Goal: Task Accomplishment & Management: Manage account settings

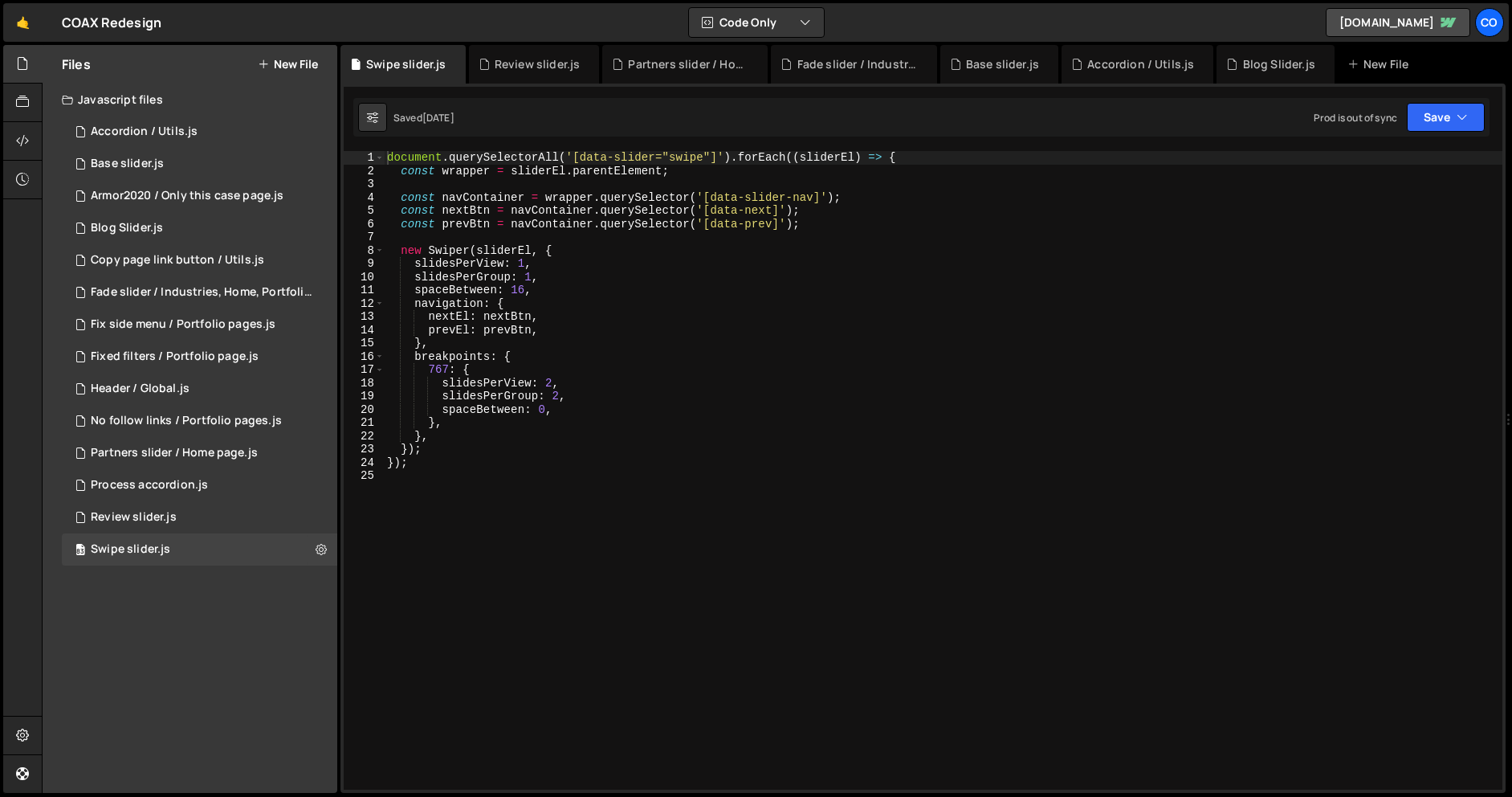
click at [230, 681] on div "Files New File Javascript files 88 Accordion / Utils.js 0 40 Base slider.js 0 1…" at bounding box center [189, 419] width 295 height 747
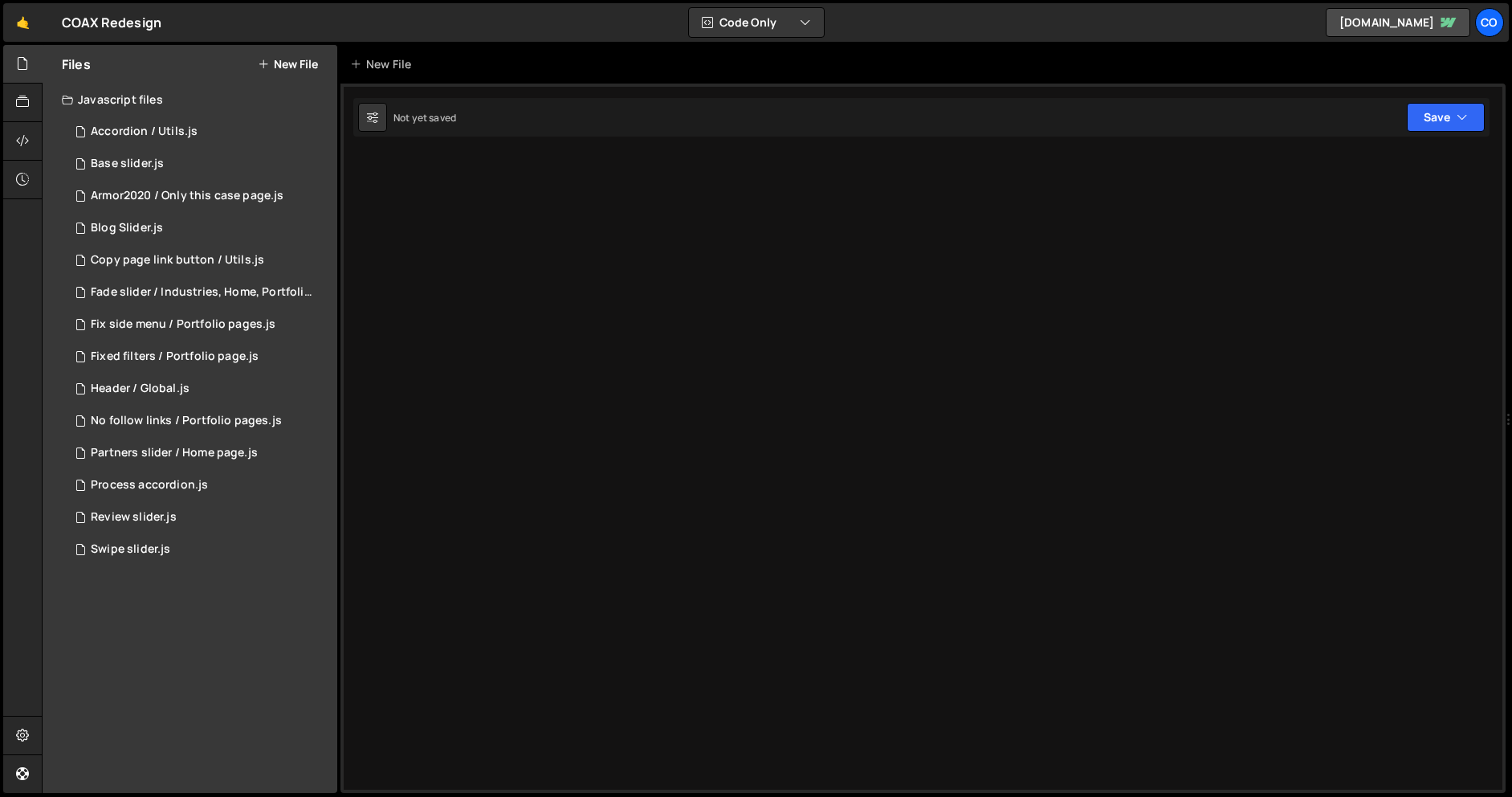
click at [318, 130] on div "88 Accordion / Utils.js 0" at bounding box center [199, 132] width 275 height 32
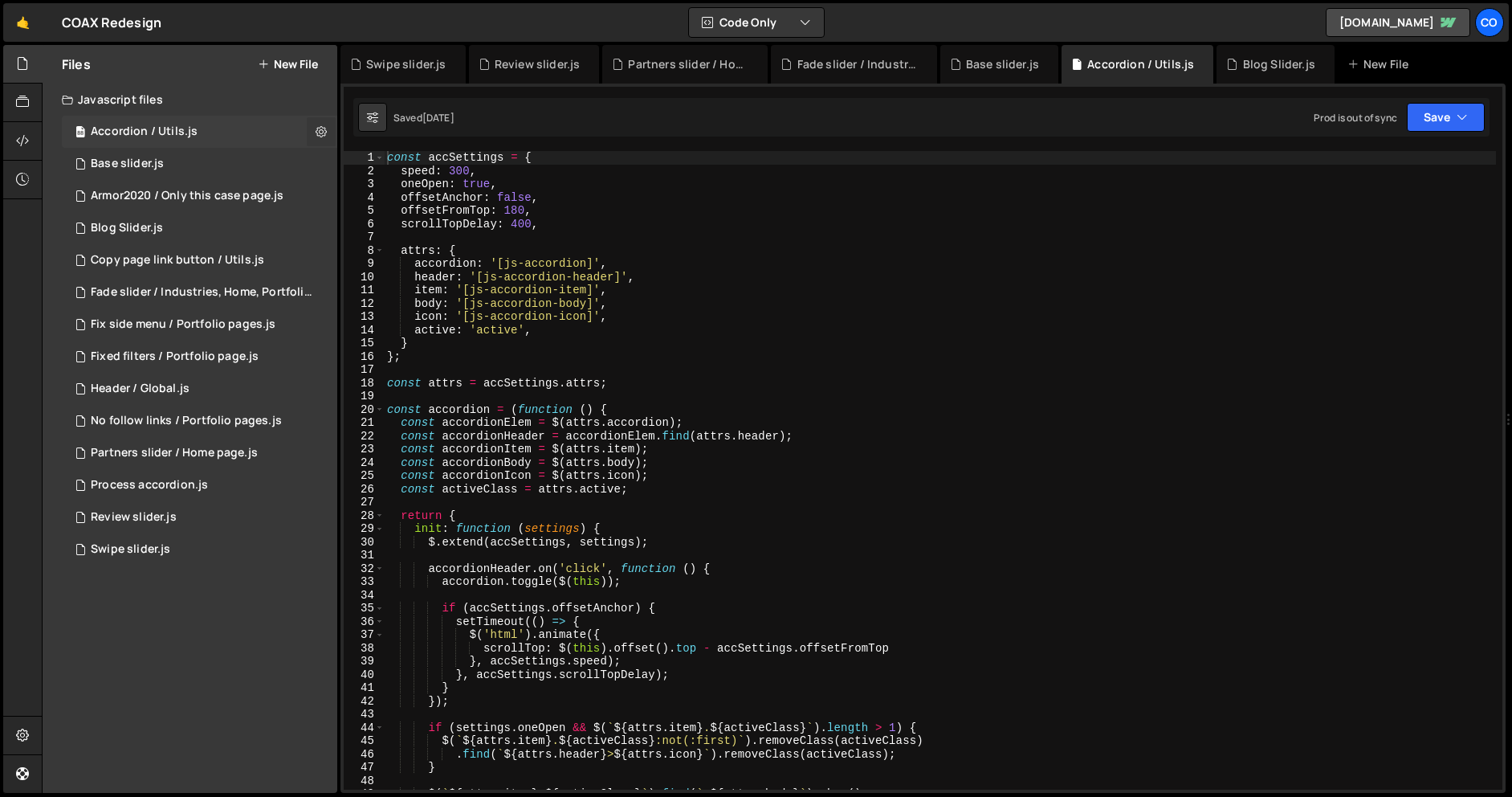
click at [317, 131] on icon at bounding box center [321, 131] width 11 height 15
type input "Accordion / Utils"
radio input "true"
checkbox input "true"
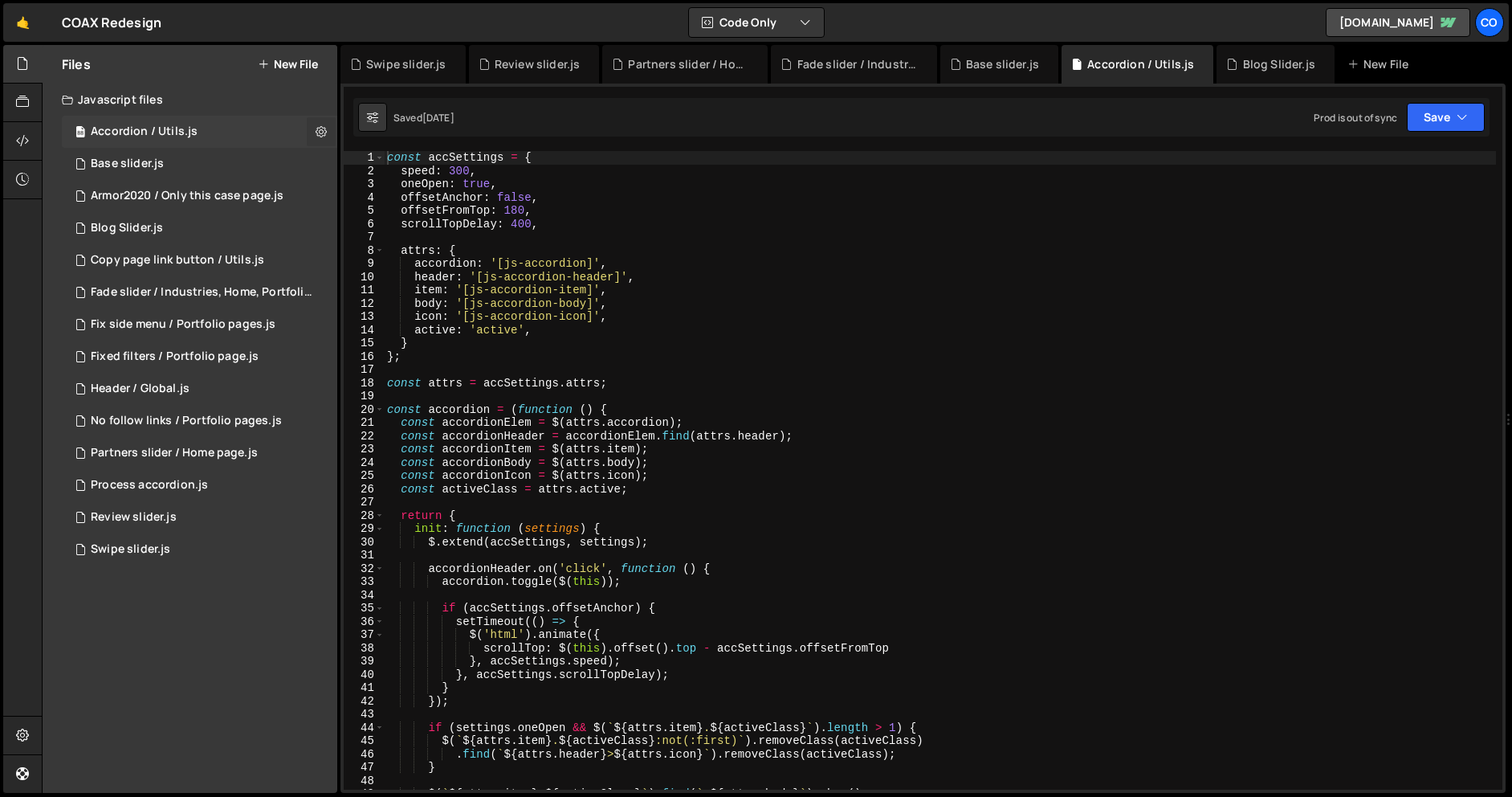
checkbox input "true"
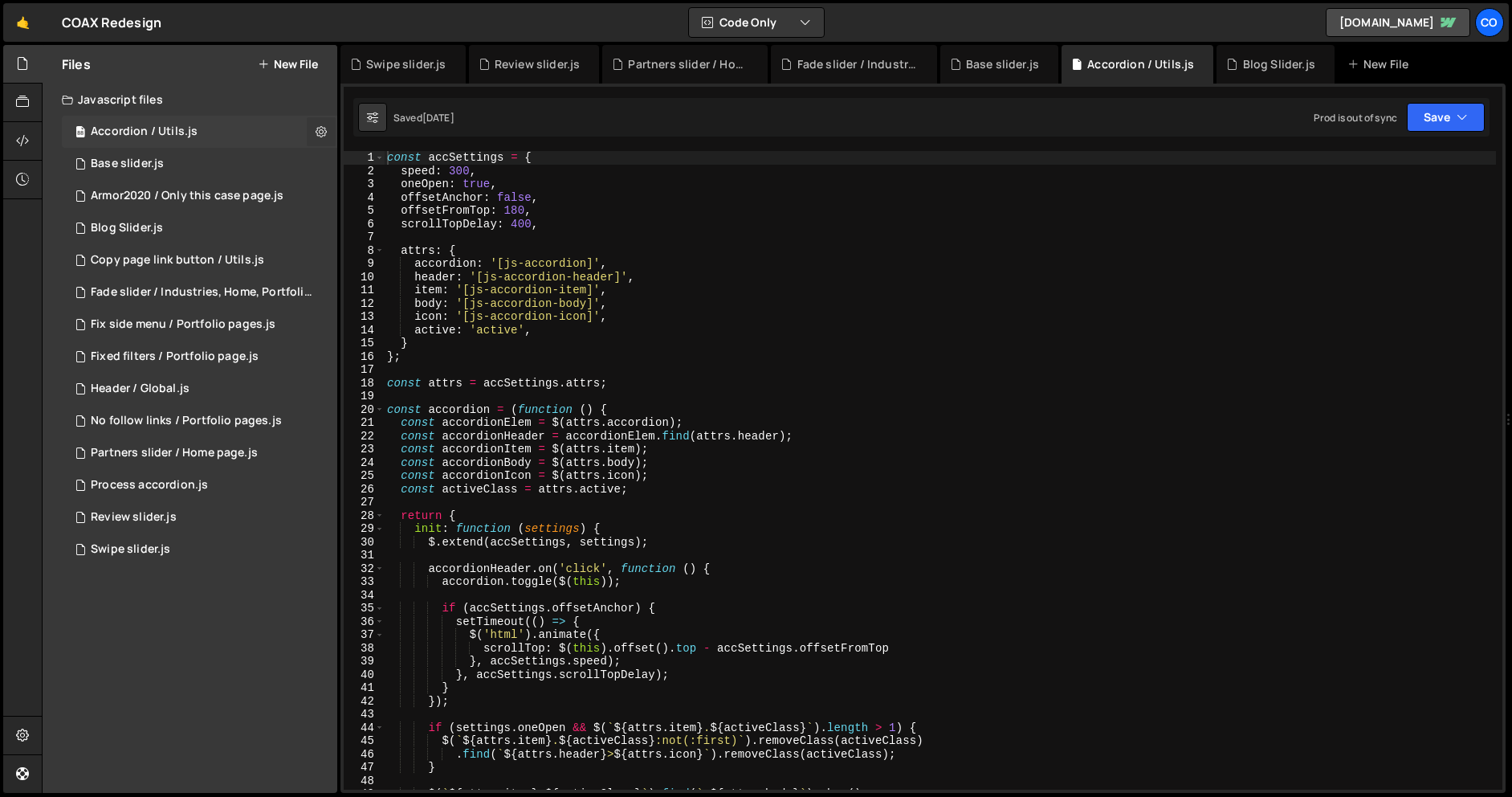
checkbox input "true"
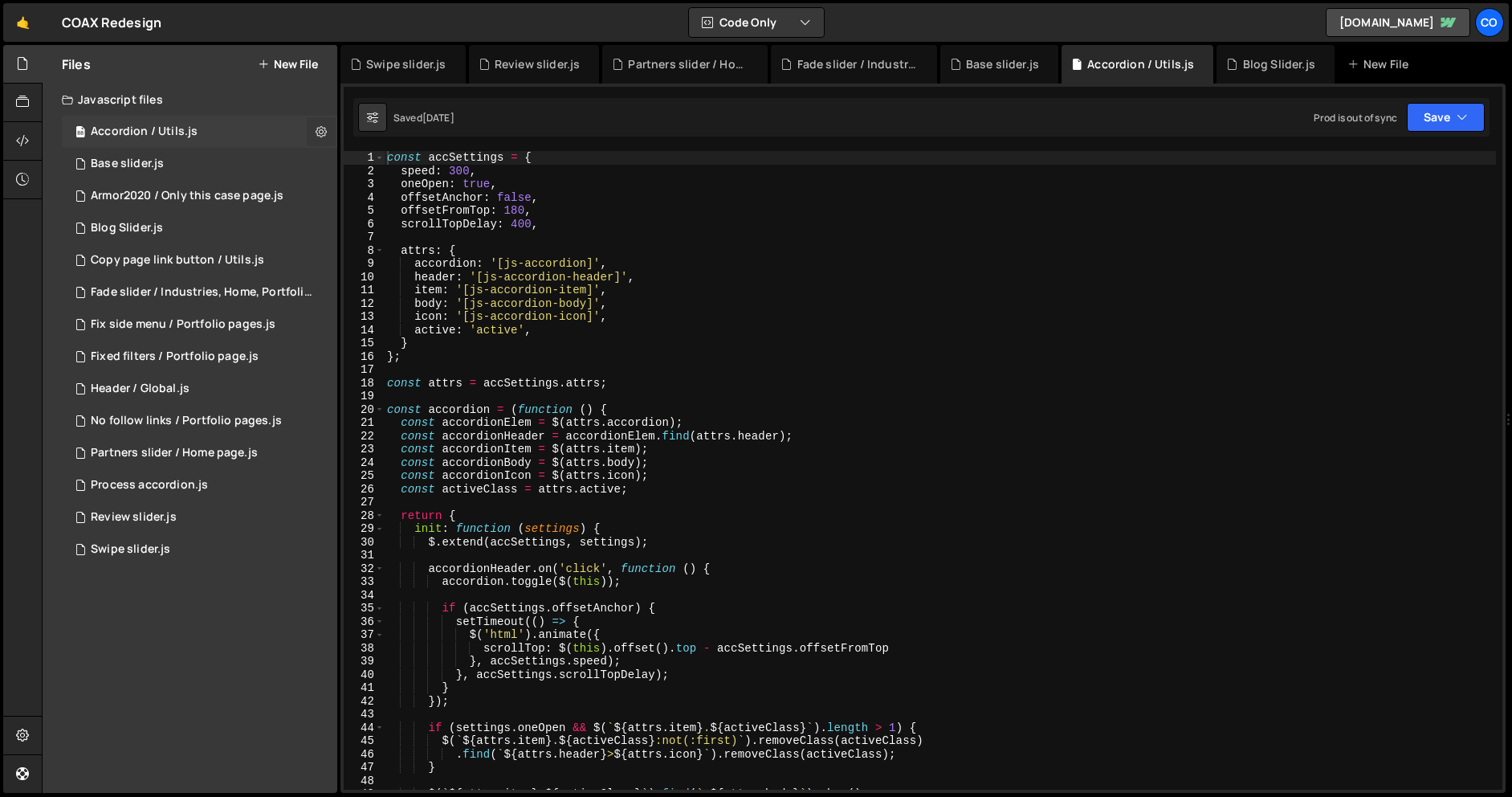
checkbox input "true"
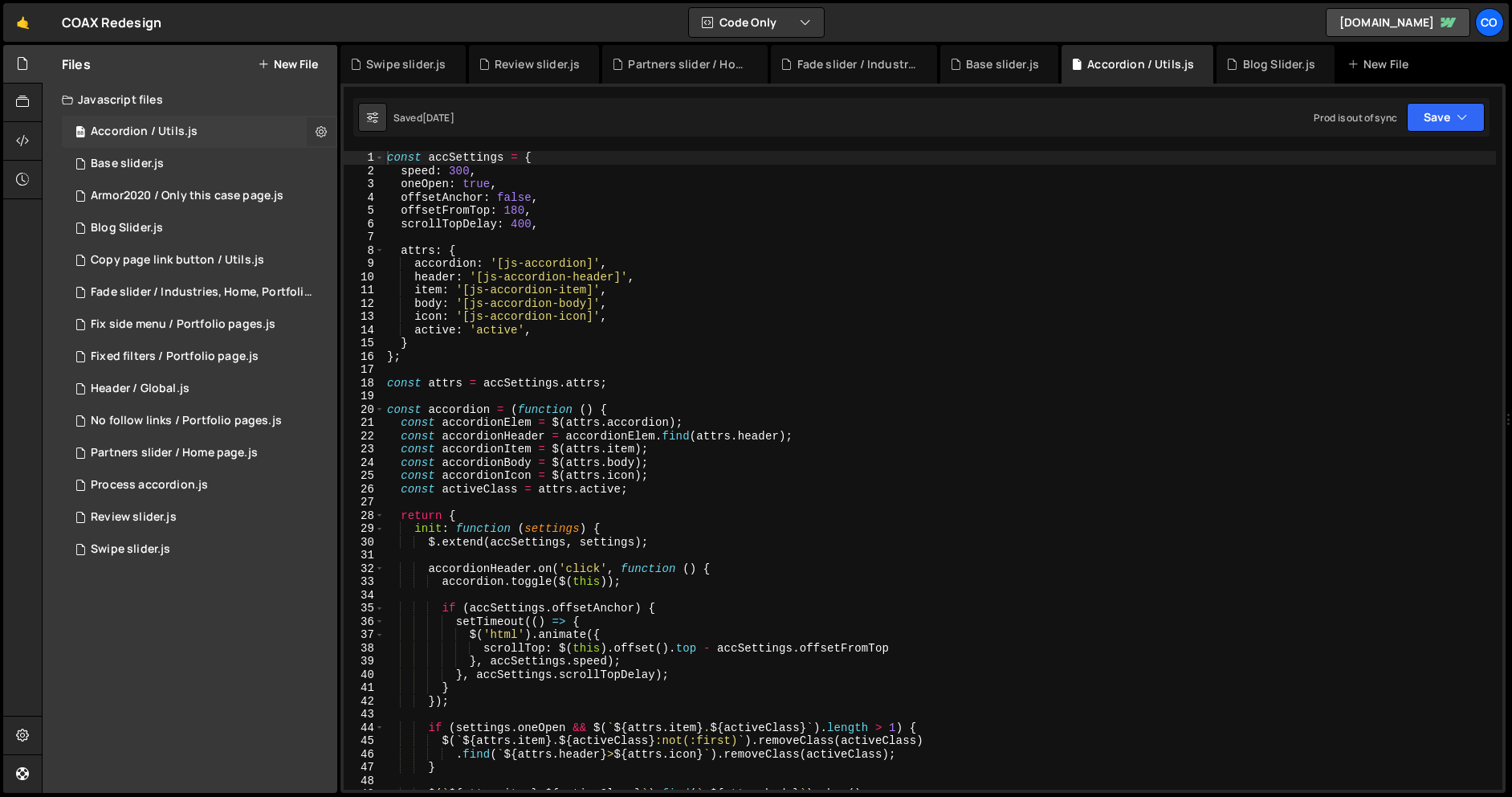
checkbox input "true"
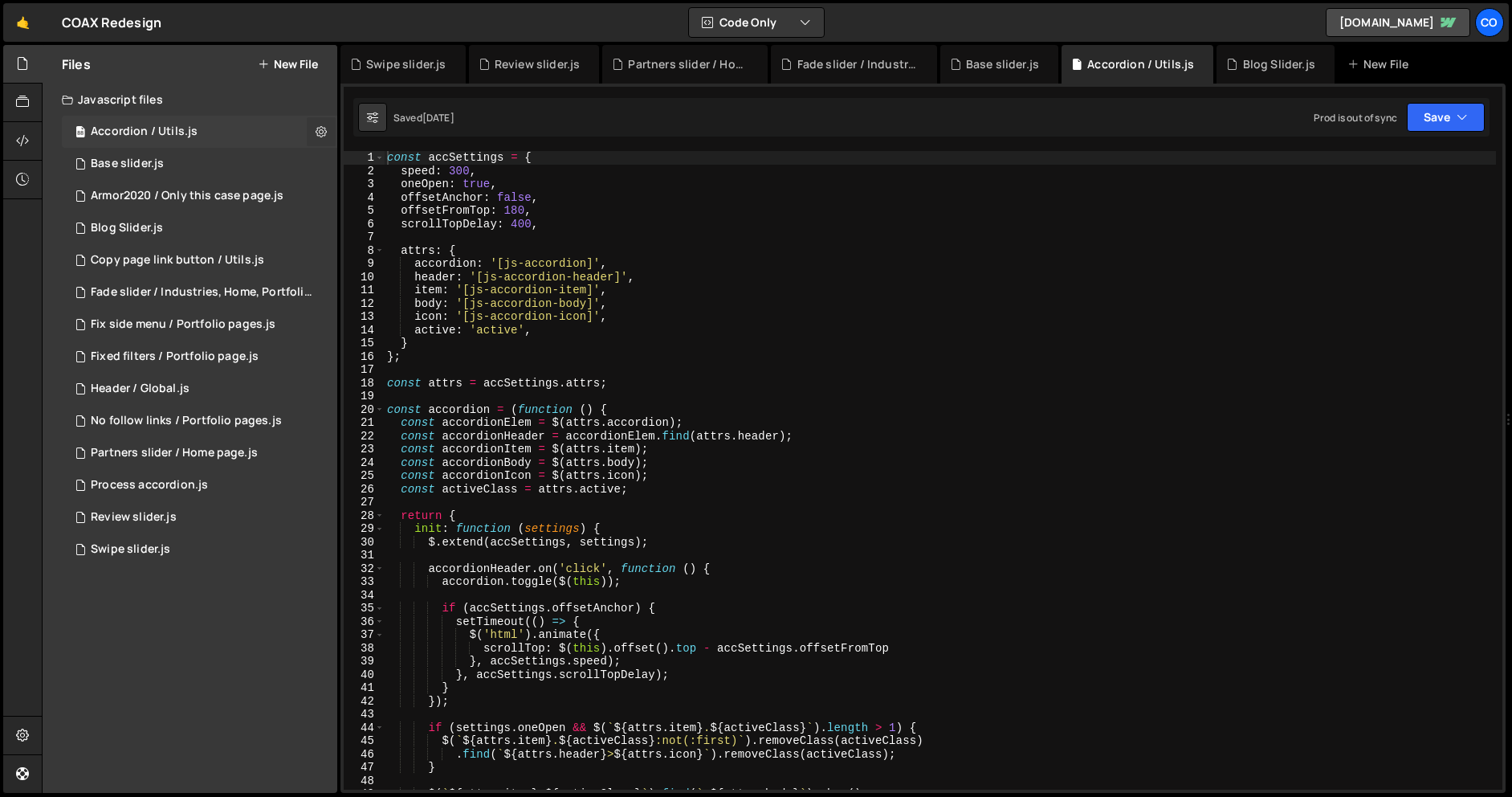
checkbox input "true"
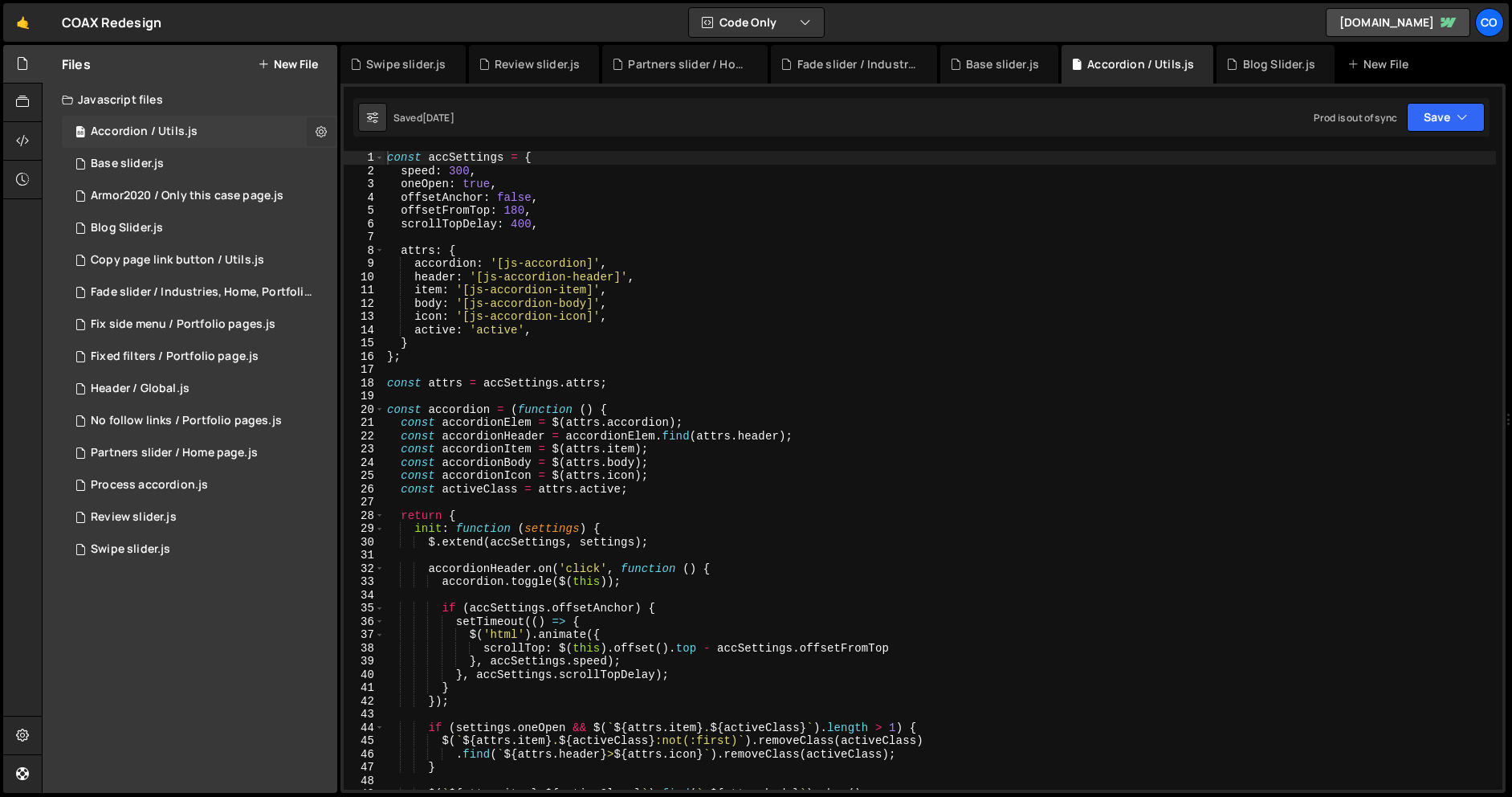
checkbox input "true"
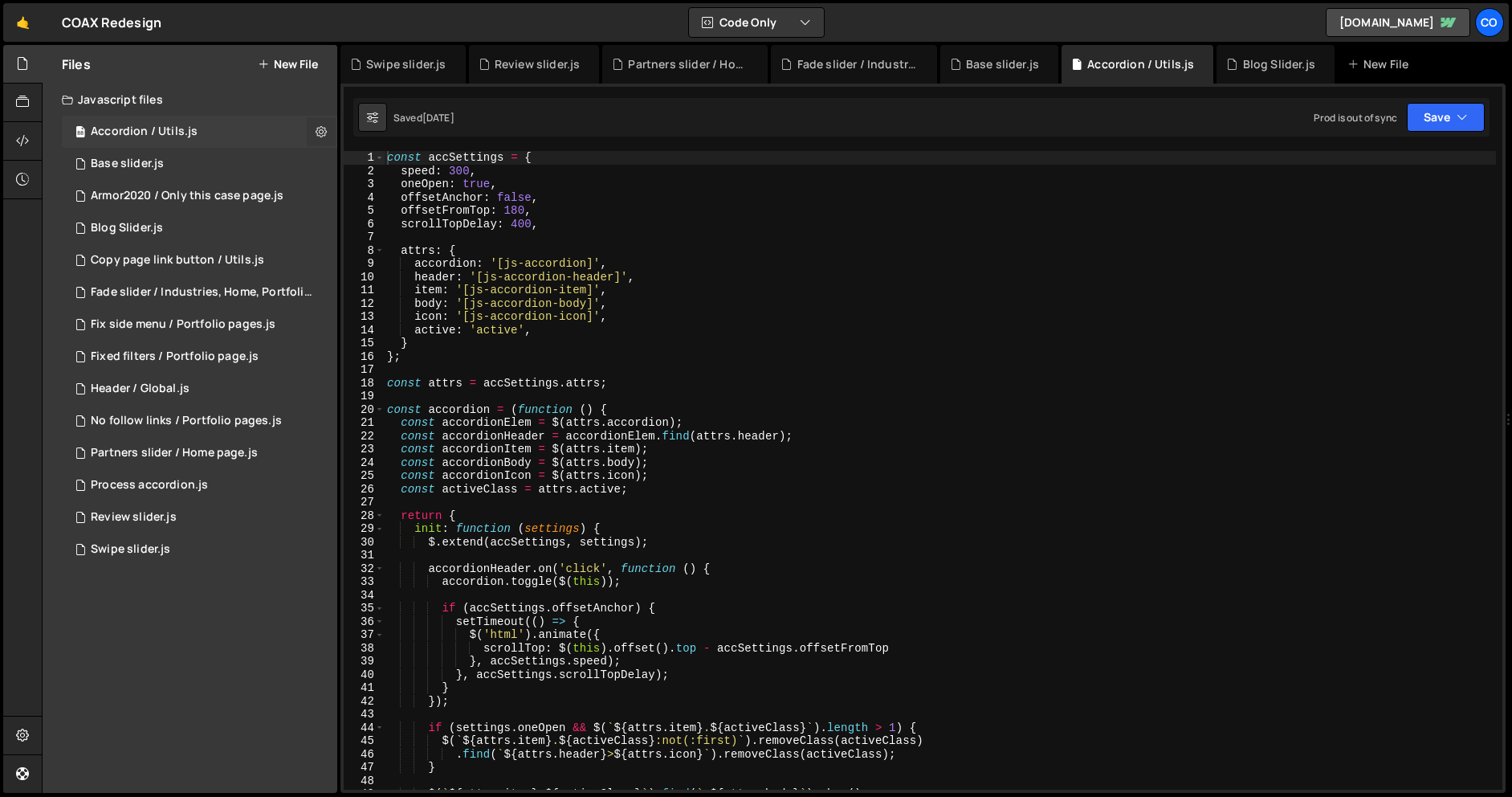
checkbox input "true"
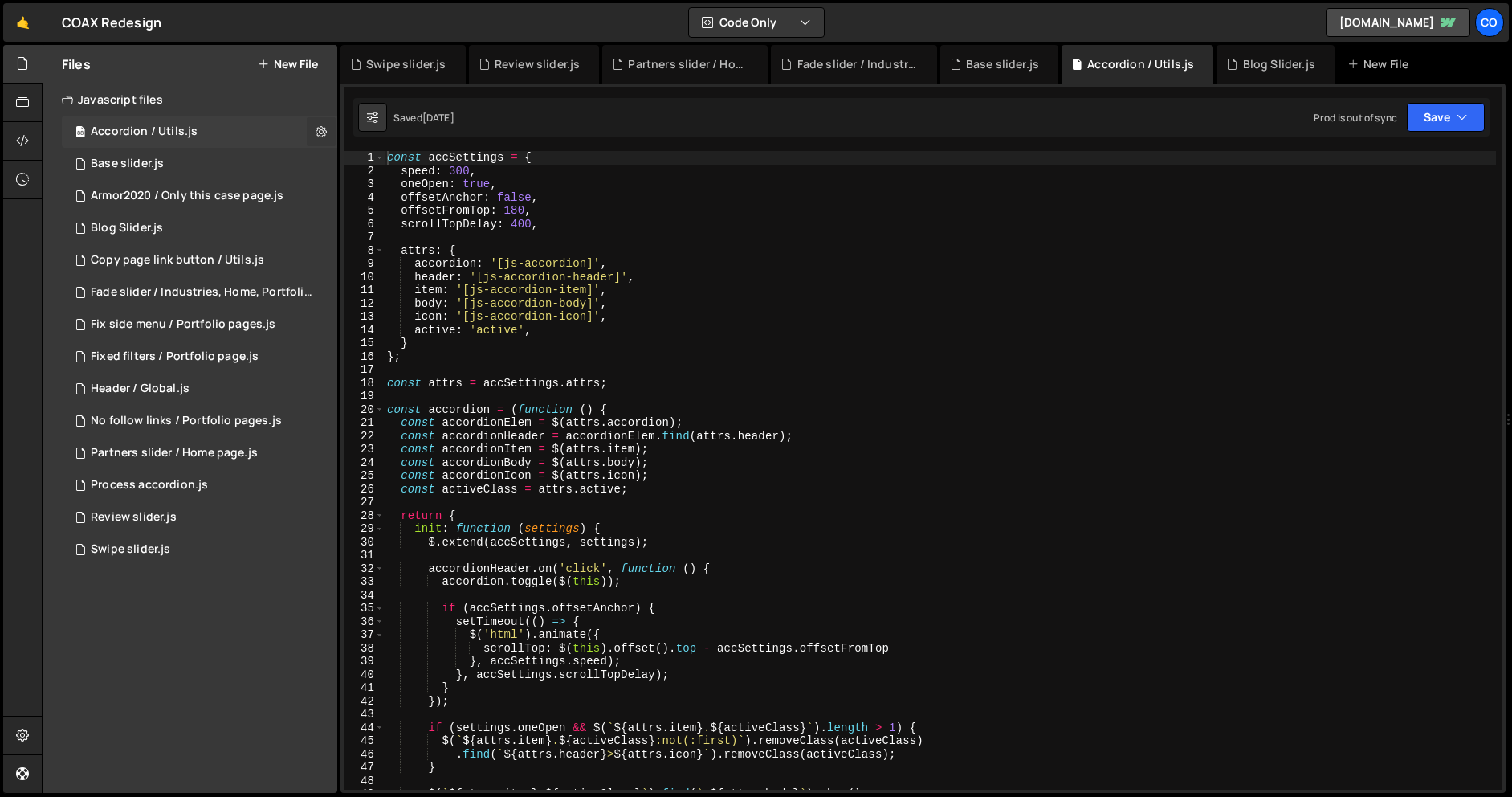
checkbox input "true"
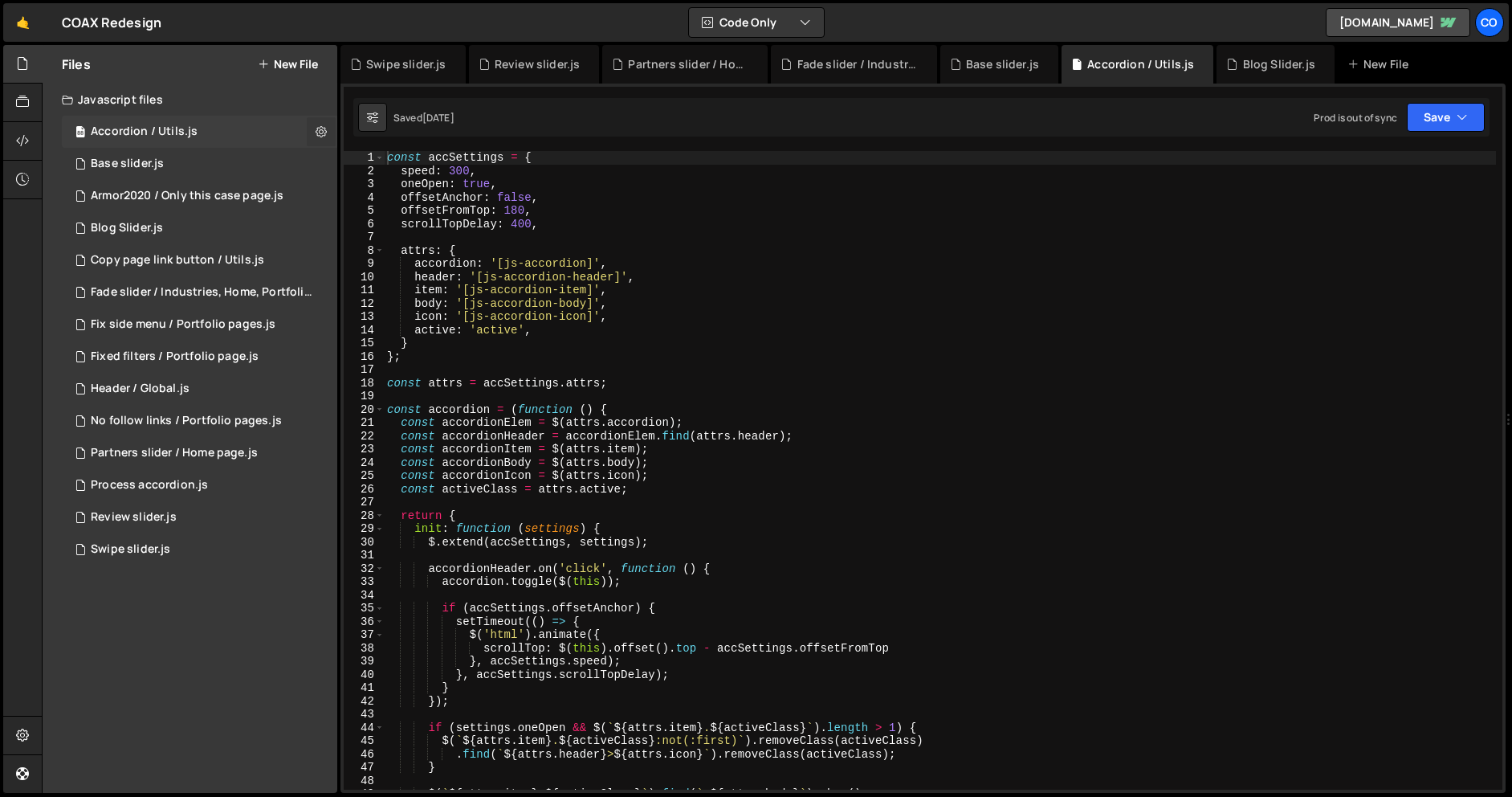
checkbox input "true"
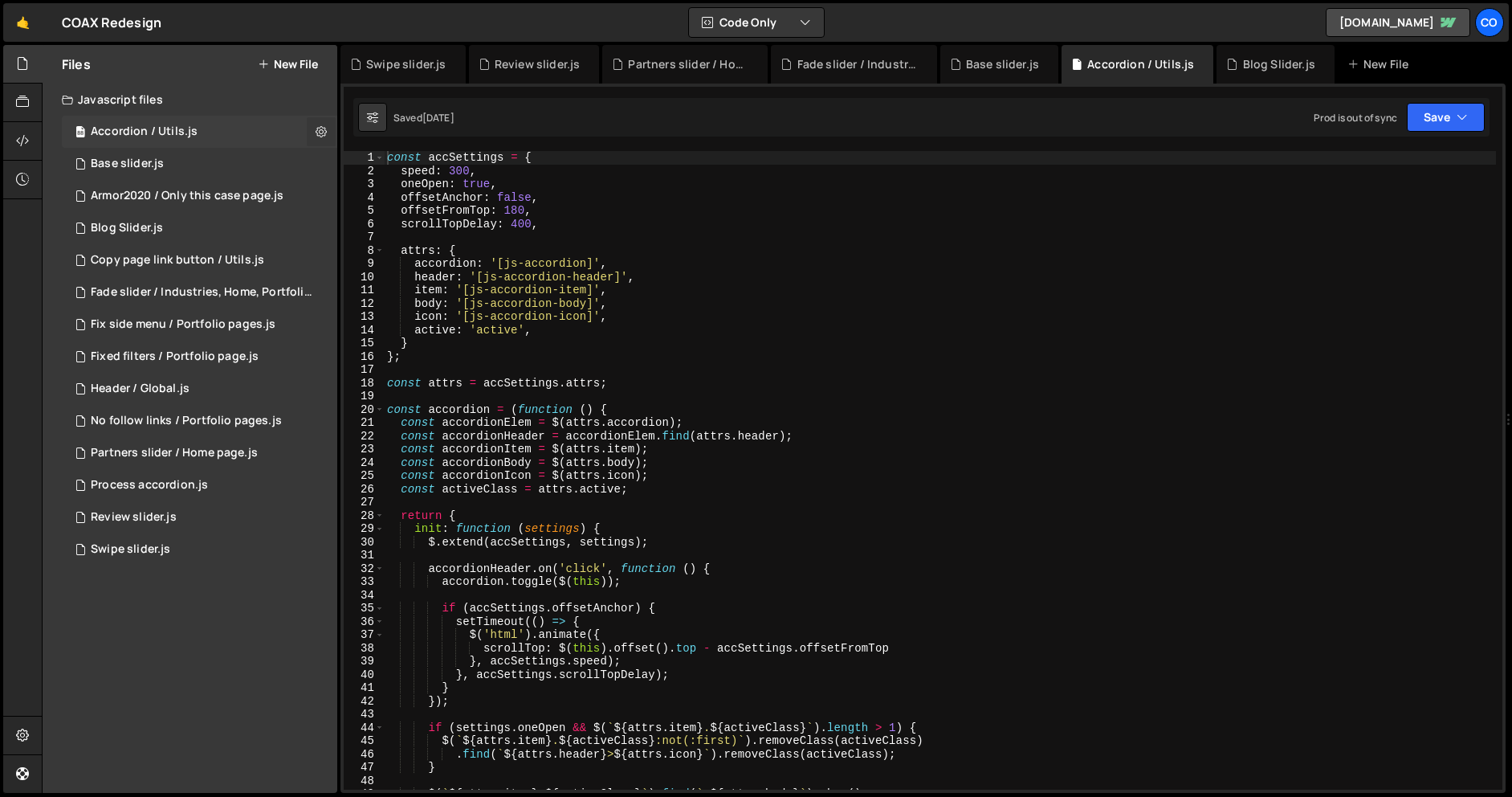
checkbox input "true"
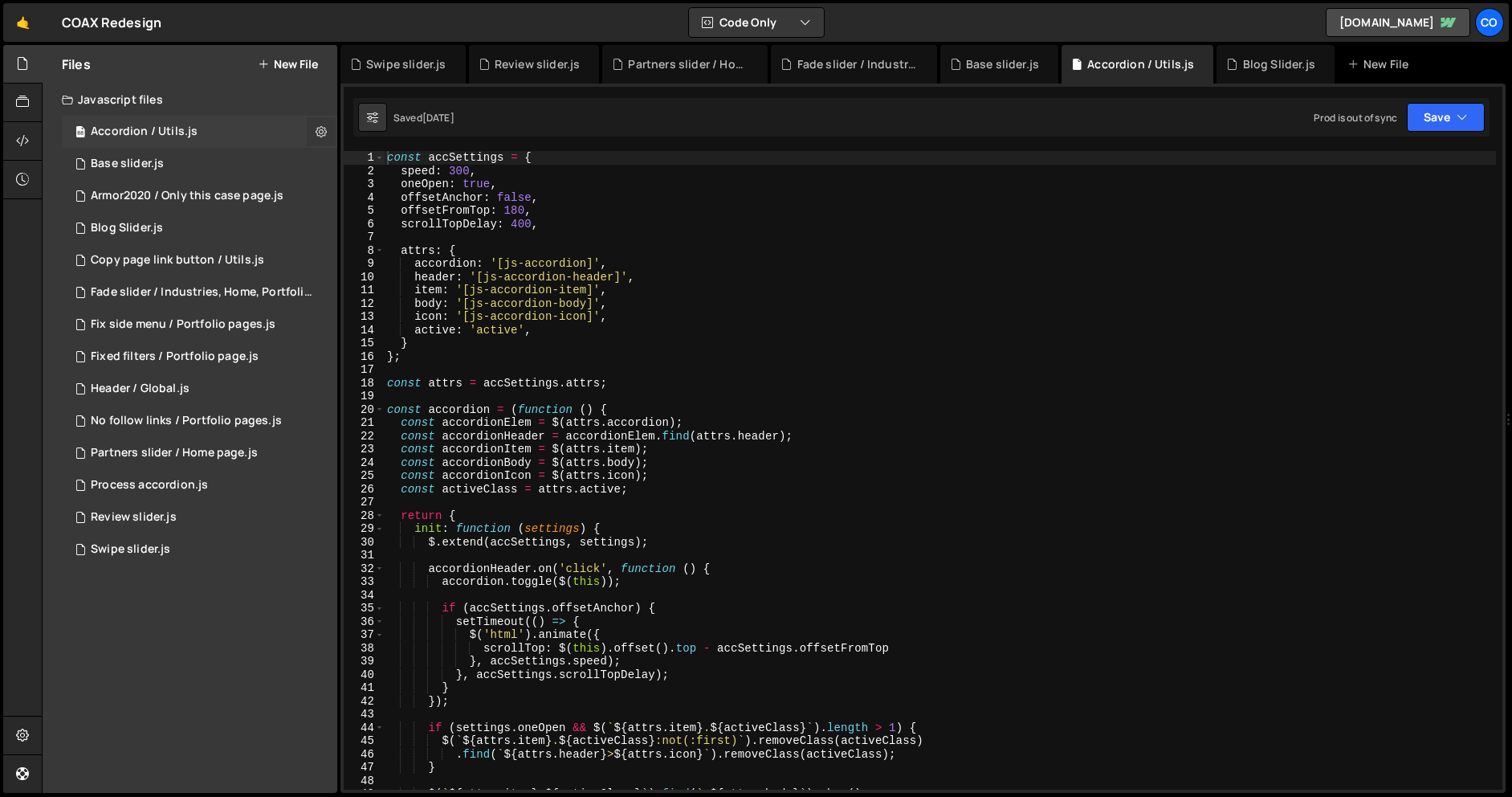
checkbox input "true"
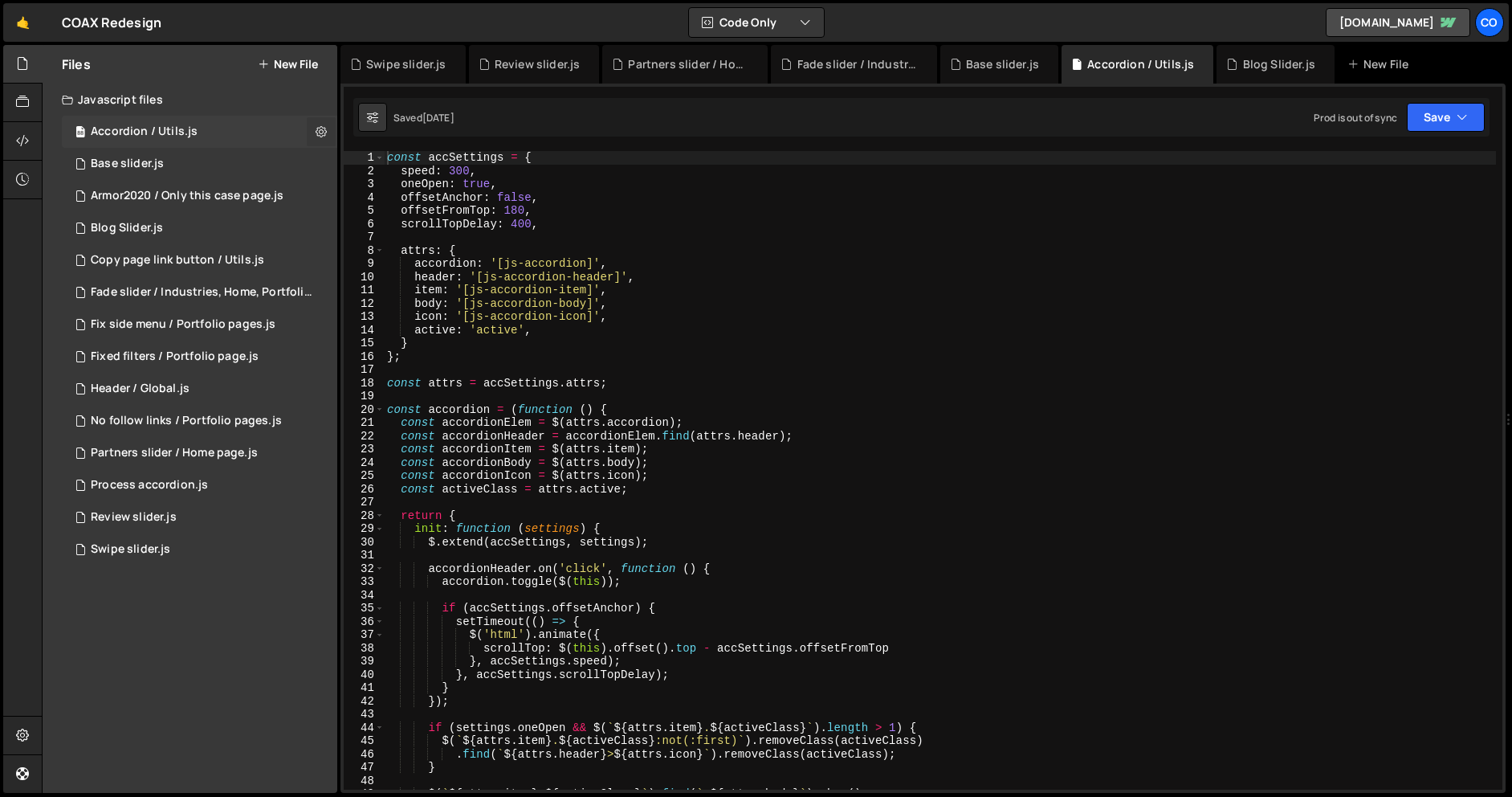
checkbox input "true"
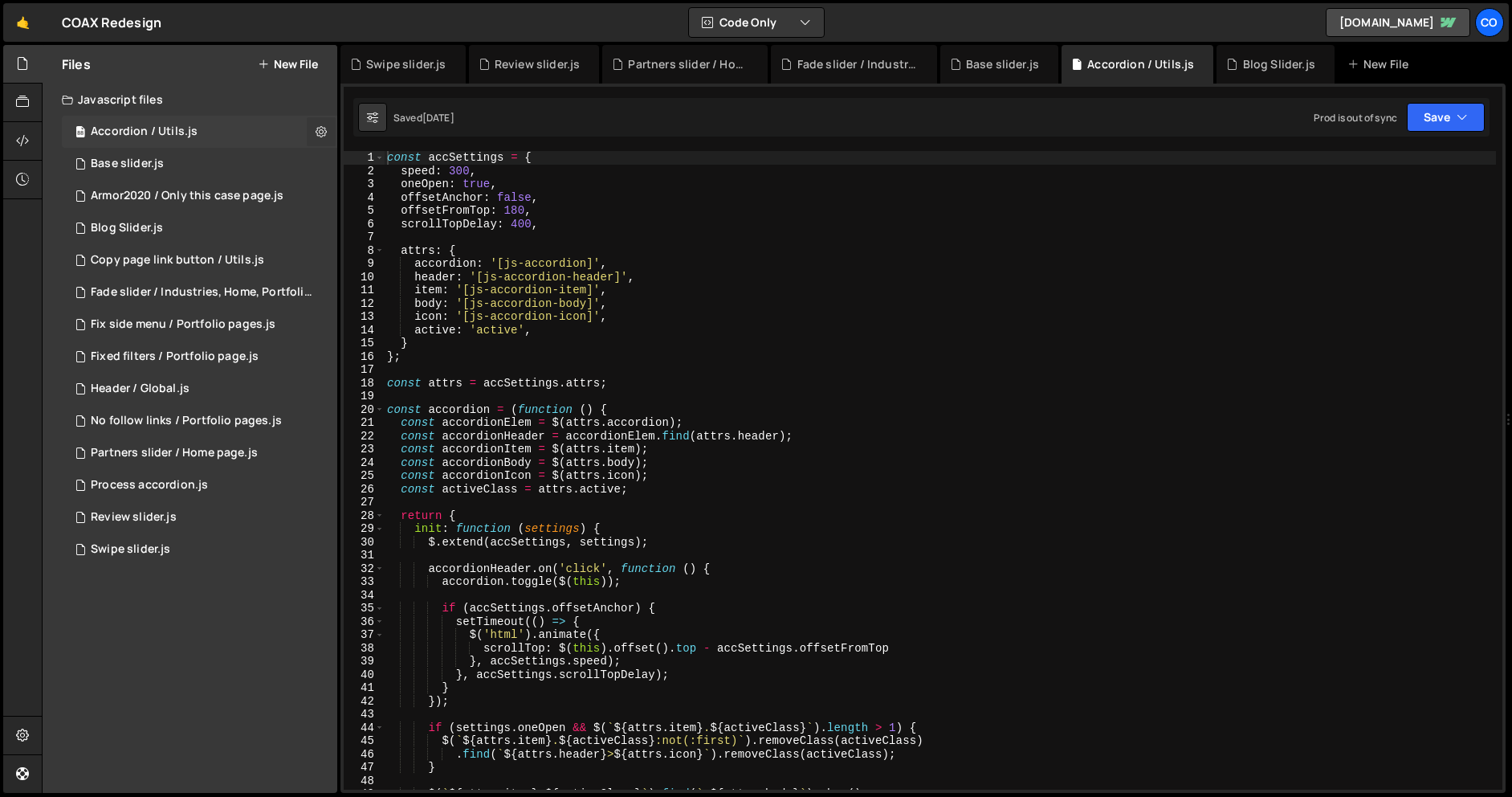
checkbox input "true"
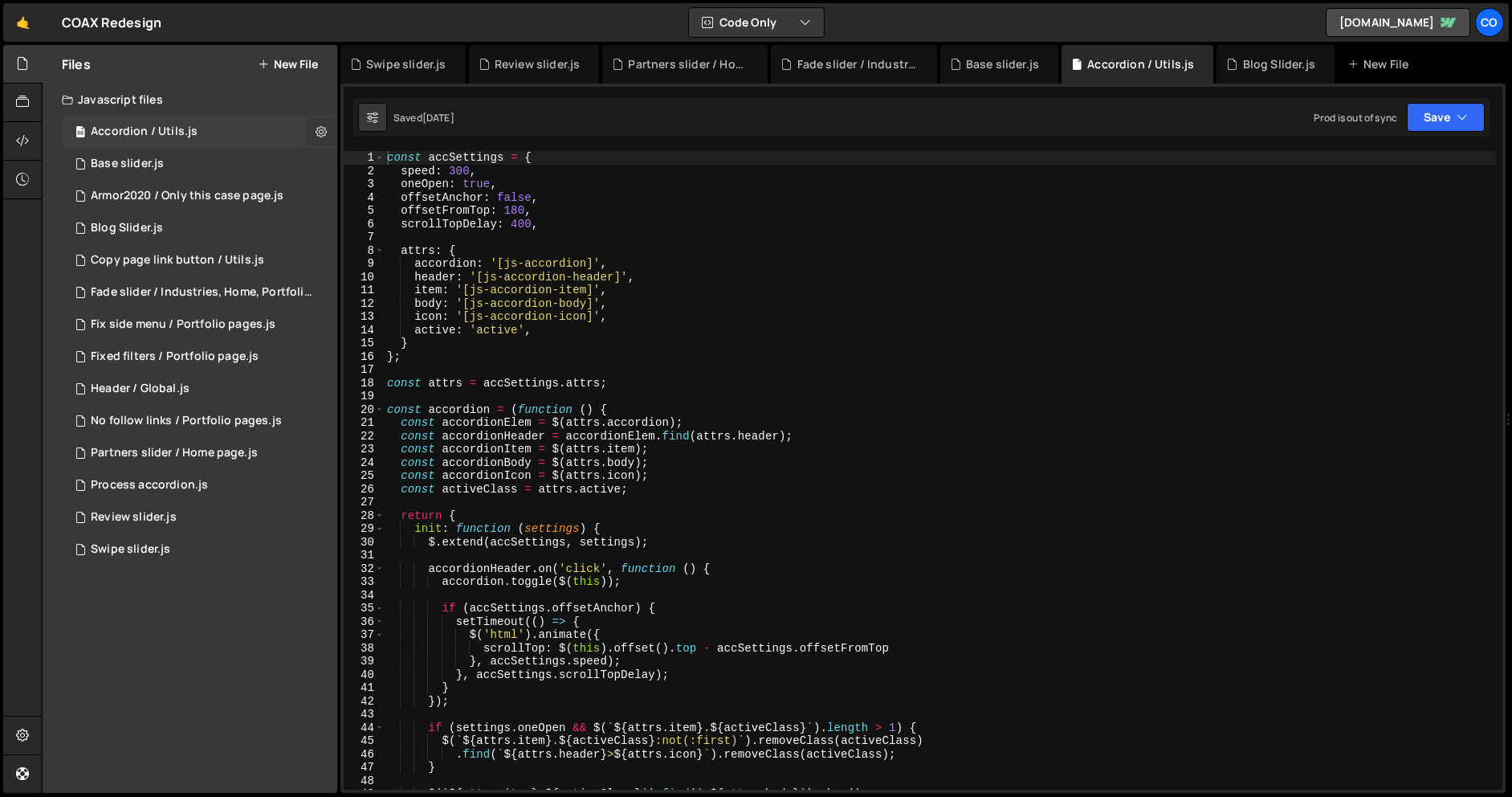
checkbox input "true"
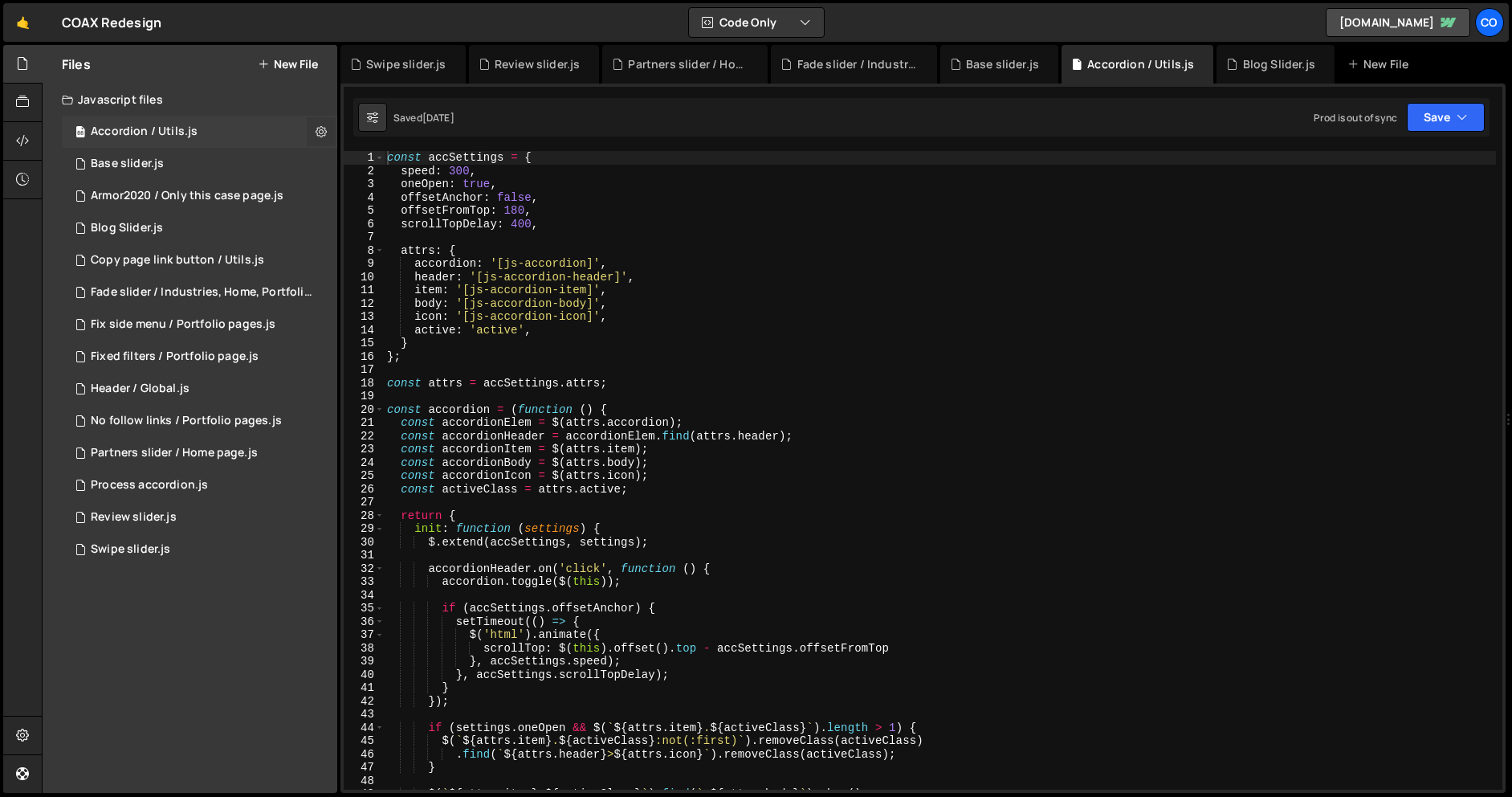
checkbox input "true"
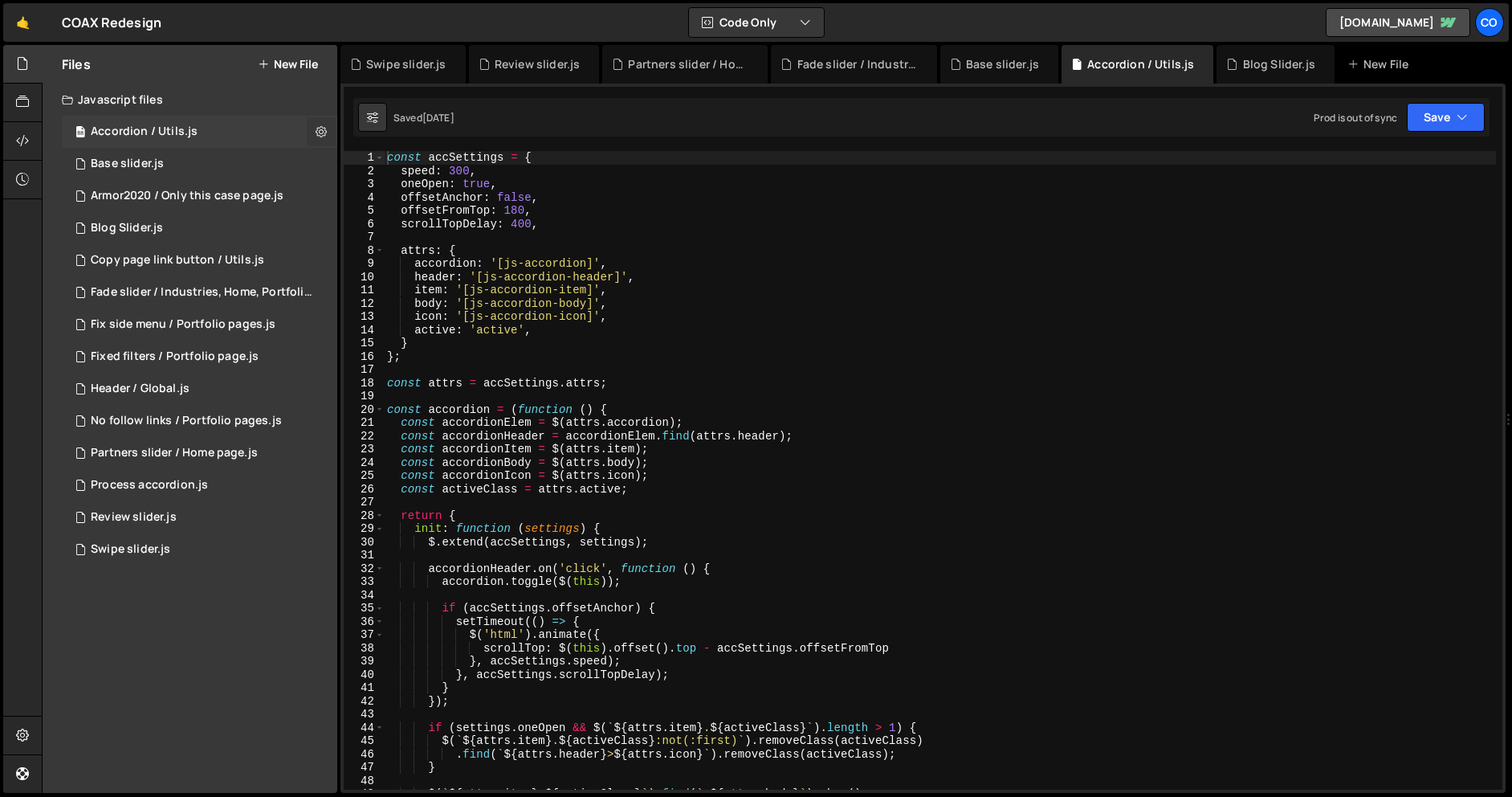
checkbox input "true"
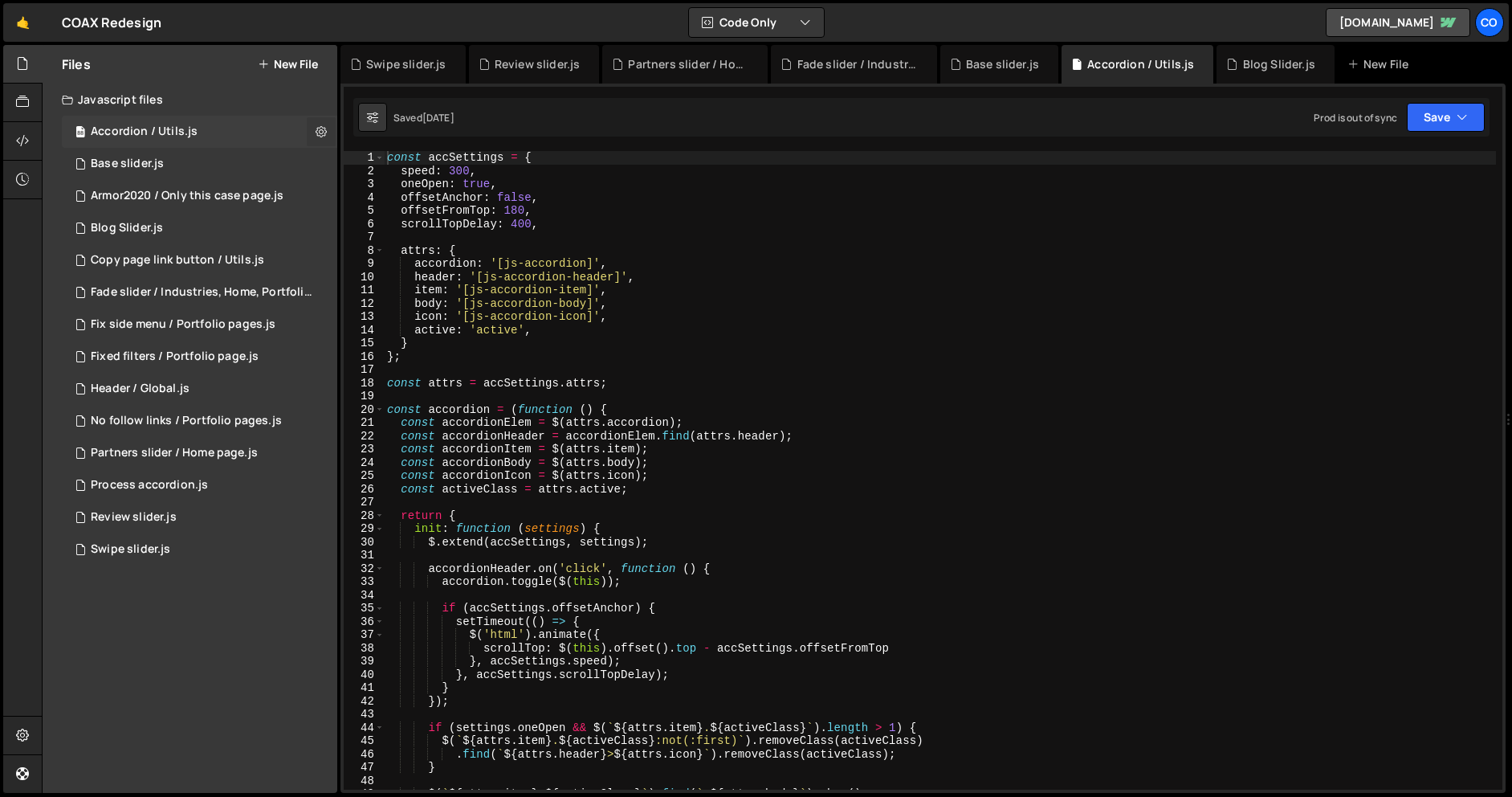
checkbox input "true"
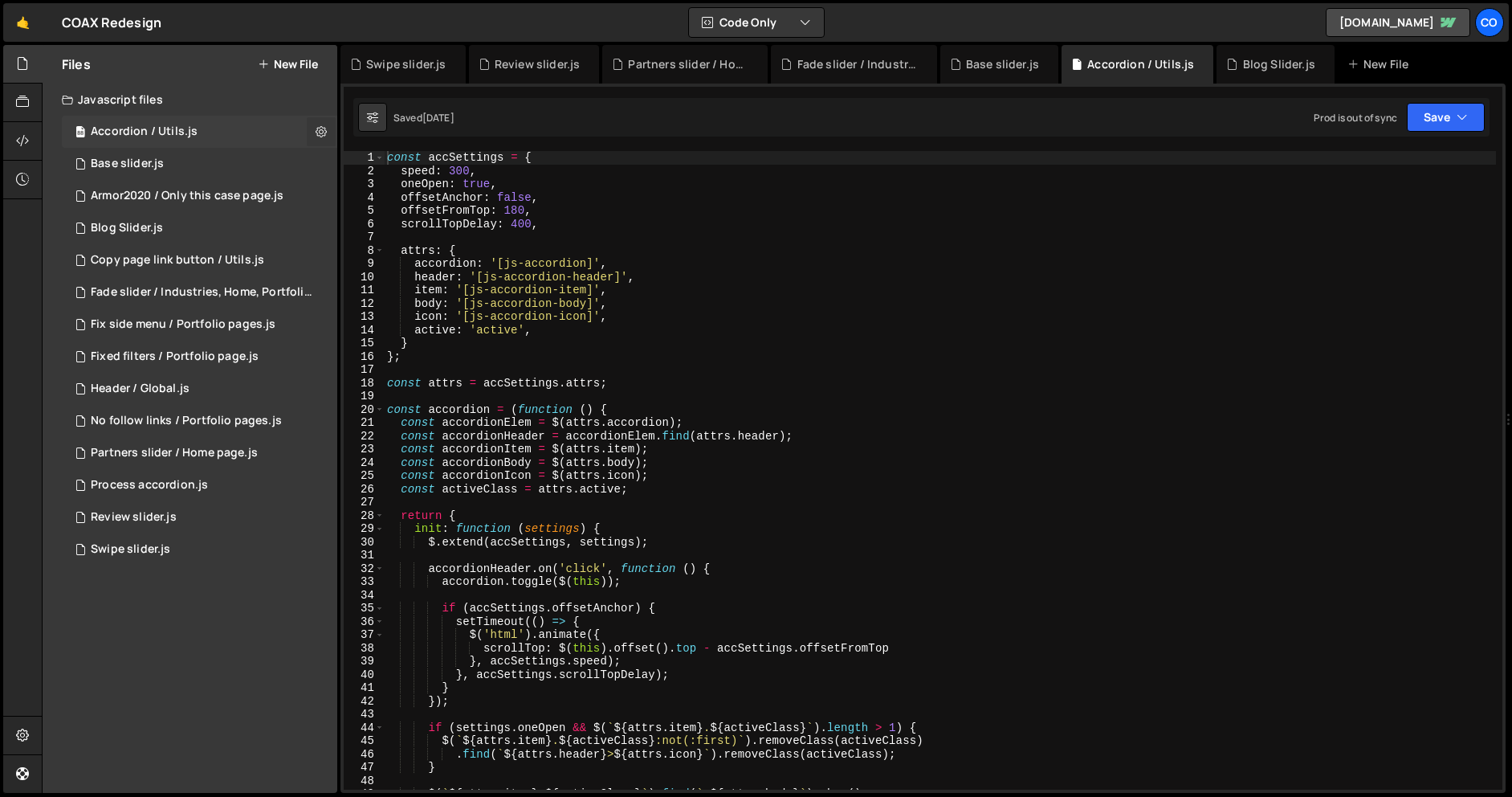
checkbox input "true"
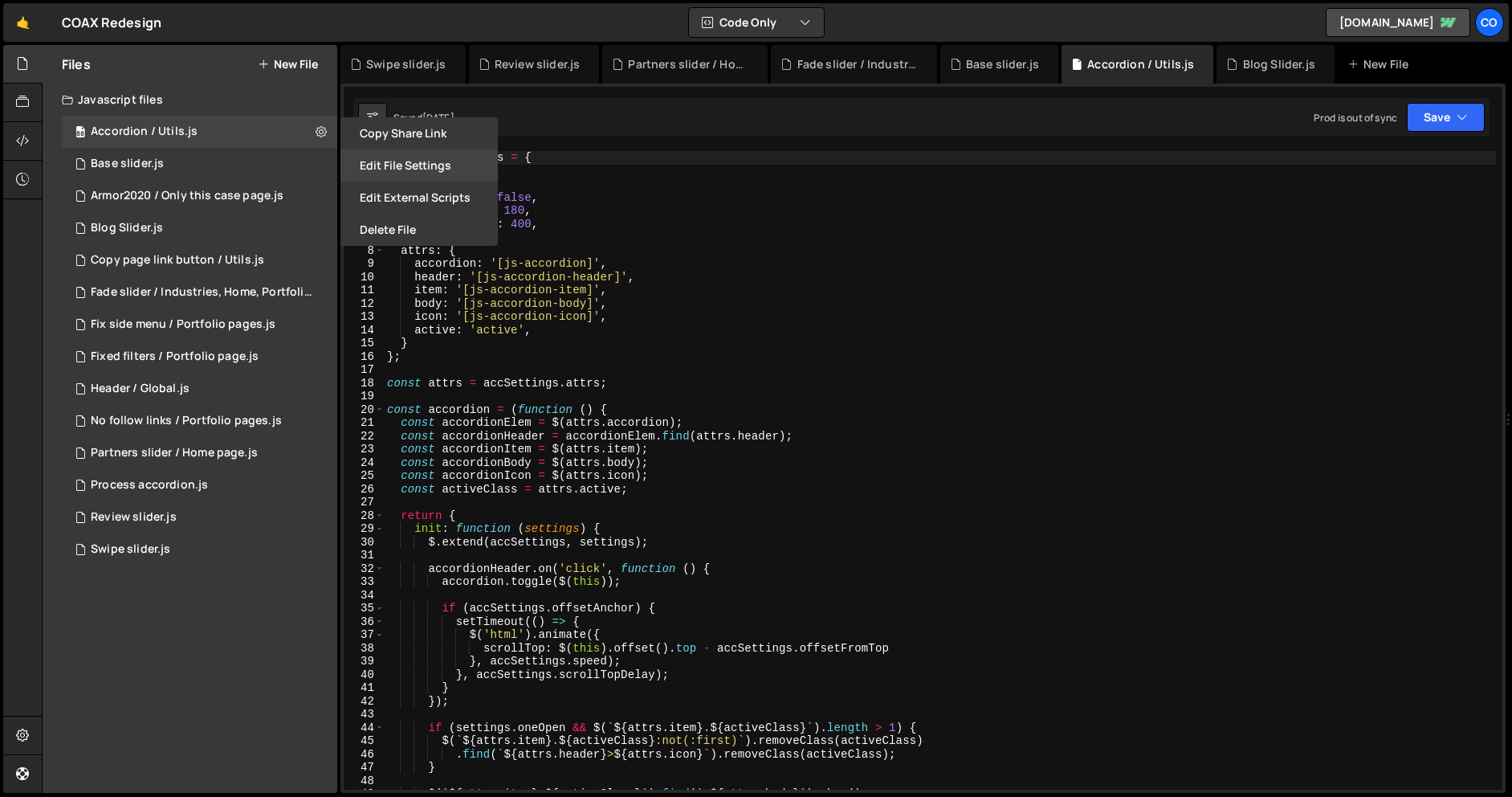
click at [351, 160] on button "Edit File Settings" at bounding box center [419, 166] width 157 height 32
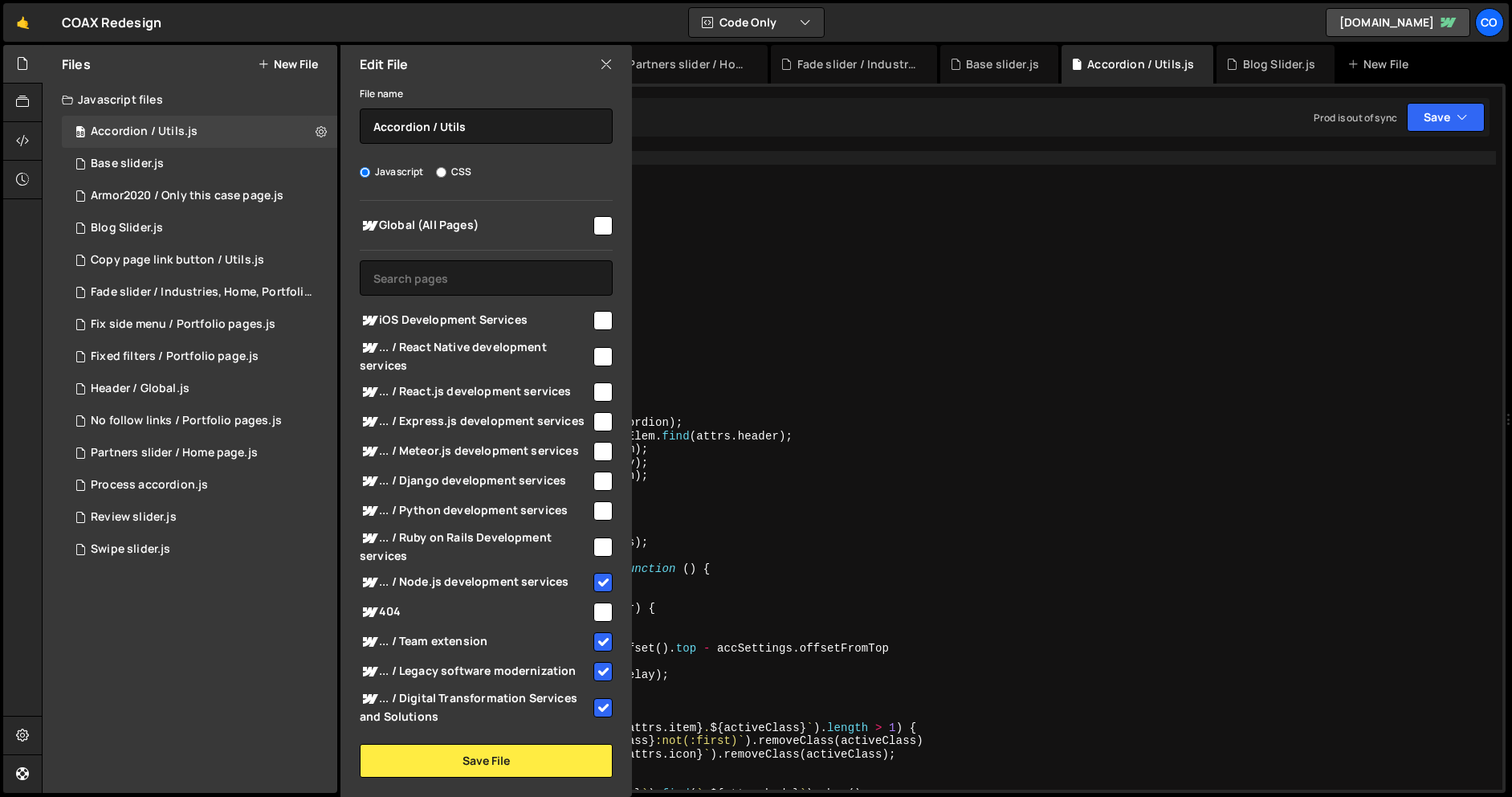
drag, startPoint x: 593, startPoint y: 547, endPoint x: 595, endPoint y: 532, distance: 15.1
click at [594, 546] on input "checkbox" at bounding box center [603, 546] width 19 height 19
checkbox input "true"
drag, startPoint x: 596, startPoint y: 520, endPoint x: 597, endPoint y: 509, distance: 11.0
click at [596, 520] on div "... / Python development services" at bounding box center [486, 510] width 253 height 30
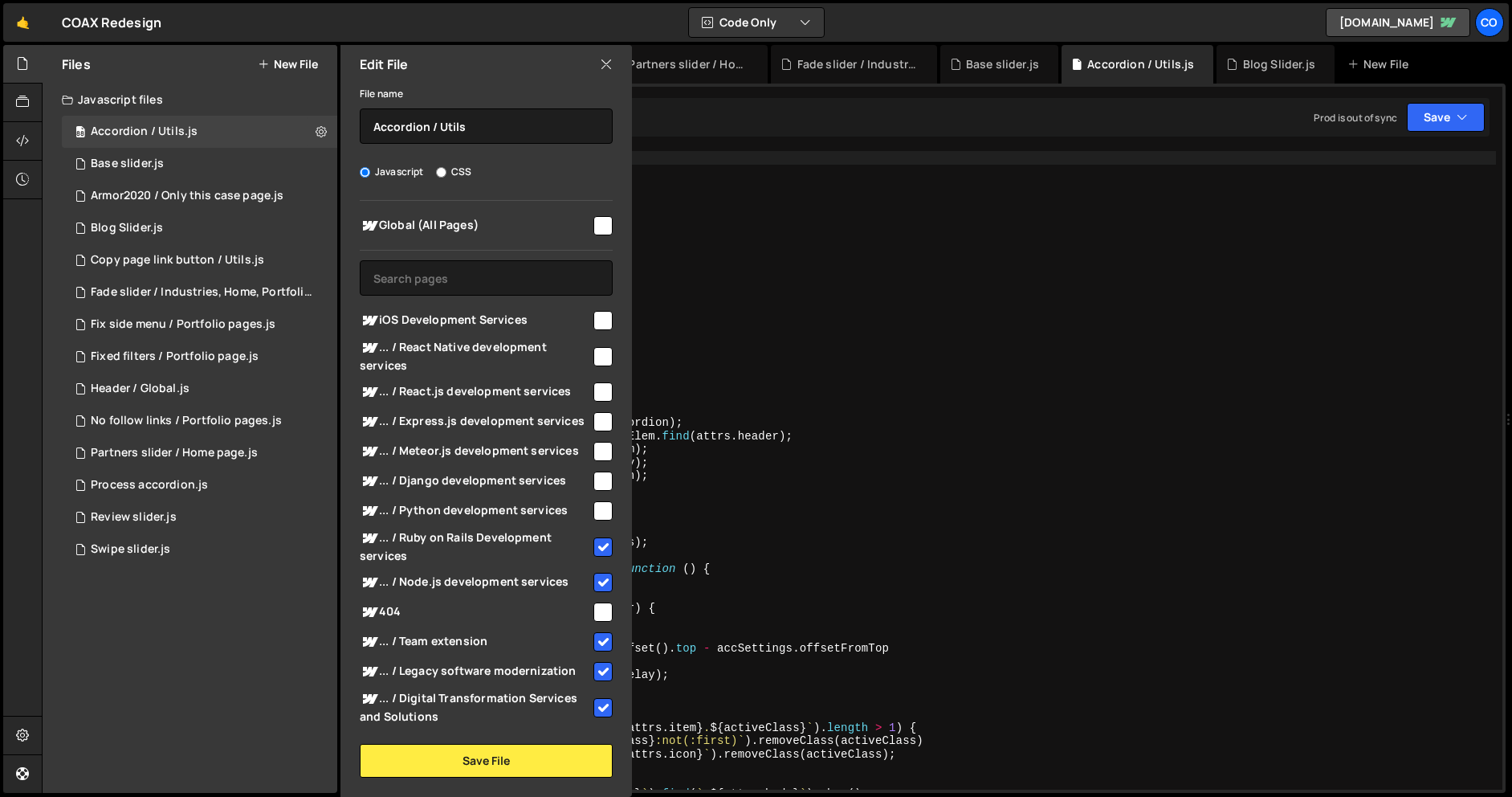
click at [597, 508] on input "checkbox" at bounding box center [603, 510] width 19 height 19
checkbox input "true"
click at [597, 477] on input "checkbox" at bounding box center [603, 480] width 19 height 19
checkbox input "true"
click at [596, 449] on input "checkbox" at bounding box center [603, 450] width 19 height 19
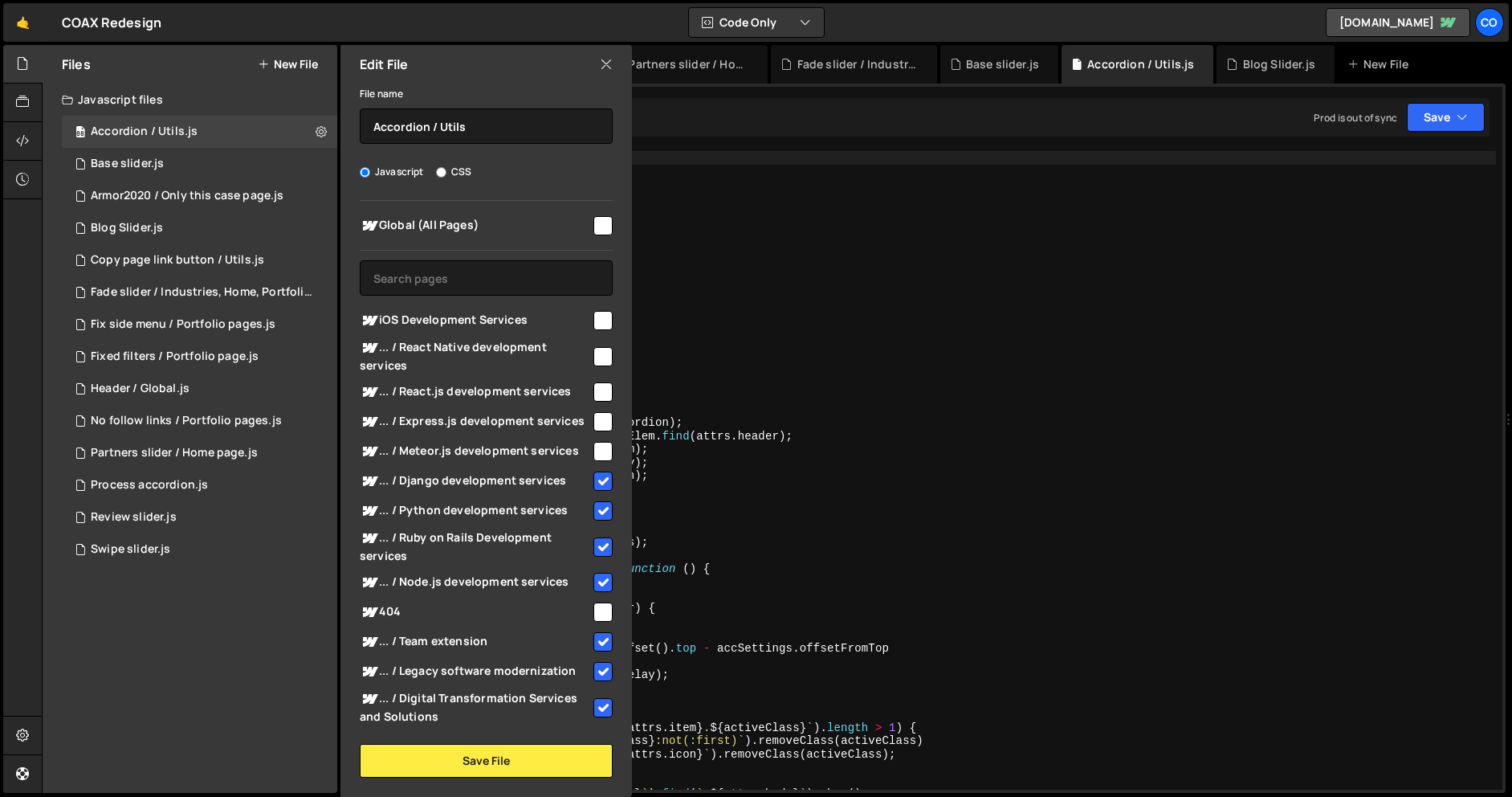
checkbox input "true"
click at [596, 422] on input "checkbox" at bounding box center [603, 422] width 19 height 19
checkbox input "true"
drag, startPoint x: 596, startPoint y: 390, endPoint x: 596, endPoint y: 368, distance: 22.0
click at [596, 390] on input "checkbox" at bounding box center [603, 392] width 19 height 19
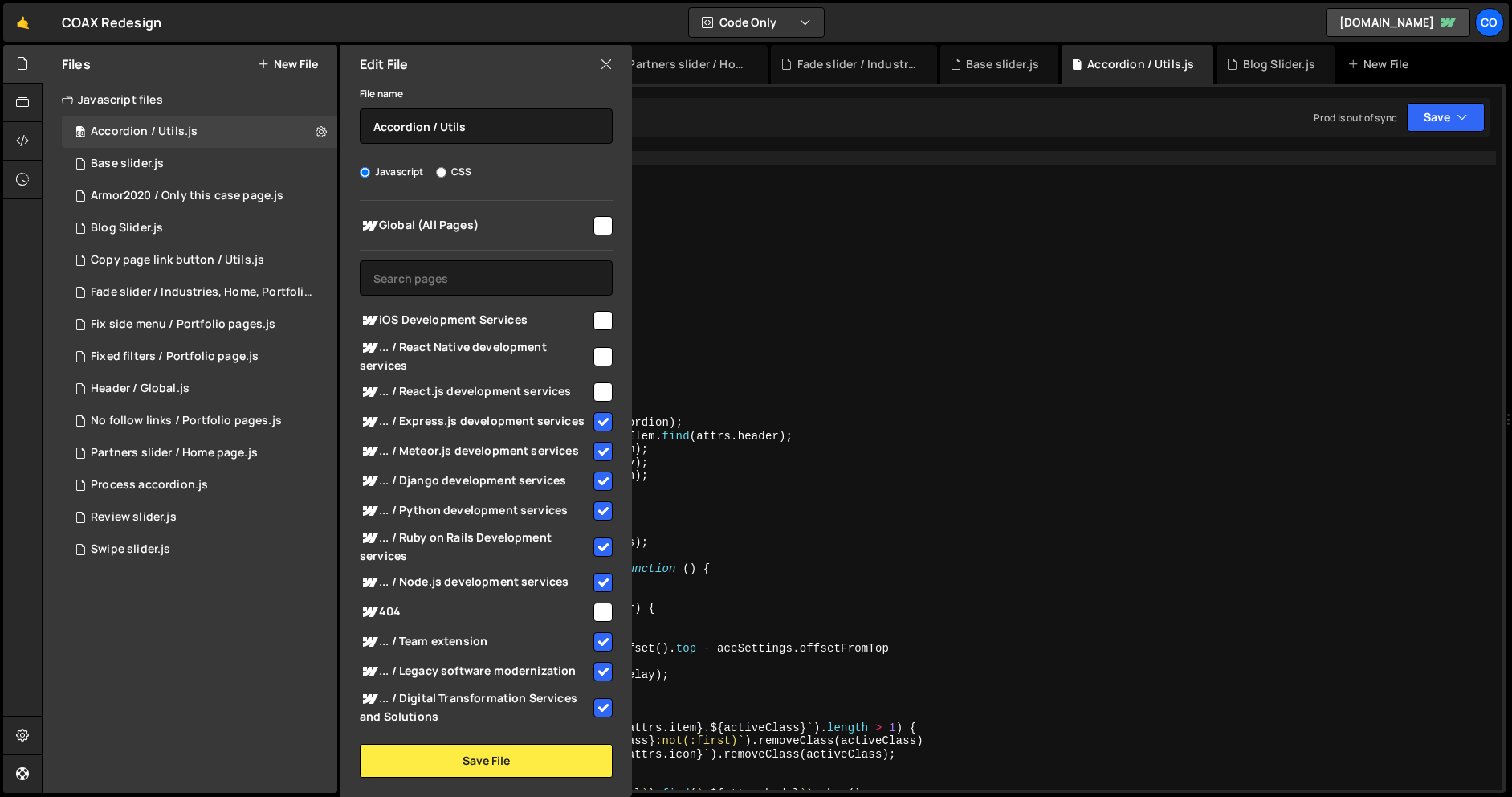
checkbox input "true"
click at [596, 364] on input "checkbox" at bounding box center [603, 356] width 19 height 19
checkbox input "true"
click at [600, 330] on div "iOS Development Services" at bounding box center [486, 320] width 253 height 30
drag, startPoint x: 597, startPoint y: 310, endPoint x: 593, endPoint y: 323, distance: 13.6
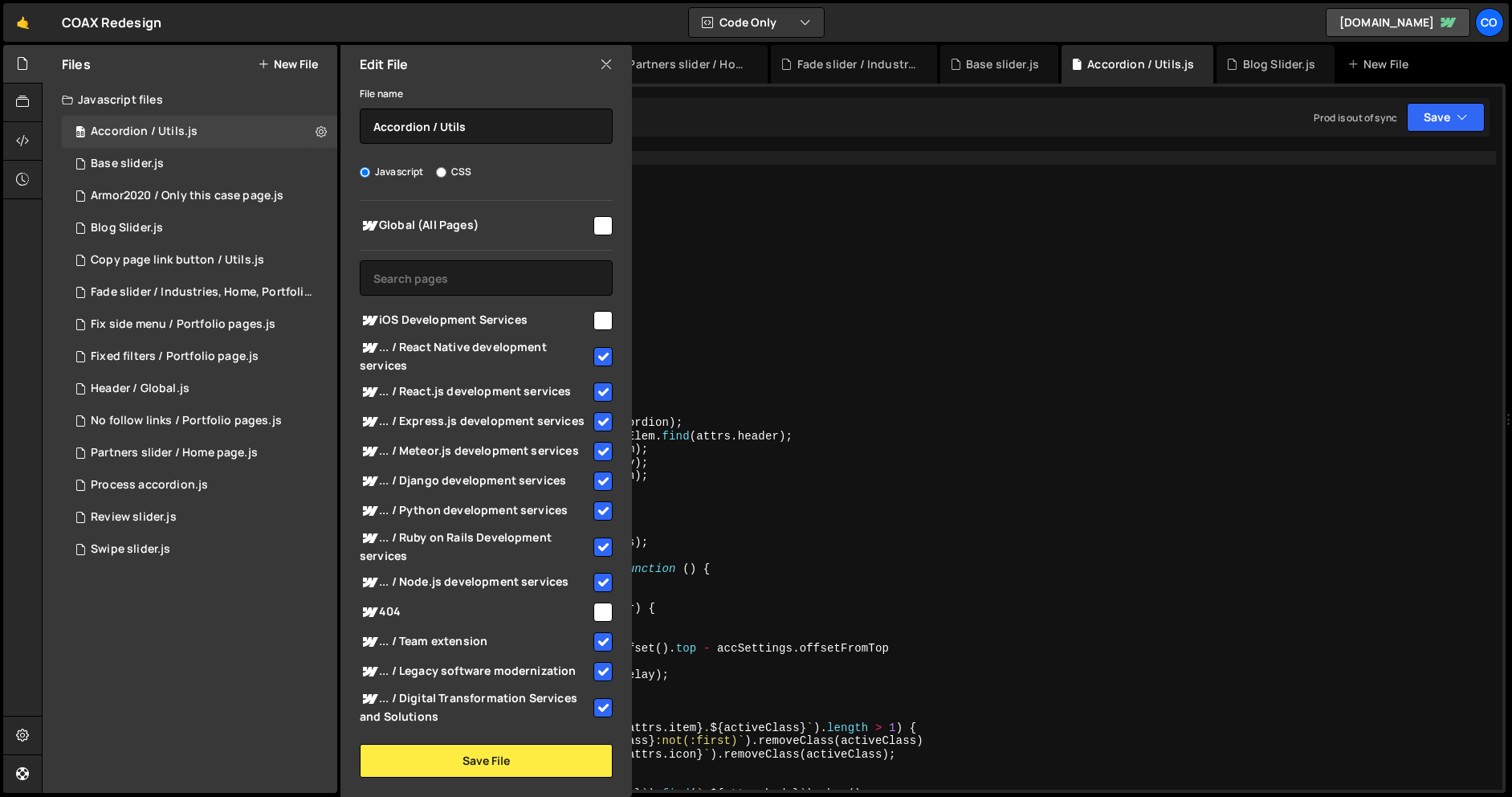
click at [597, 311] on input "checkbox" at bounding box center [603, 320] width 19 height 19
checkbox input "true"
click at [399, 763] on button "Save File" at bounding box center [486, 760] width 253 height 33
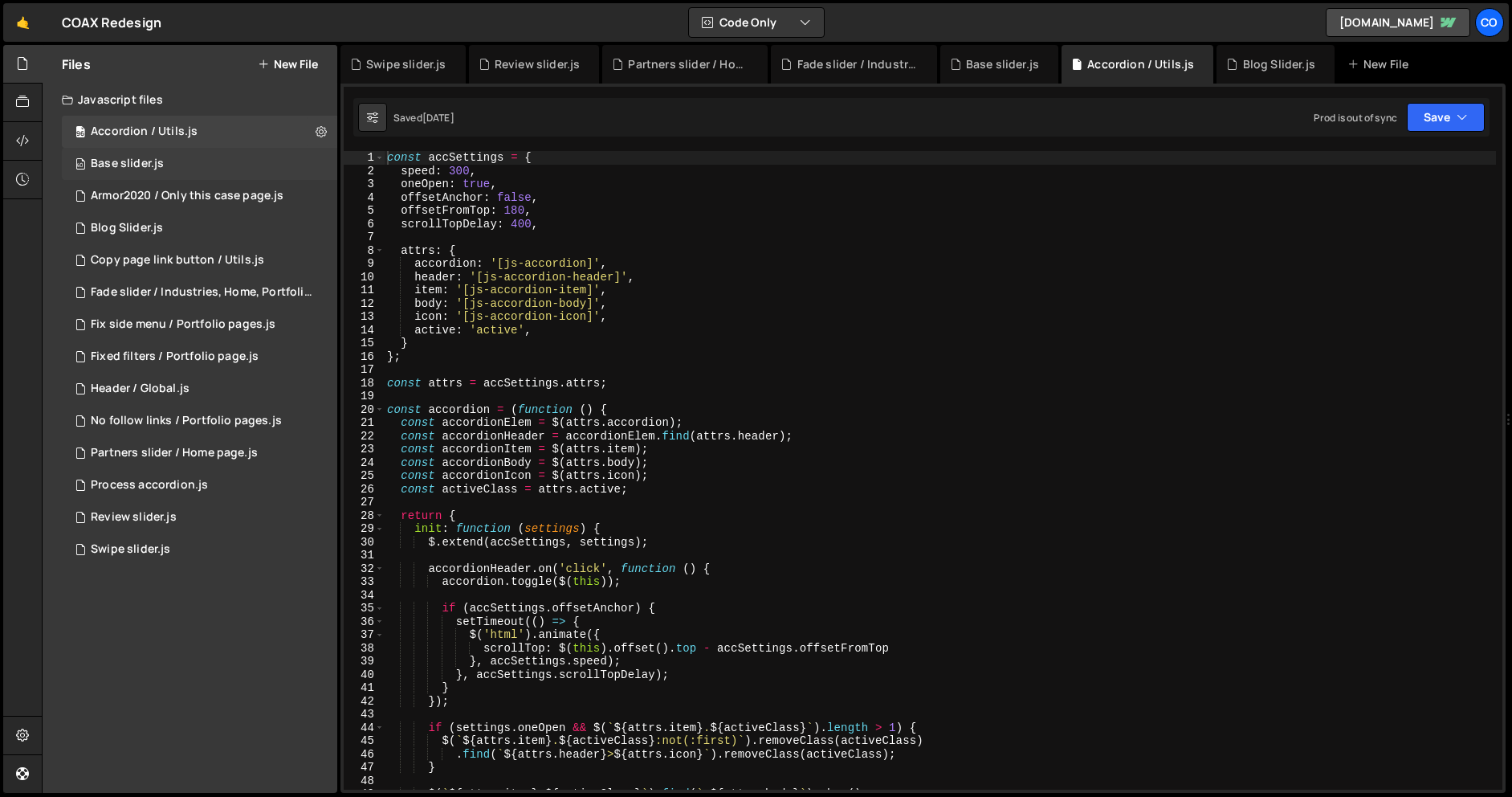
click at [310, 162] on div "40 Base slider.js 0" at bounding box center [199, 164] width 275 height 32
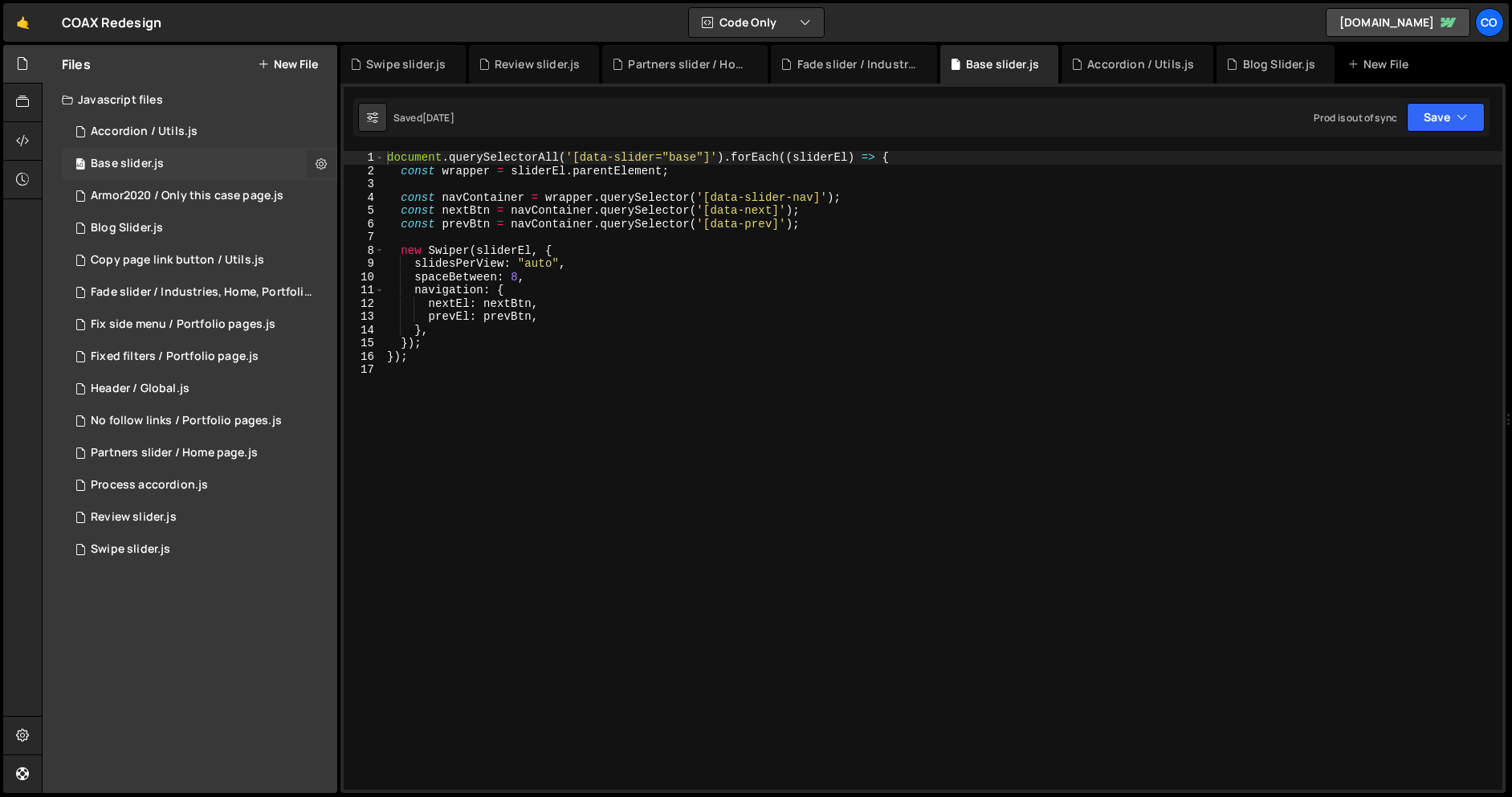
click at [317, 162] on icon at bounding box center [321, 163] width 11 height 15
type input "Base slider"
radio input "true"
checkbox input "true"
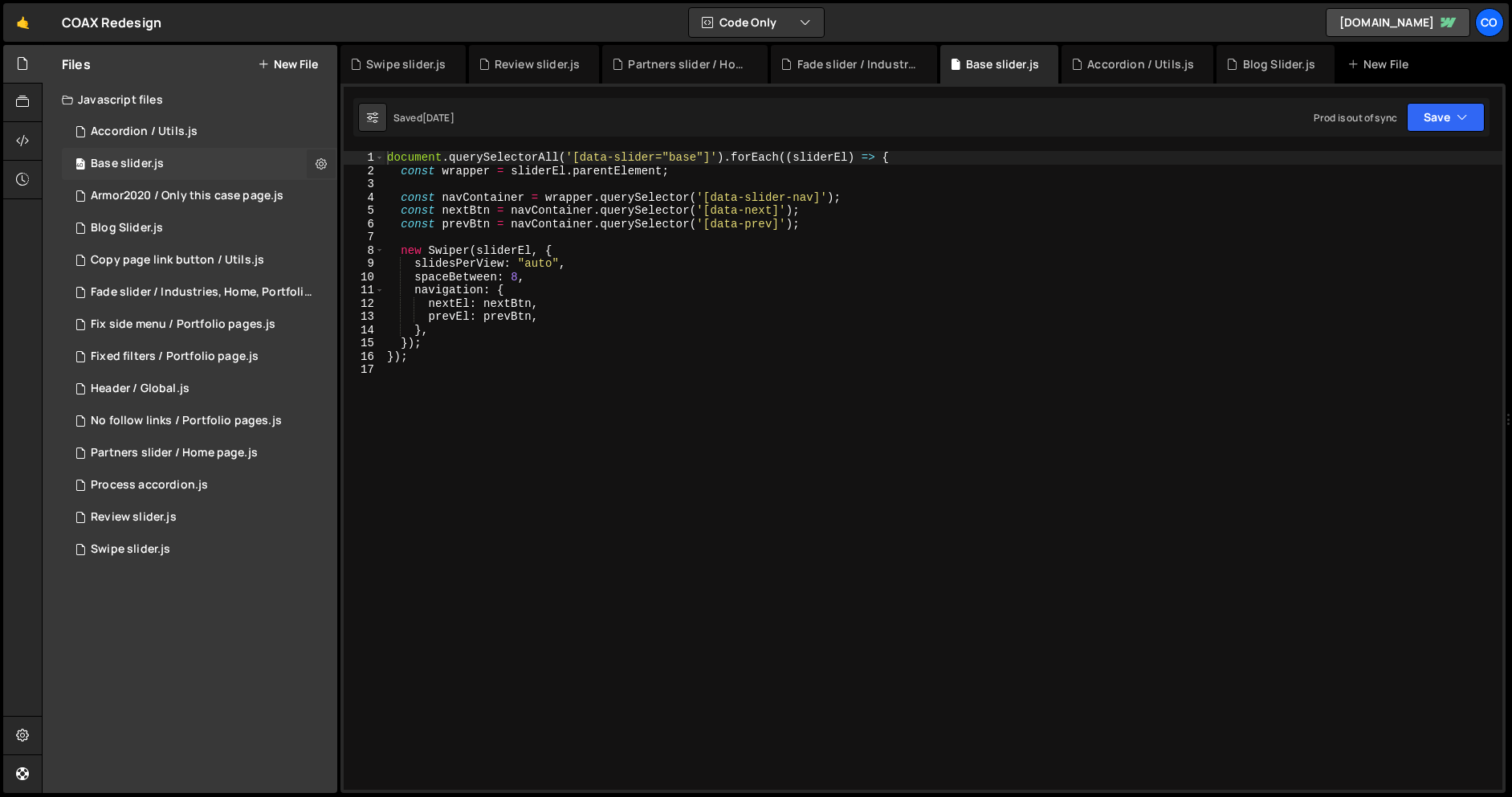
checkbox input "true"
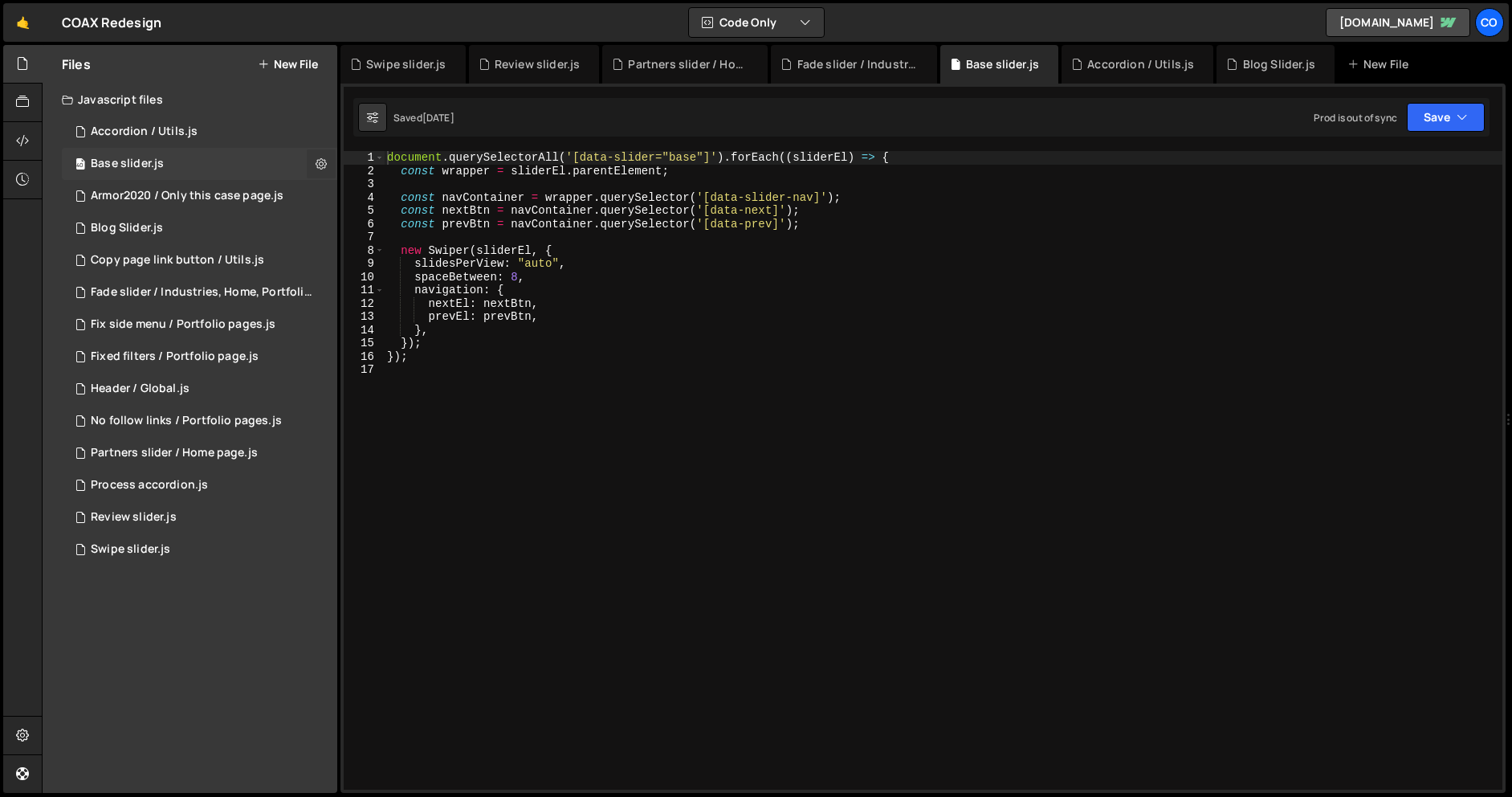
checkbox input "true"
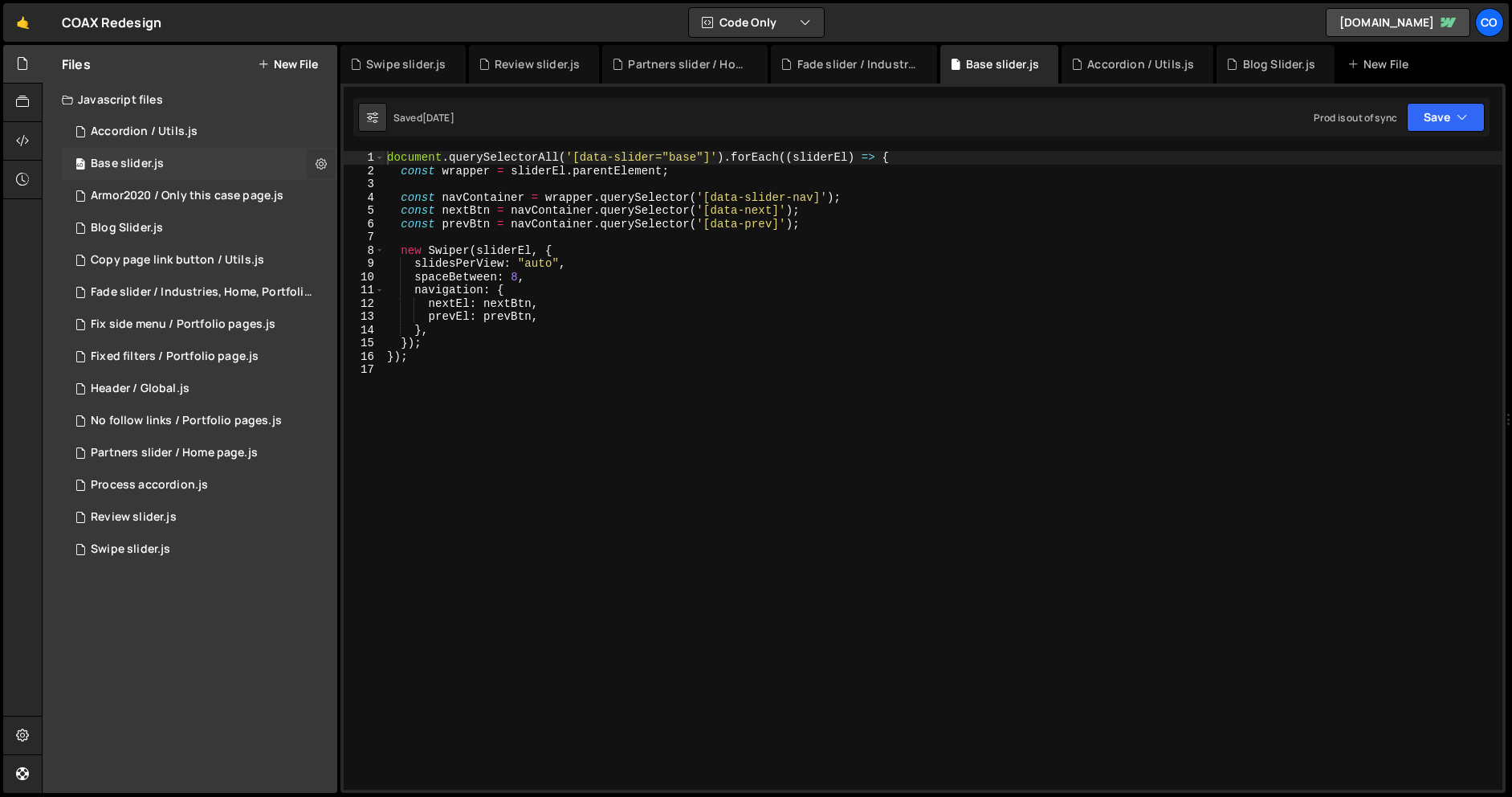
checkbox input "true"
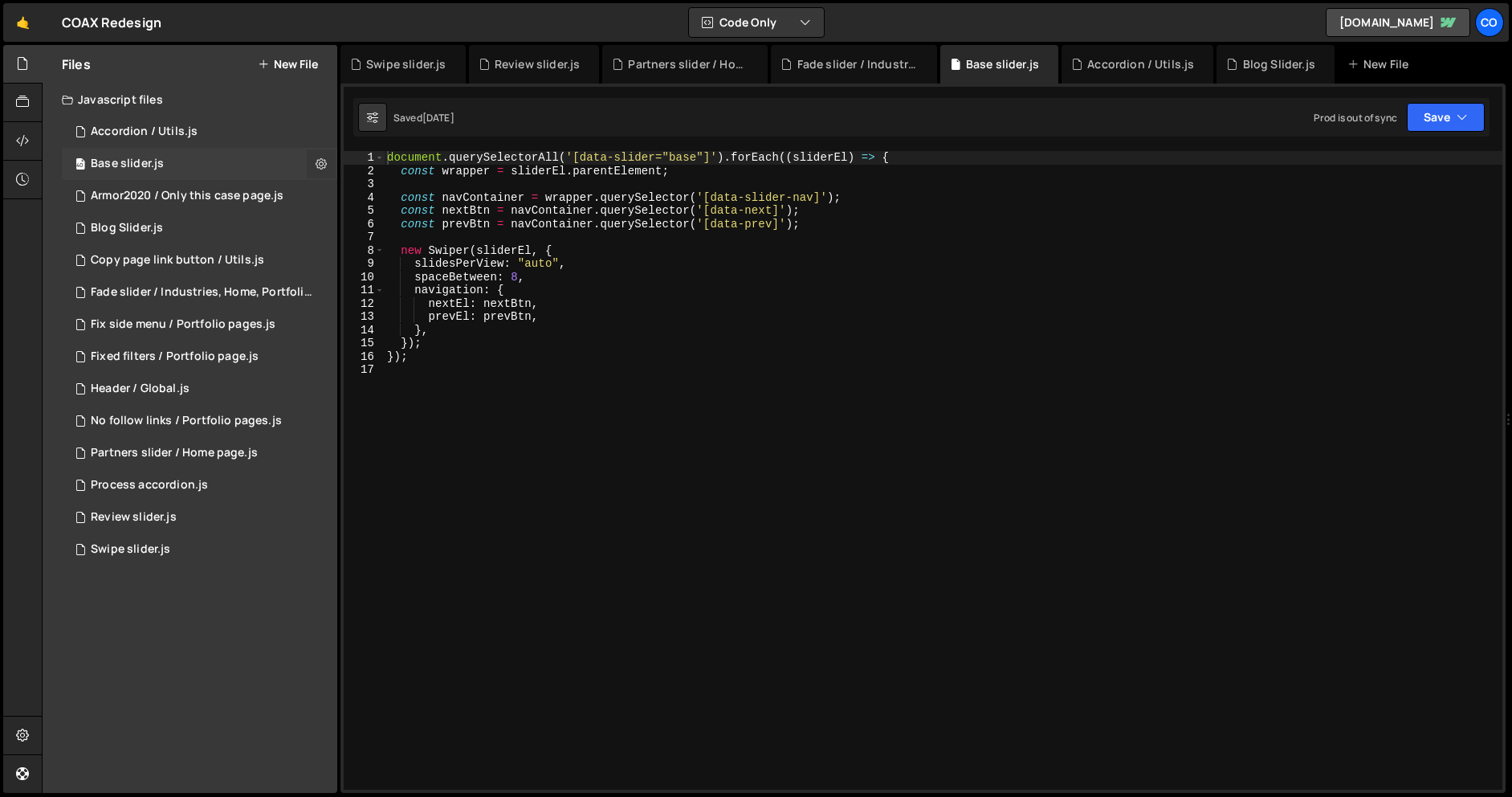
checkbox input "true"
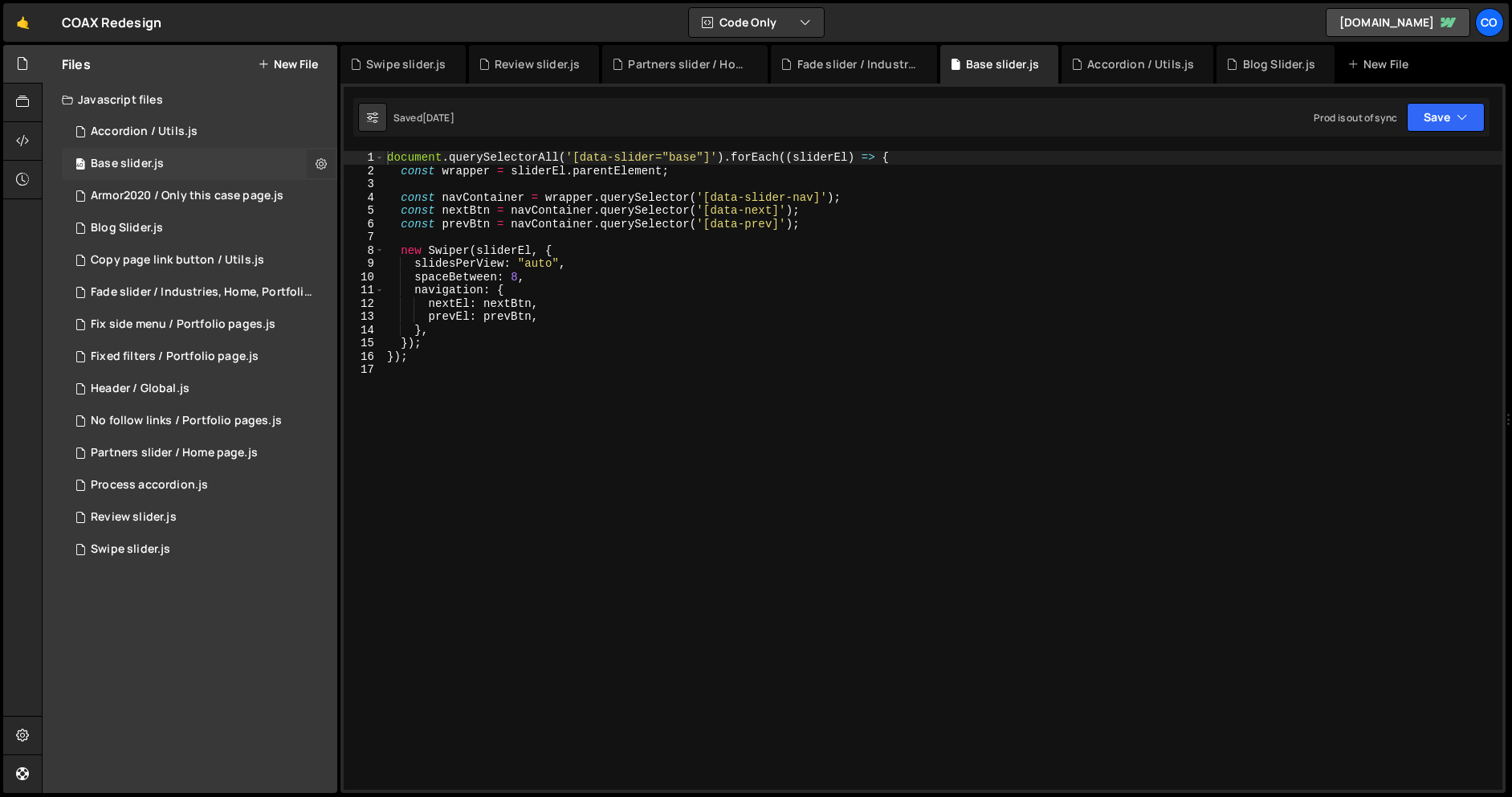
checkbox input "true"
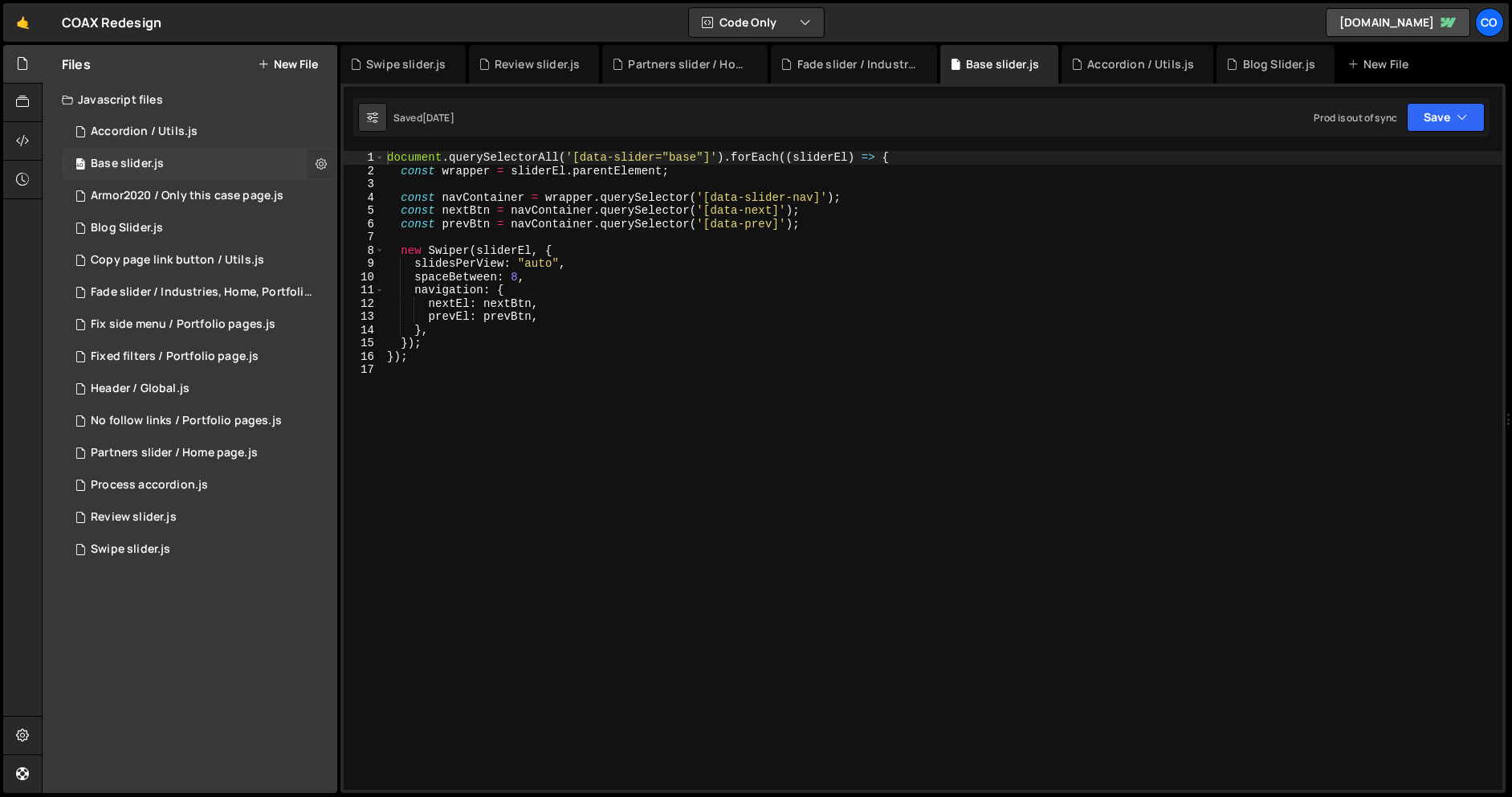
checkbox input "true"
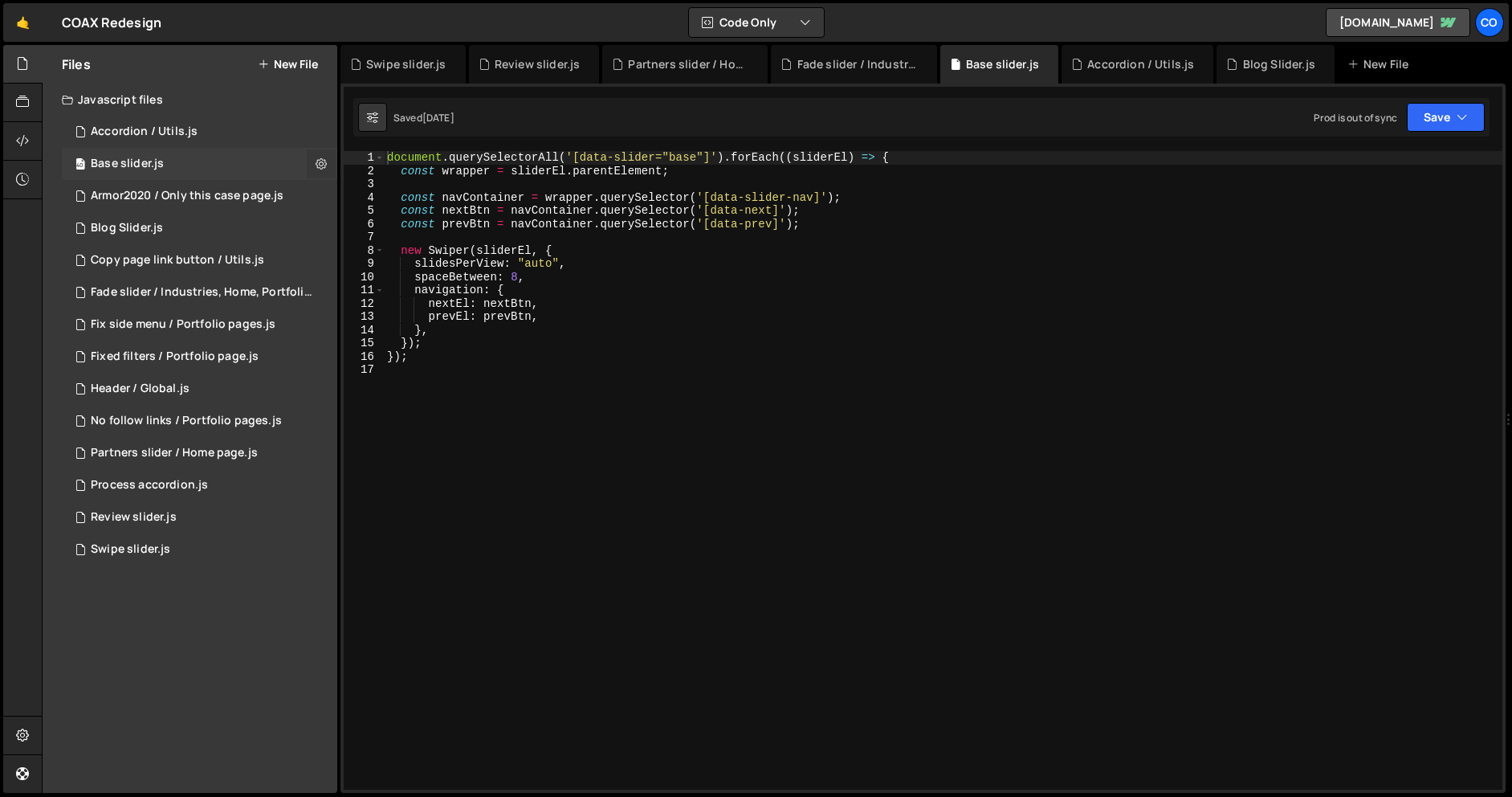
checkbox input "true"
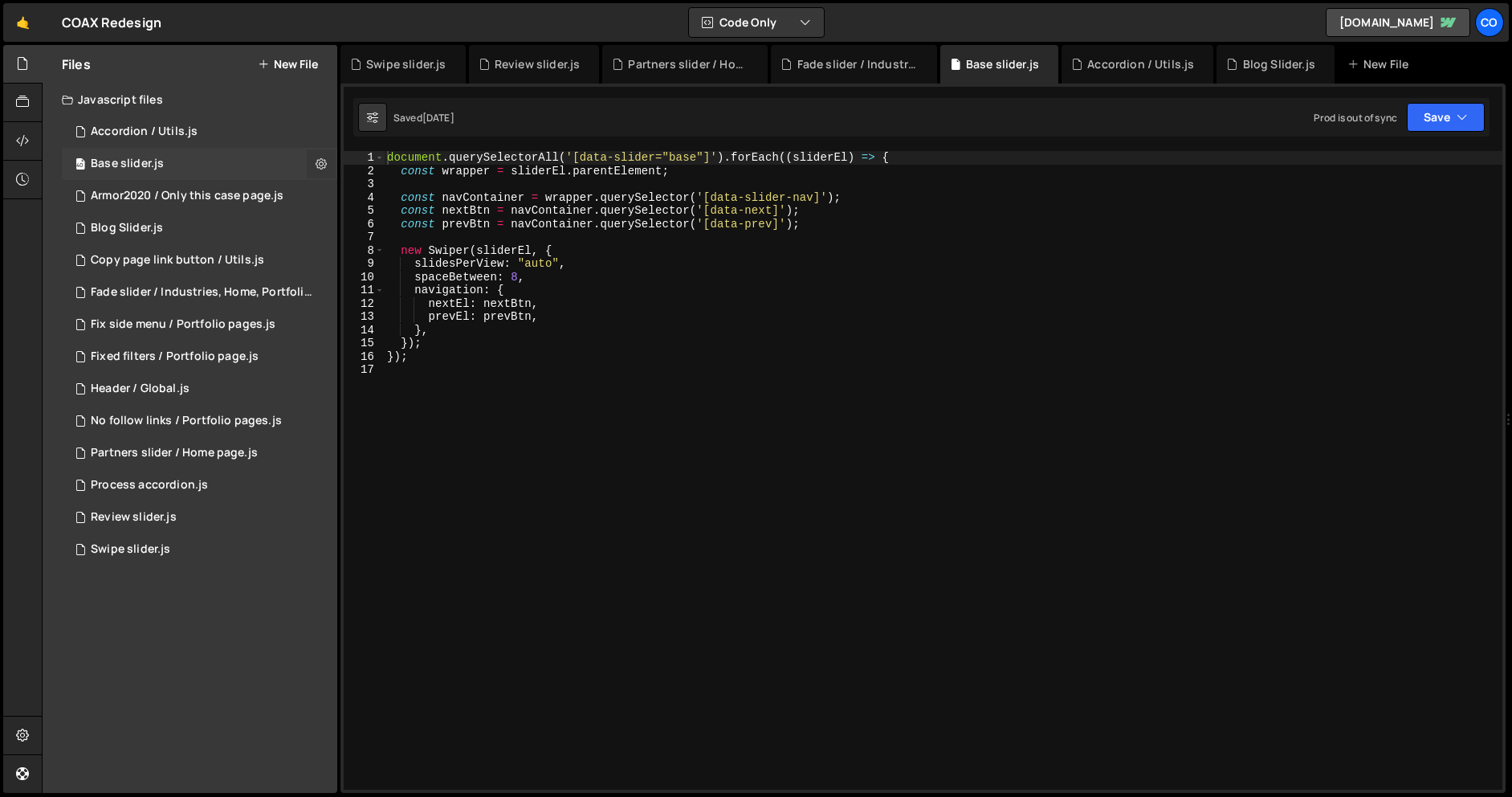
checkbox input "true"
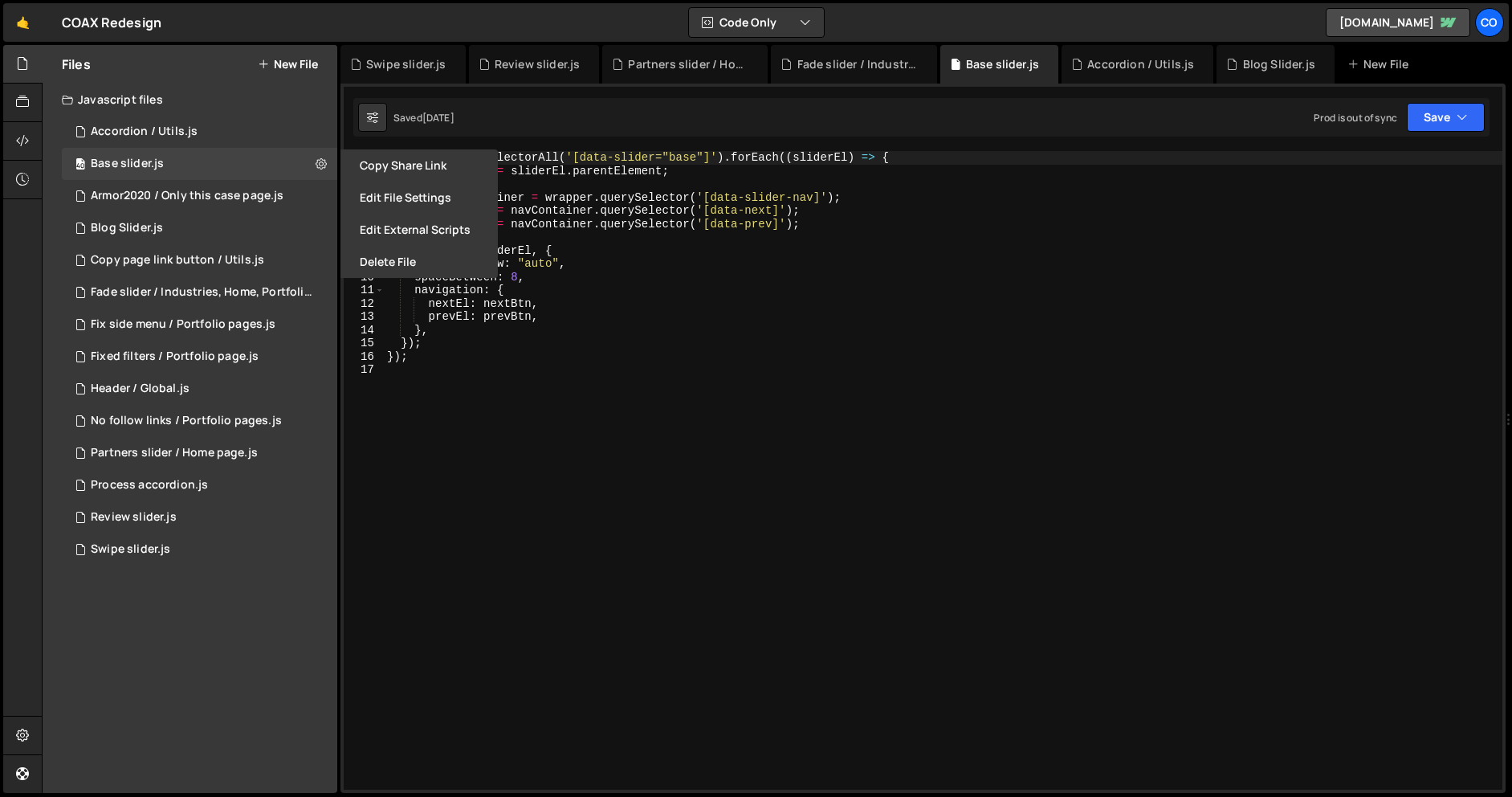
click at [361, 191] on button "Edit File Settings" at bounding box center [419, 198] width 157 height 32
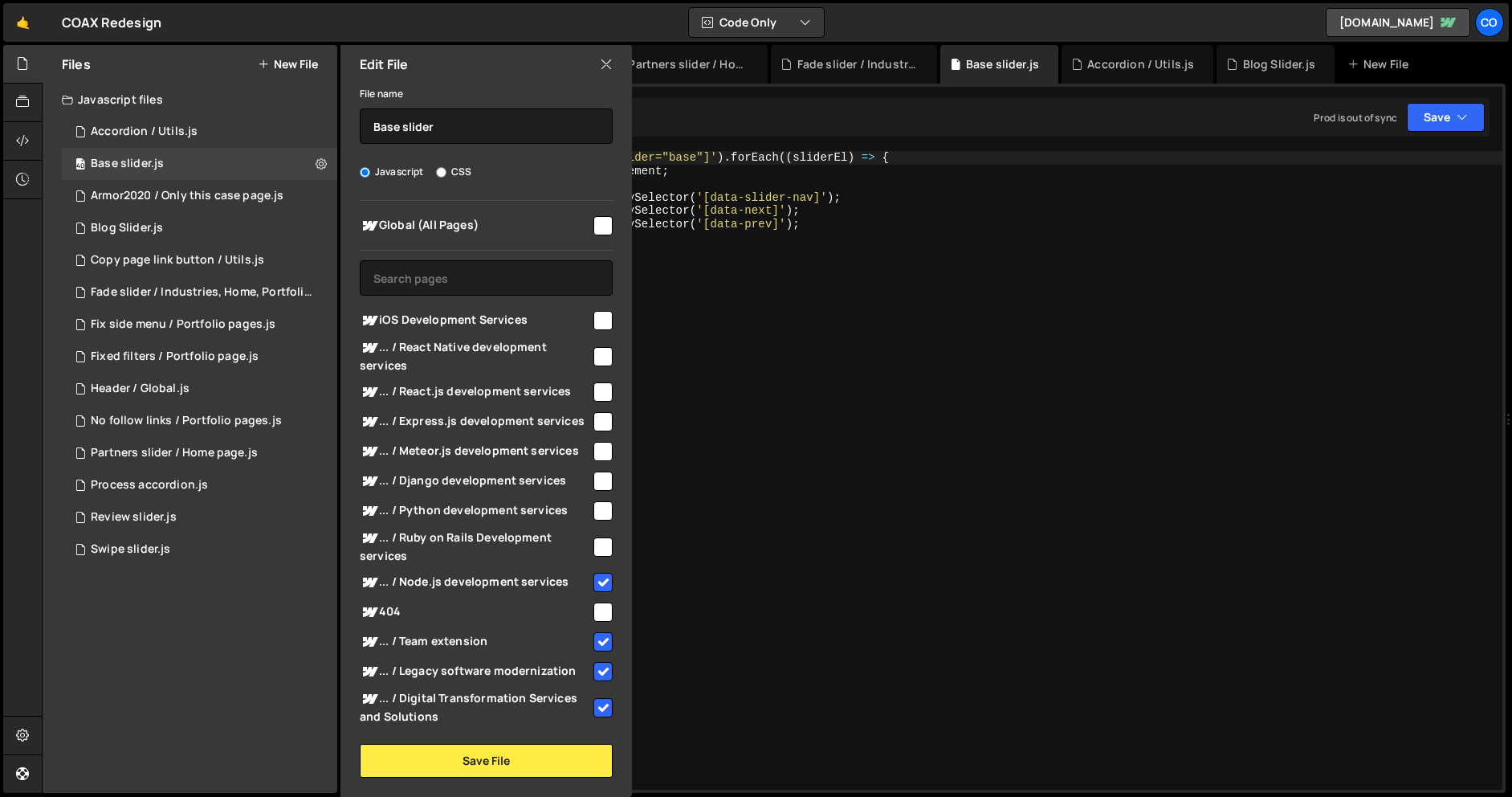
drag, startPoint x: 591, startPoint y: 543, endPoint x: 591, endPoint y: 525, distance: 18.0
click at [594, 543] on input "checkbox" at bounding box center [603, 546] width 19 height 19
checkbox input "true"
click at [594, 514] on input "checkbox" at bounding box center [603, 510] width 19 height 19
checkbox input "true"
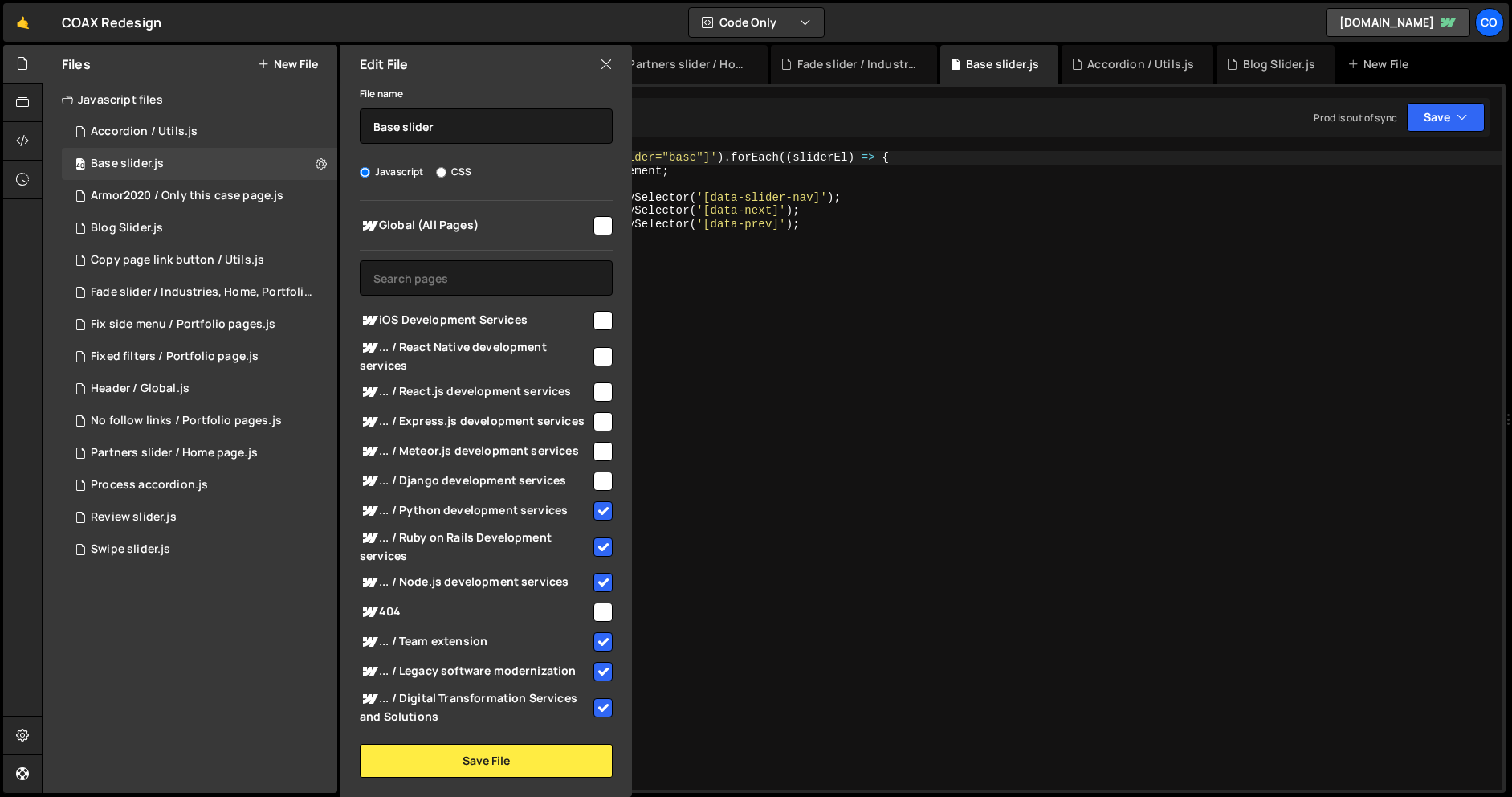
drag, startPoint x: 596, startPoint y: 476, endPoint x: 596, endPoint y: 464, distance: 12.0
click at [596, 476] on input "checkbox" at bounding box center [603, 480] width 19 height 19
checkbox input "true"
click at [597, 454] on input "checkbox" at bounding box center [603, 450] width 19 height 19
checkbox input "true"
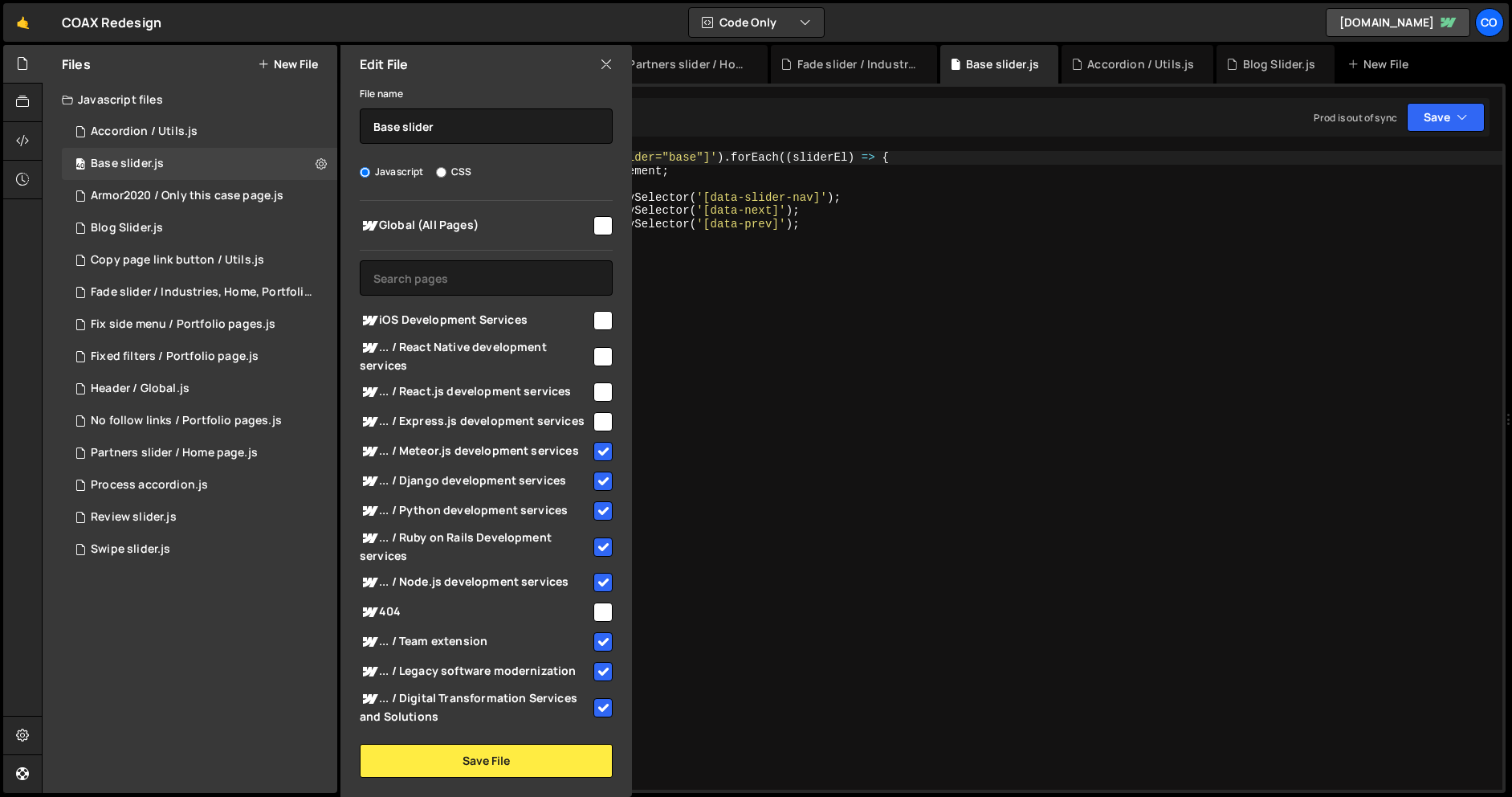
click at [598, 417] on input "checkbox" at bounding box center [603, 422] width 19 height 19
checkbox input "true"
click at [599, 386] on input "checkbox" at bounding box center [603, 392] width 19 height 19
checkbox input "true"
click at [599, 358] on input "checkbox" at bounding box center [603, 356] width 19 height 19
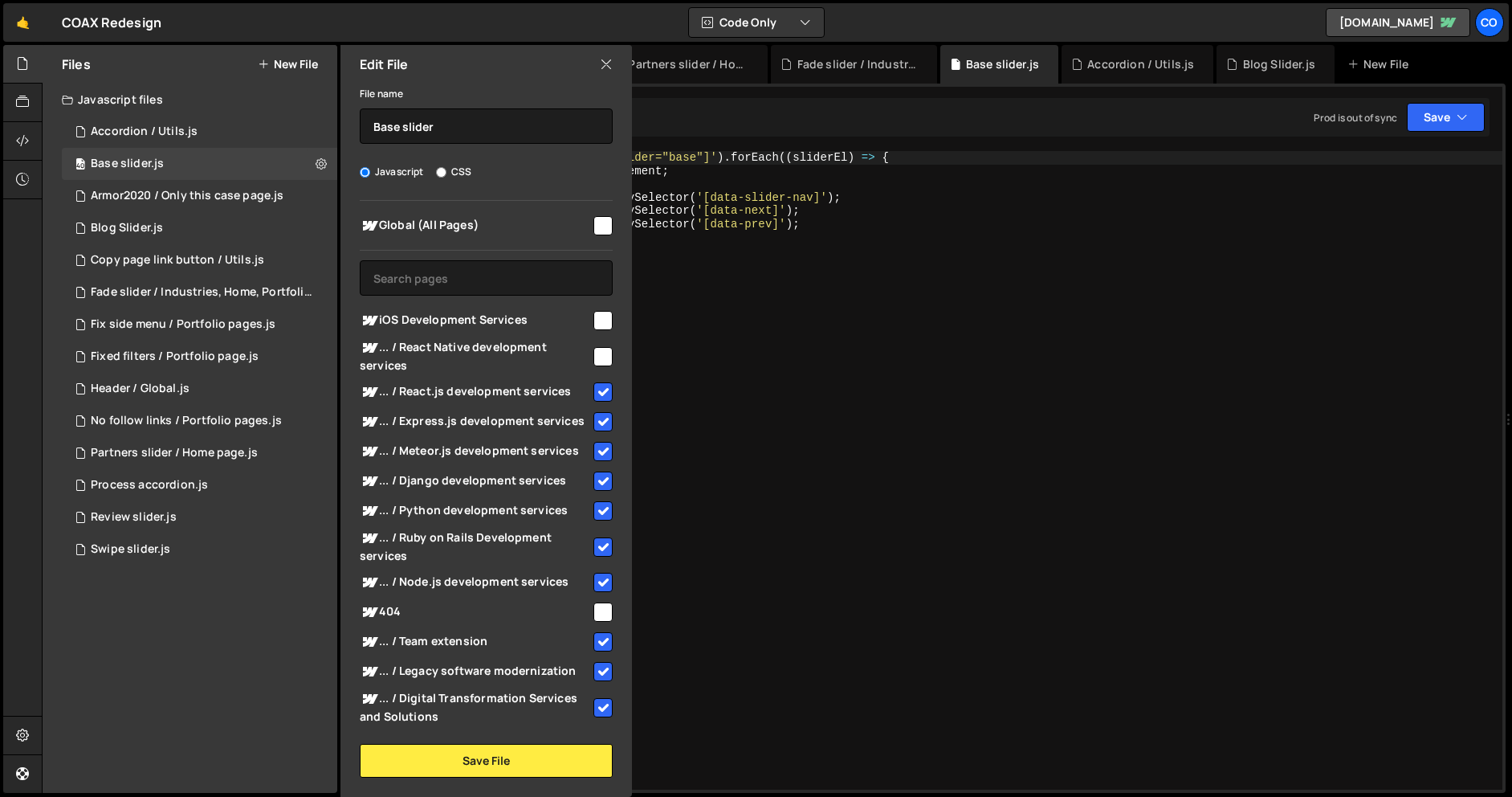
checkbox input "true"
click at [595, 325] on input "checkbox" at bounding box center [603, 320] width 19 height 19
checkbox input "true"
click at [412, 755] on button "Save File" at bounding box center [486, 760] width 253 height 33
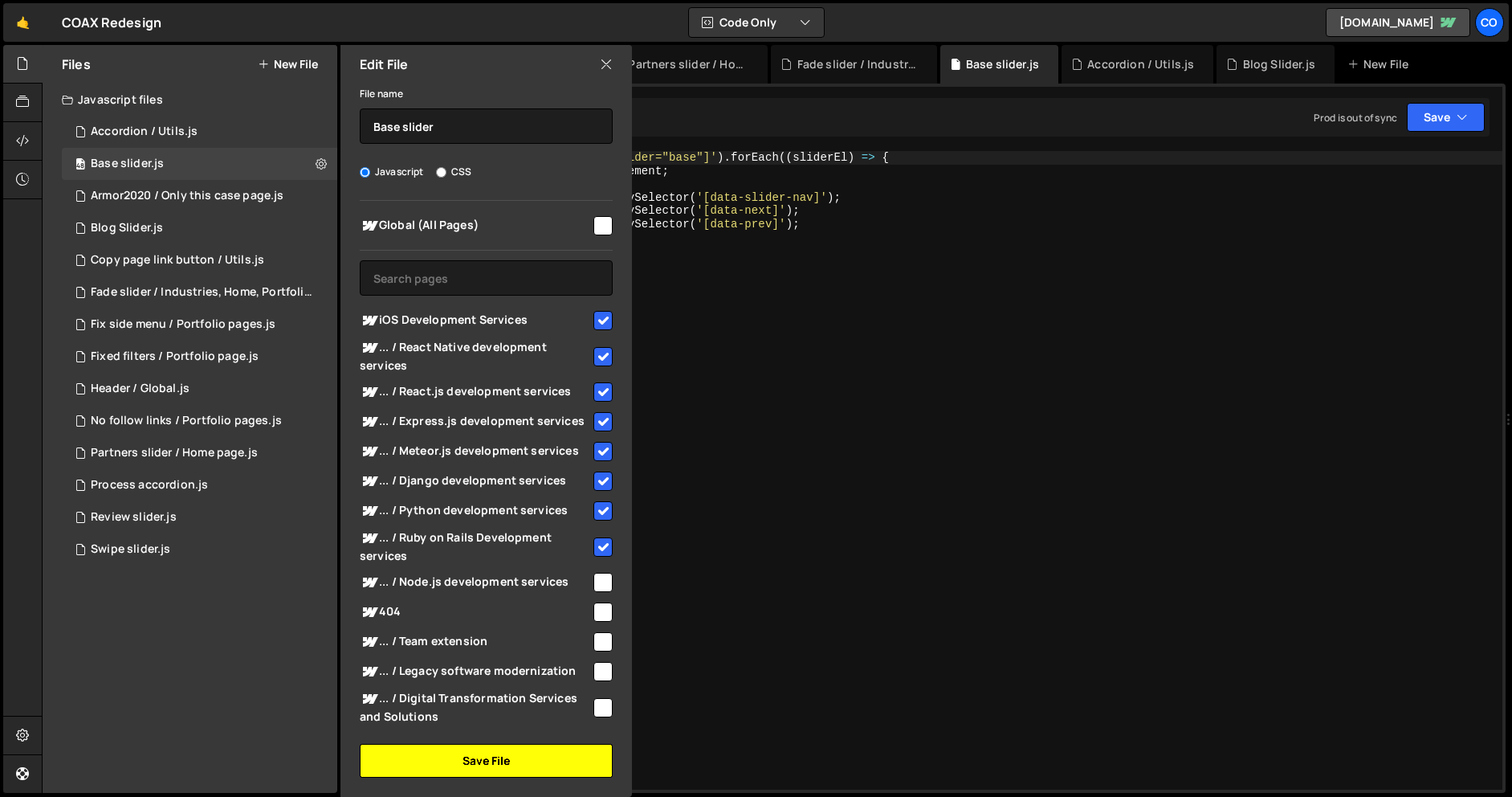
checkbox input "false"
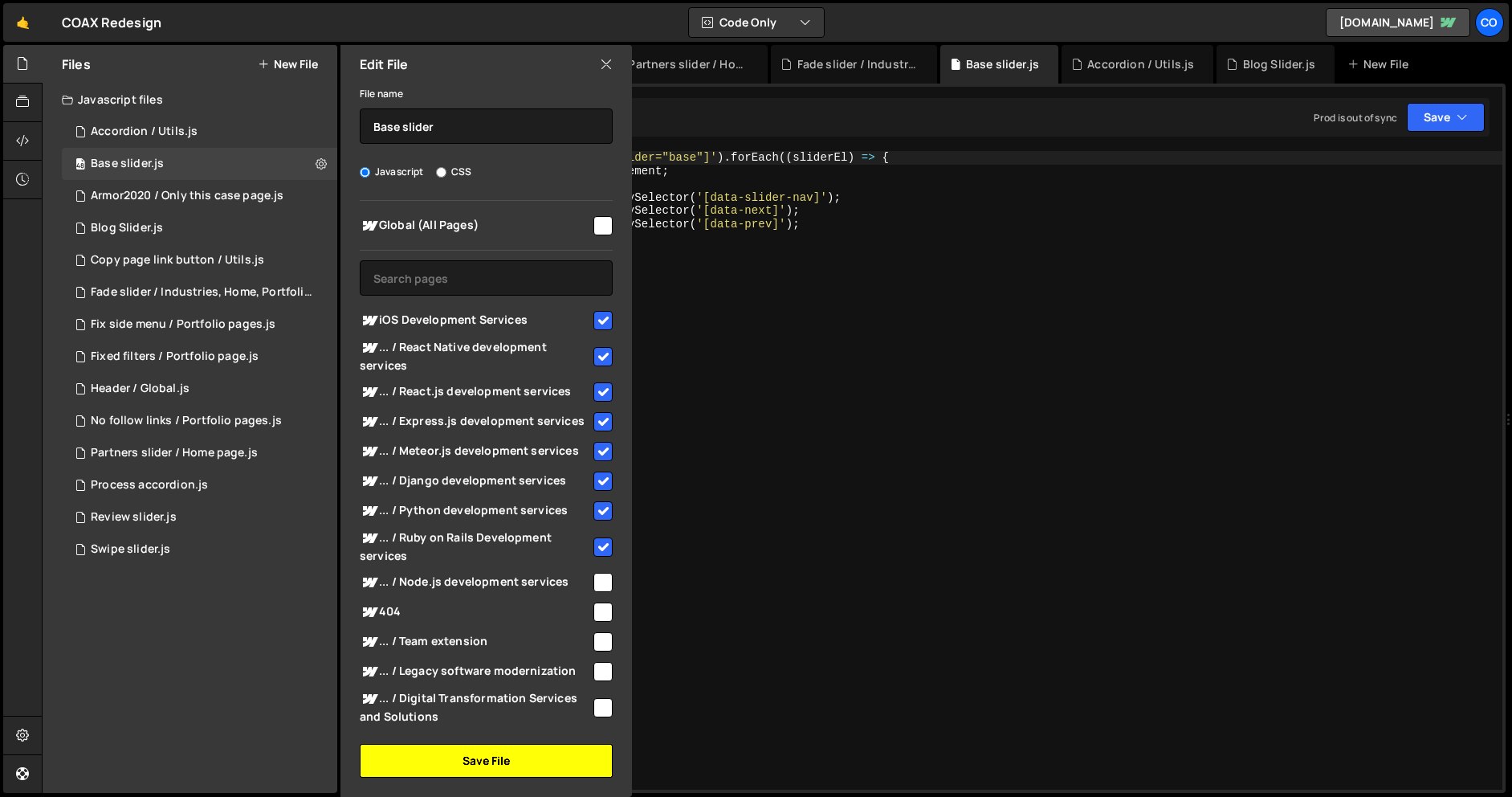
checkbox input "false"
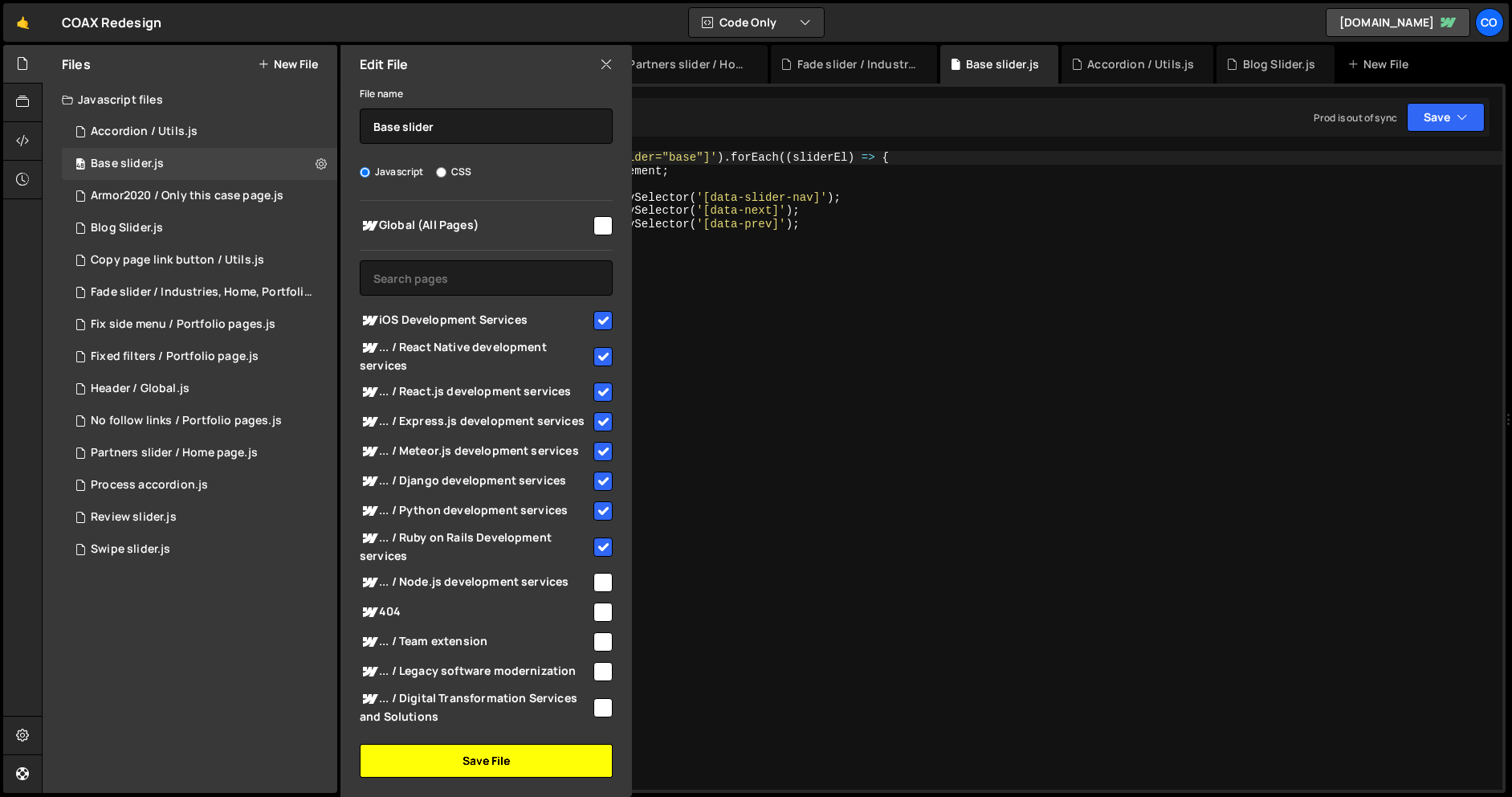
checkbox input "false"
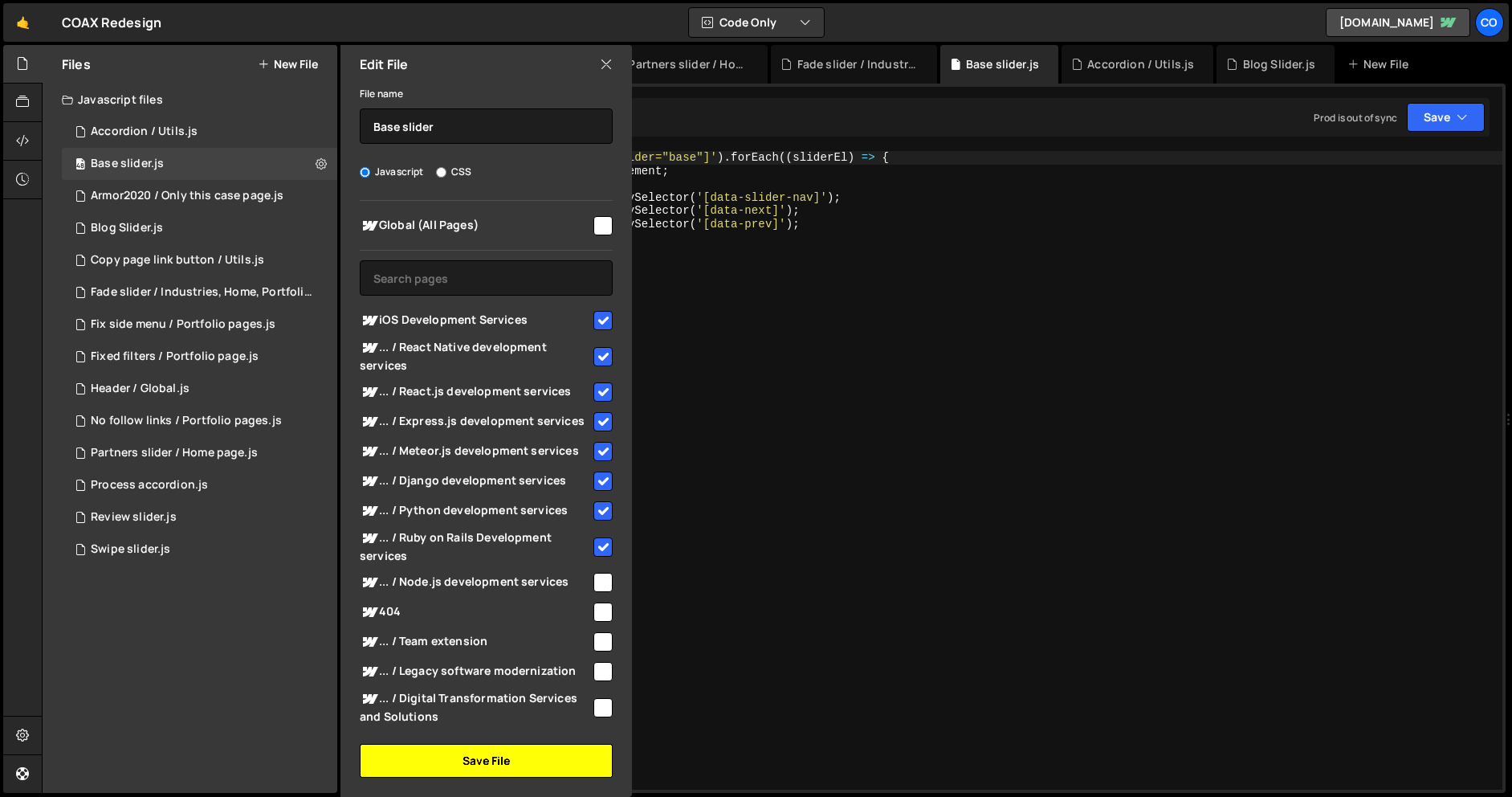
checkbox input "false"
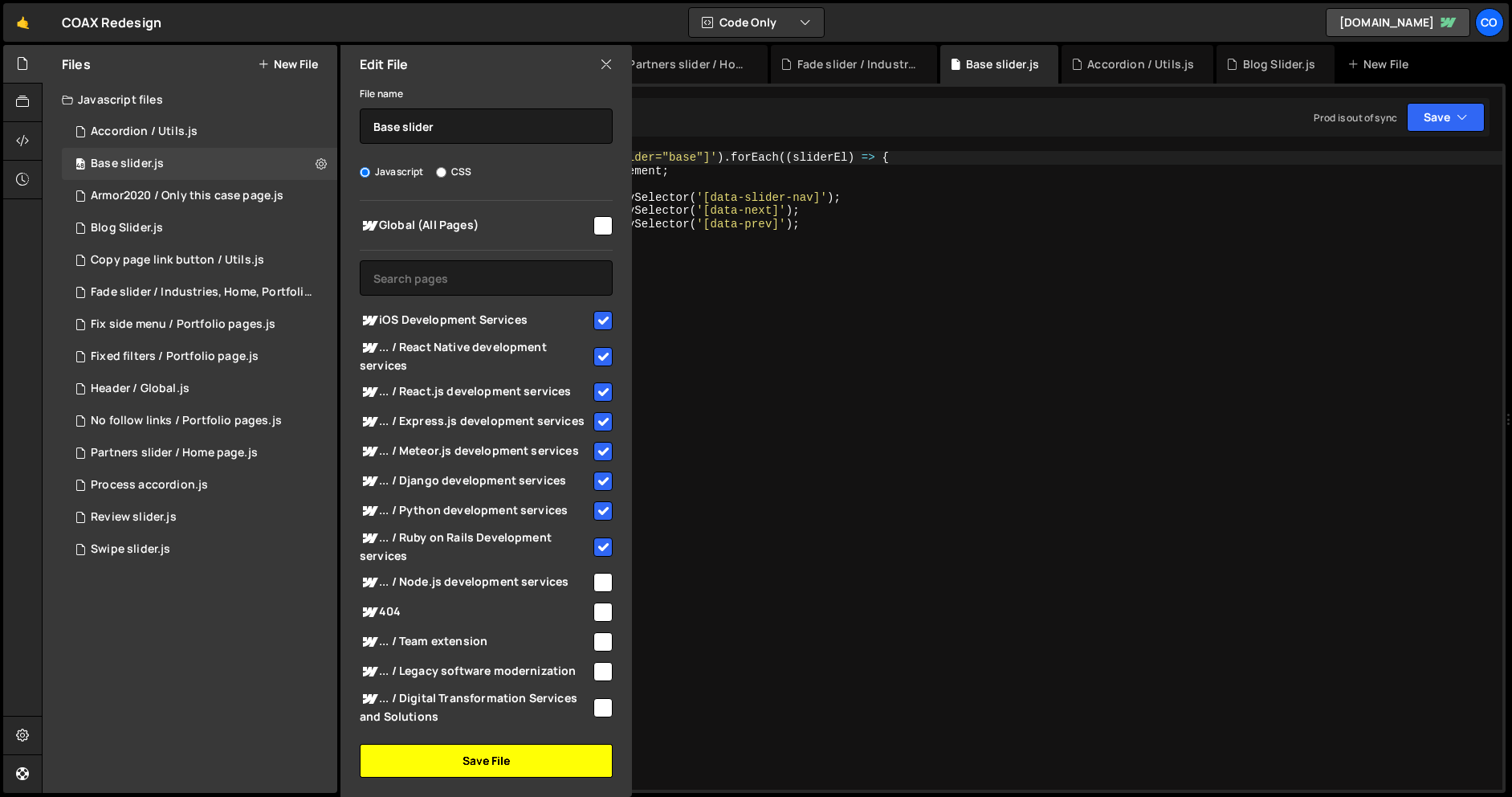
checkbox input "false"
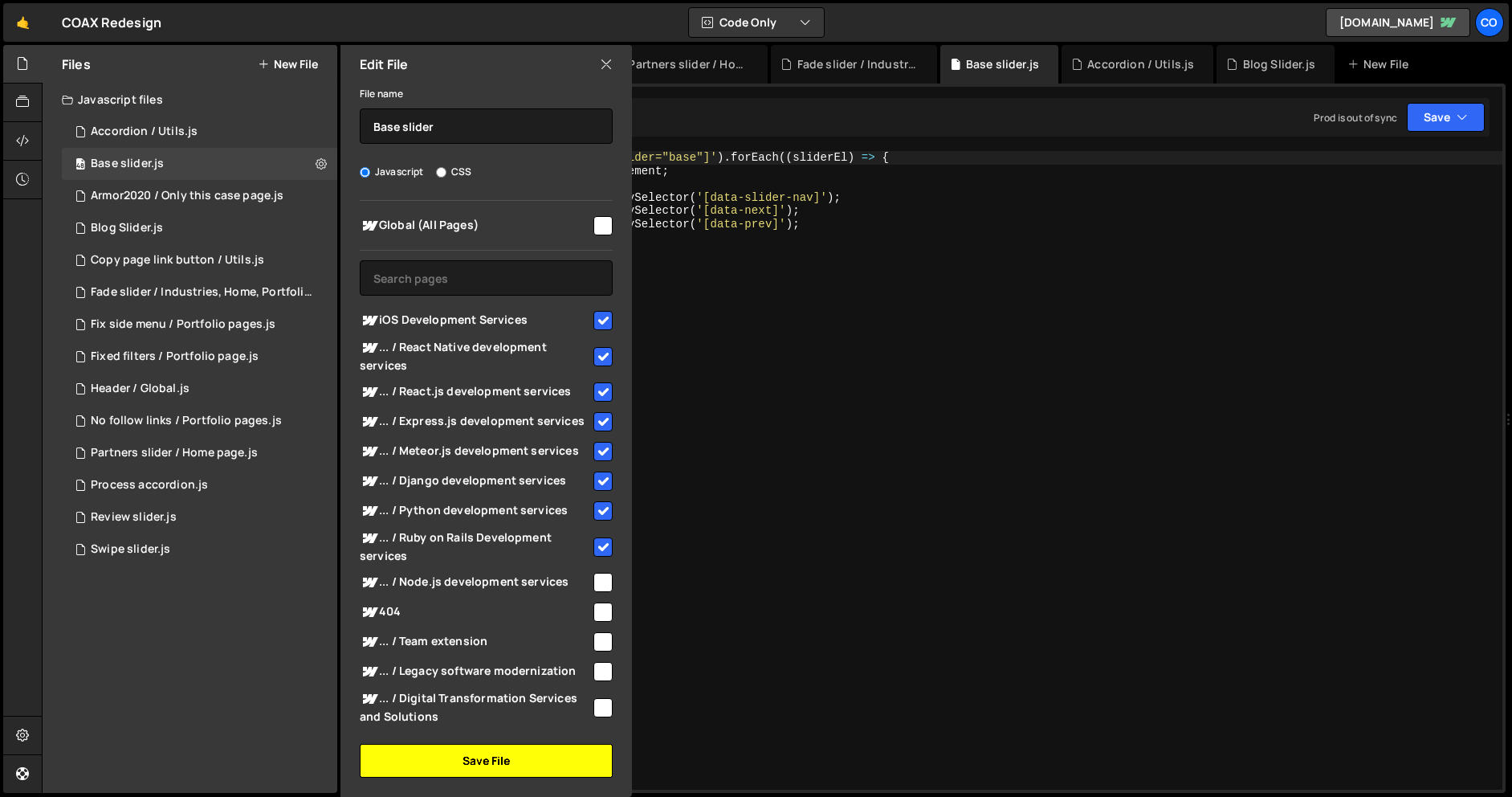
checkbox input "false"
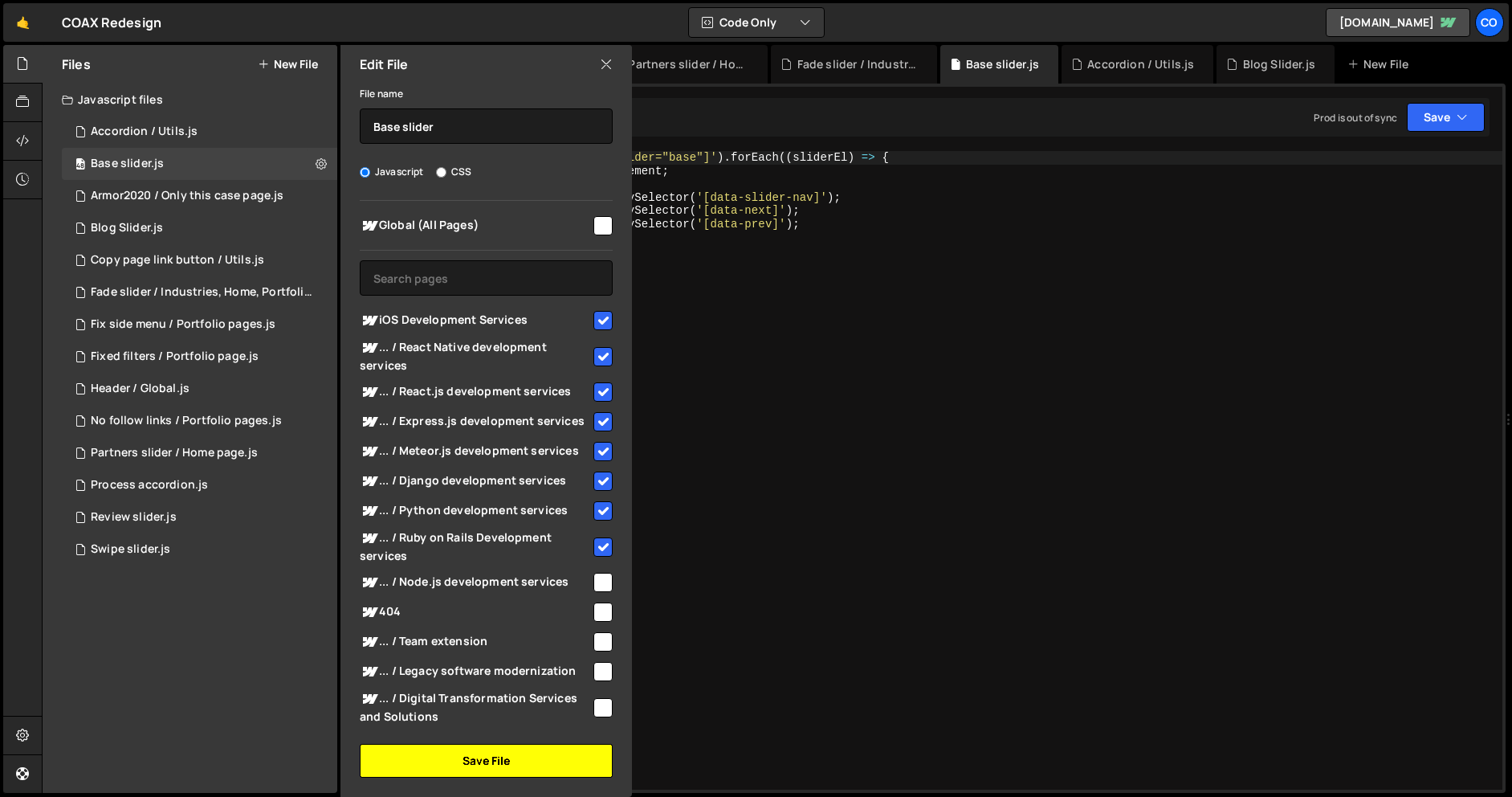
checkbox input "false"
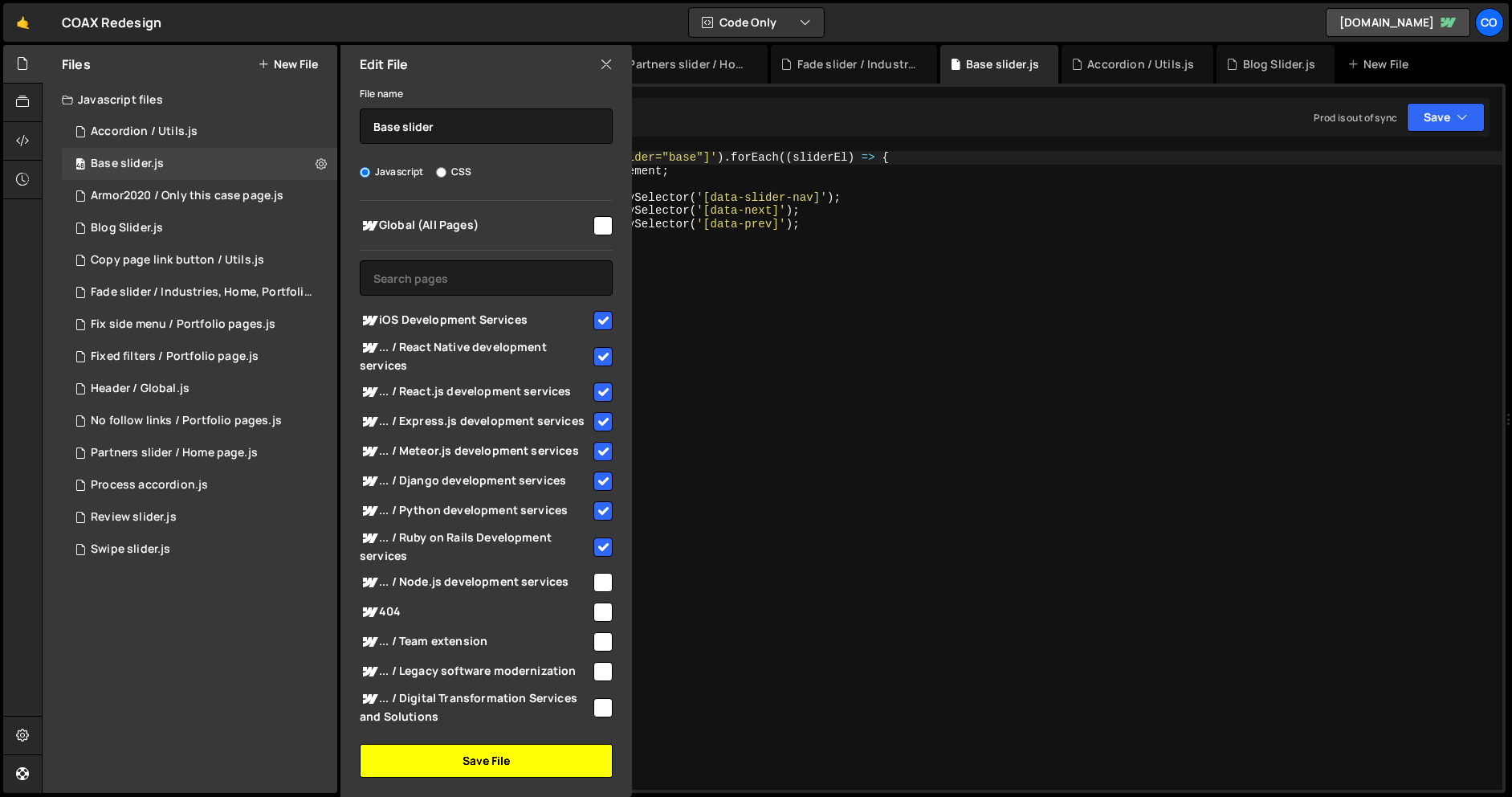
checkbox input "false"
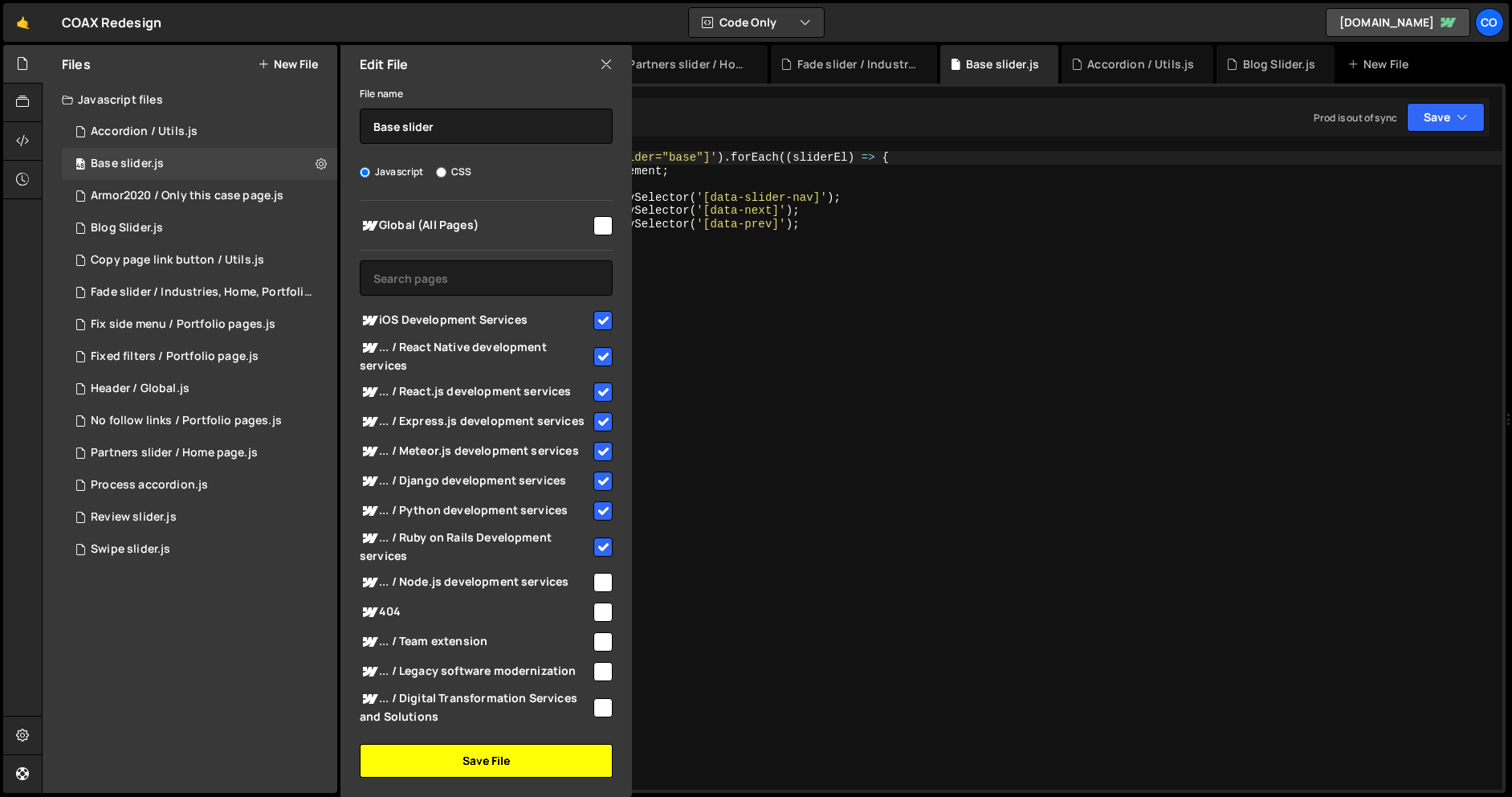
checkbox input "false"
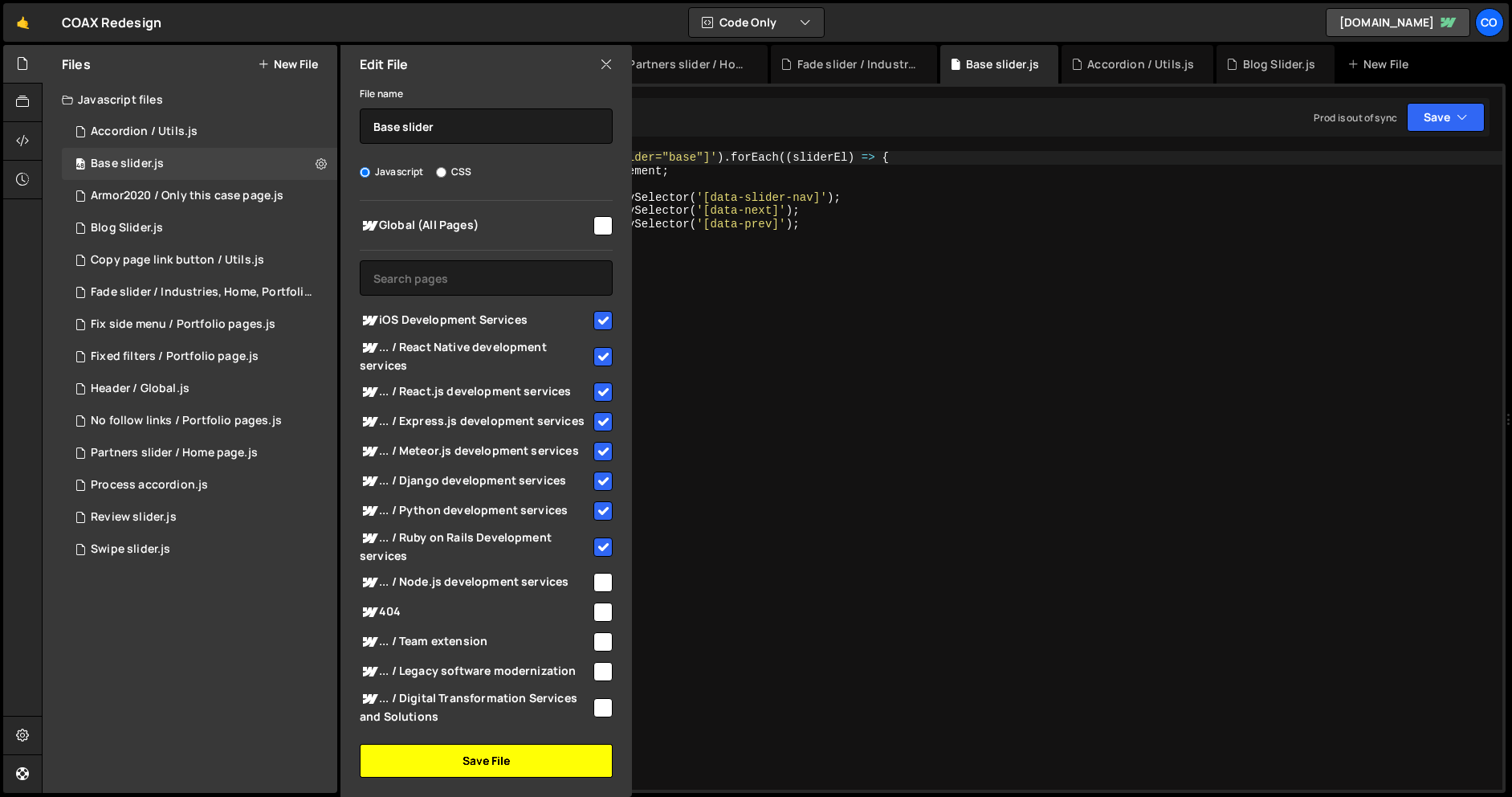
checkbox input "false"
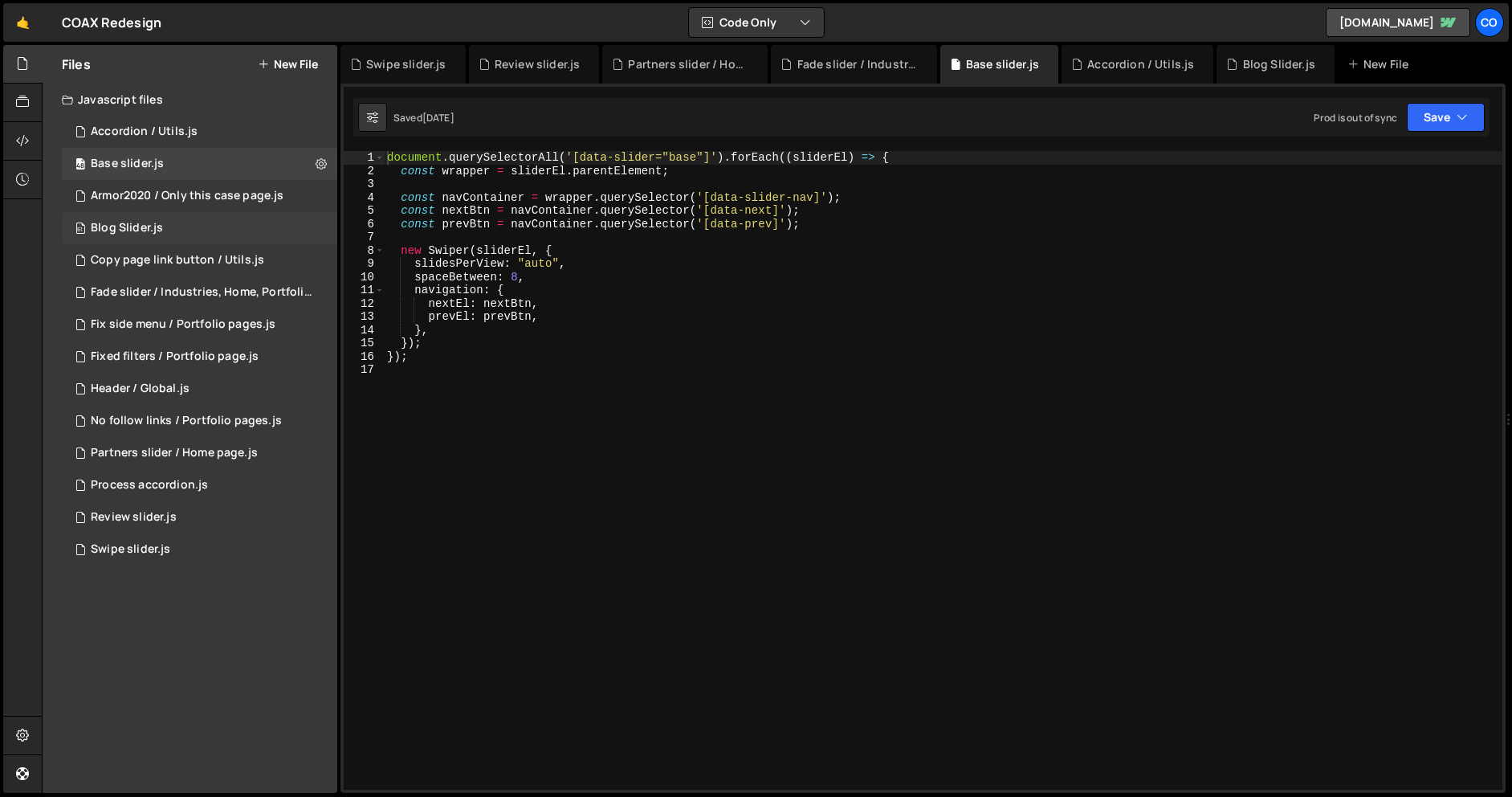
click at [309, 233] on div "61 Blog Slider.js 0" at bounding box center [199, 228] width 275 height 32
click at [314, 229] on button at bounding box center [321, 228] width 29 height 29
type input "Blog Slider"
radio input "true"
checkbox input "true"
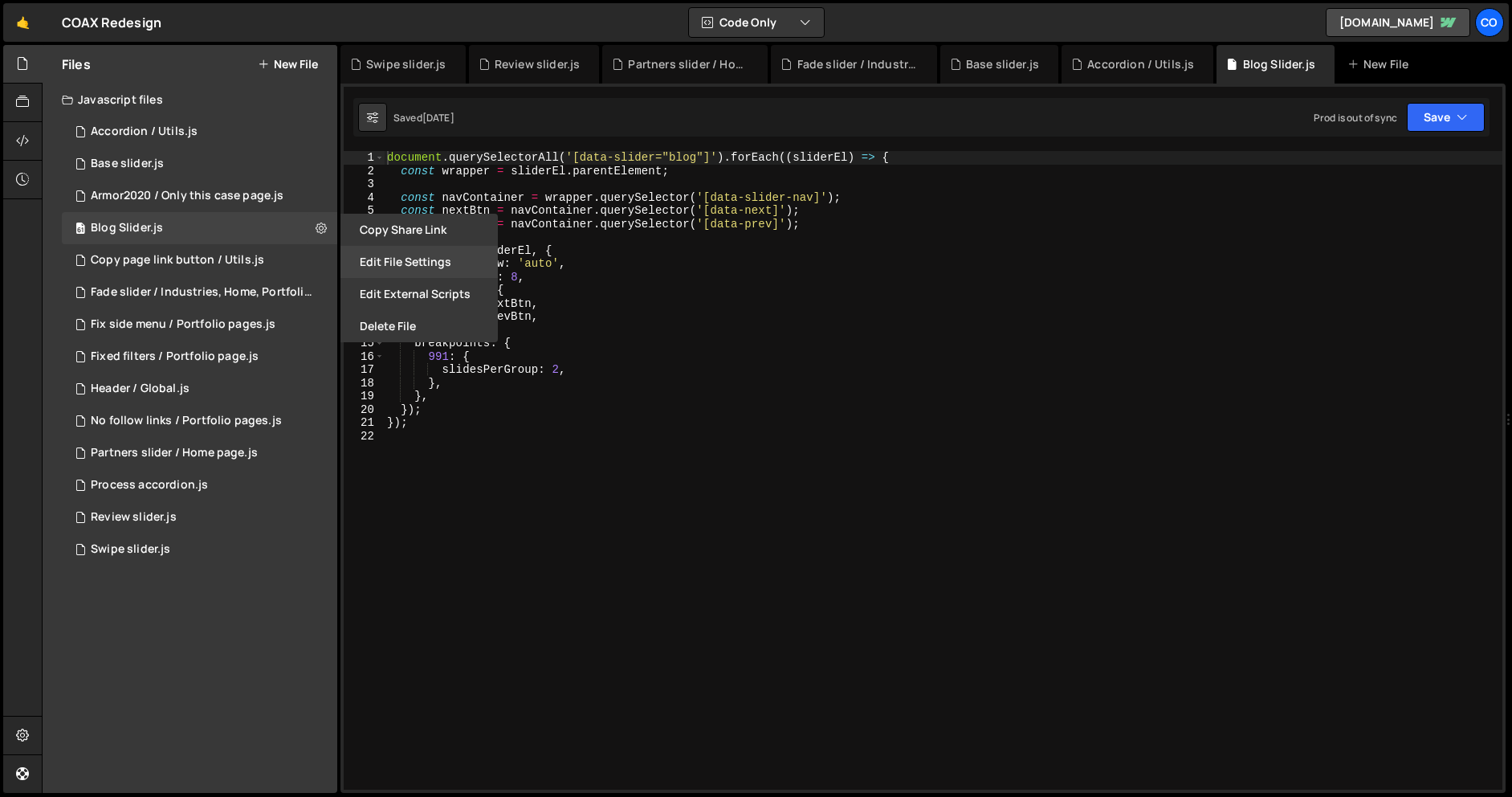
click at [356, 255] on button "Edit File Settings" at bounding box center [419, 262] width 157 height 32
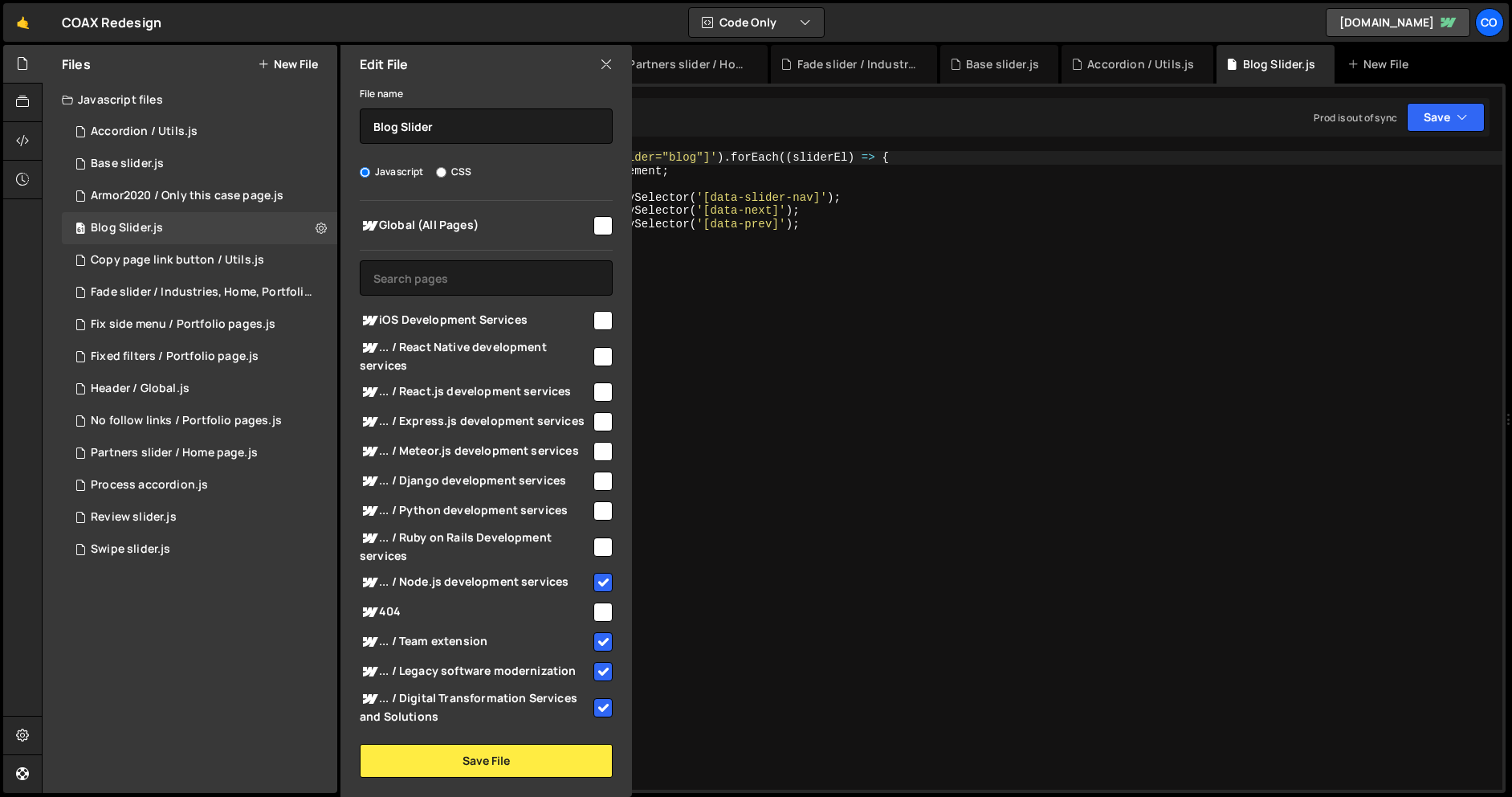
drag, startPoint x: 596, startPoint y: 549, endPoint x: 595, endPoint y: 541, distance: 8.1
click at [595, 543] on input "checkbox" at bounding box center [603, 546] width 19 height 19
click at [595, 508] on input "checkbox" at bounding box center [603, 510] width 19 height 19
click at [595, 475] on input "checkbox" at bounding box center [603, 480] width 19 height 19
click at [596, 445] on input "checkbox" at bounding box center [603, 450] width 19 height 19
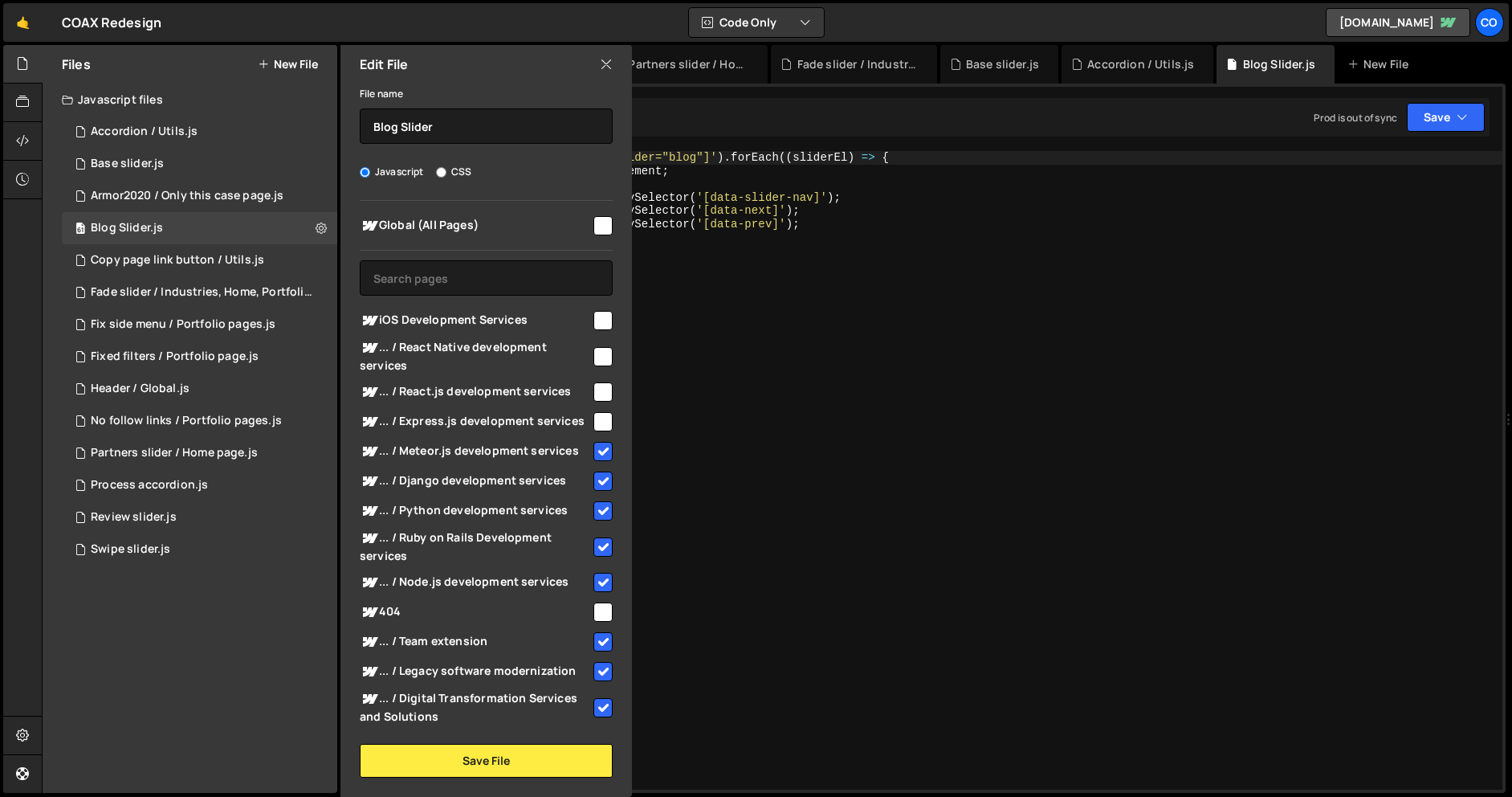
click at [596, 421] on input "checkbox" at bounding box center [603, 422] width 19 height 19
click at [598, 388] on input "checkbox" at bounding box center [603, 392] width 19 height 19
click at [599, 352] on input "checkbox" at bounding box center [603, 356] width 19 height 19
drag, startPoint x: 599, startPoint y: 324, endPoint x: 577, endPoint y: 403, distance: 82.0
click at [599, 324] on input "checkbox" at bounding box center [603, 320] width 19 height 19
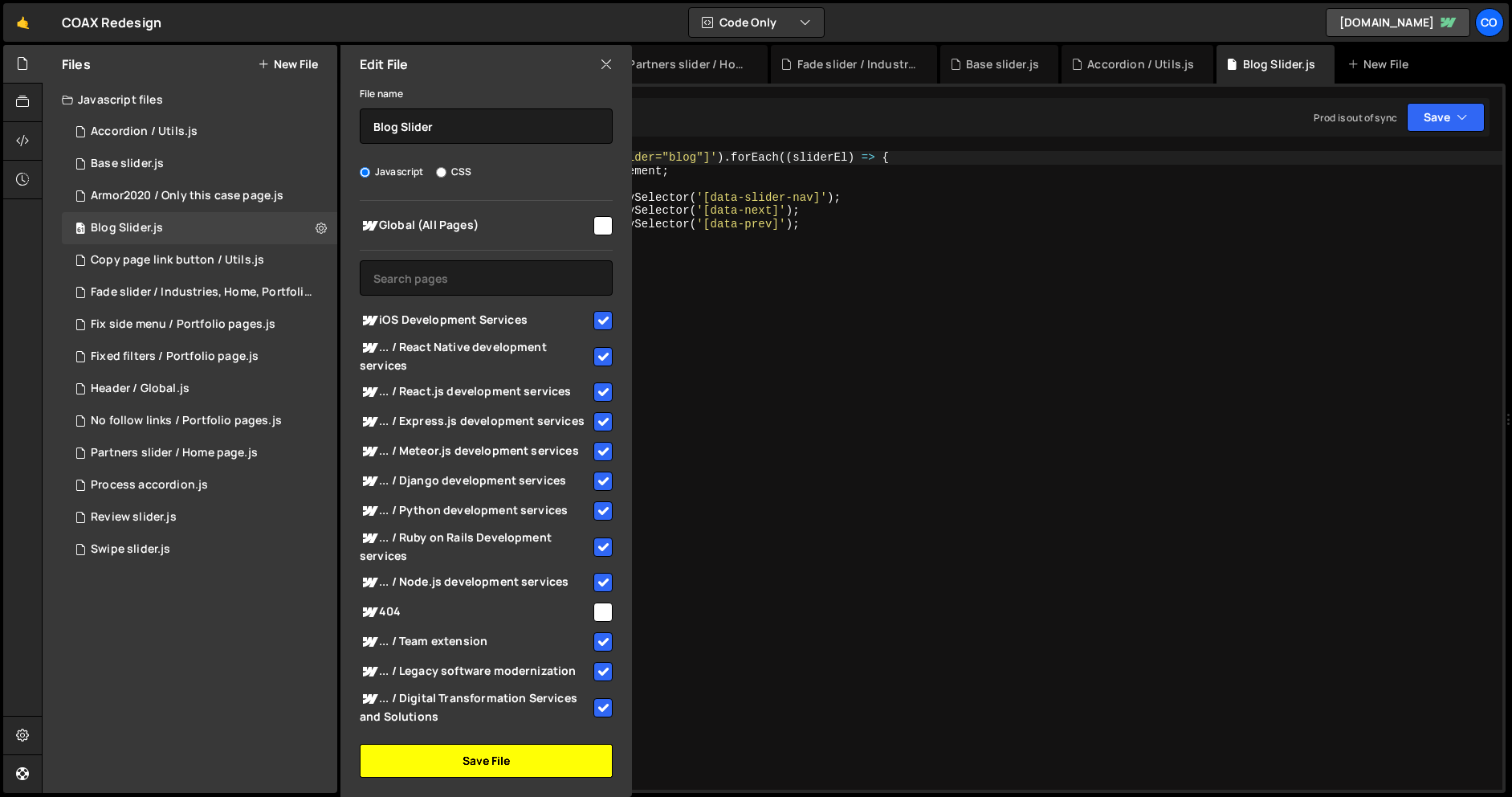
click at [446, 747] on button "Save File" at bounding box center [486, 760] width 253 height 33
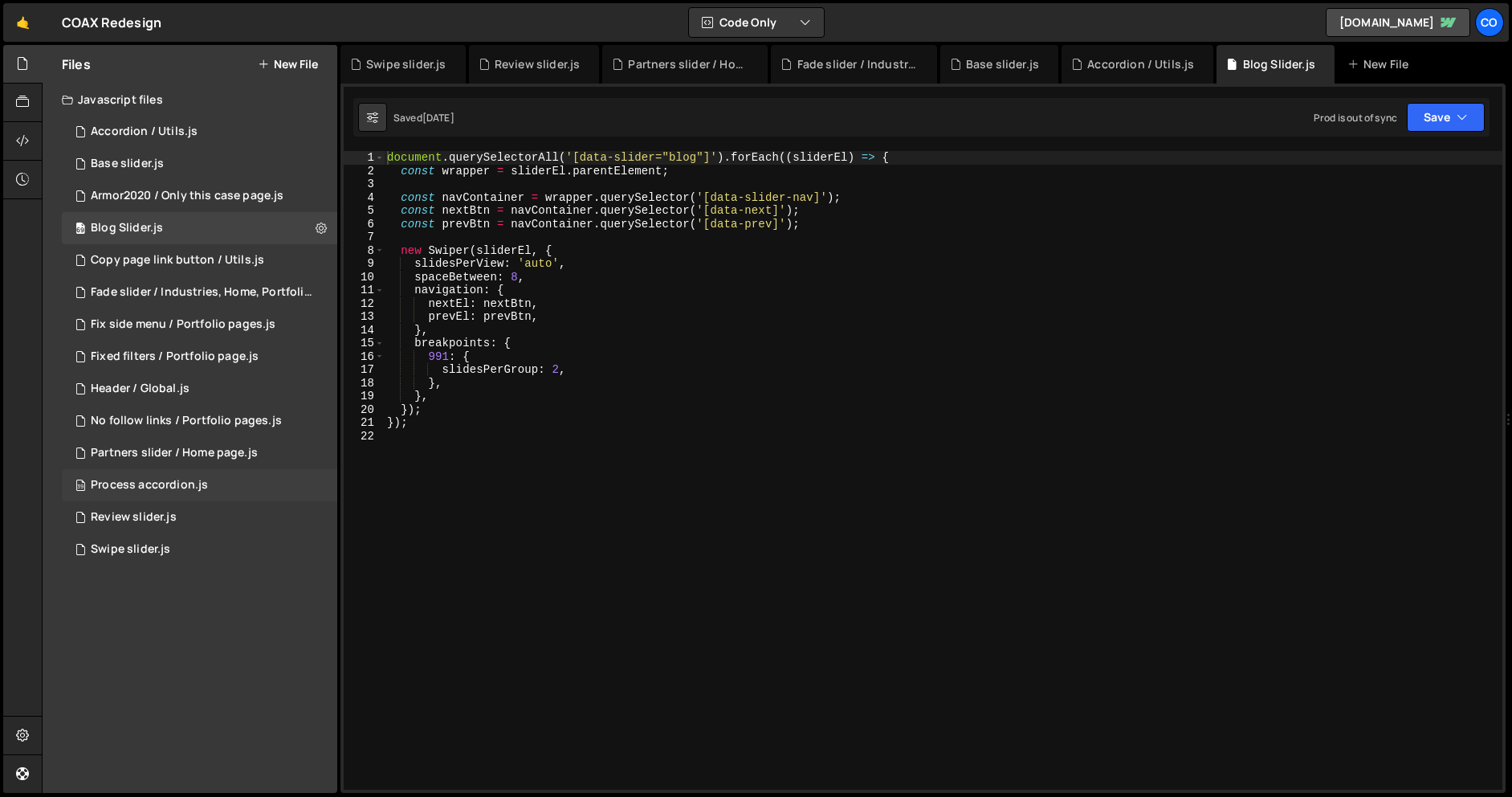
click at [325, 485] on div "39 Process accordion.js 0" at bounding box center [199, 486] width 275 height 32
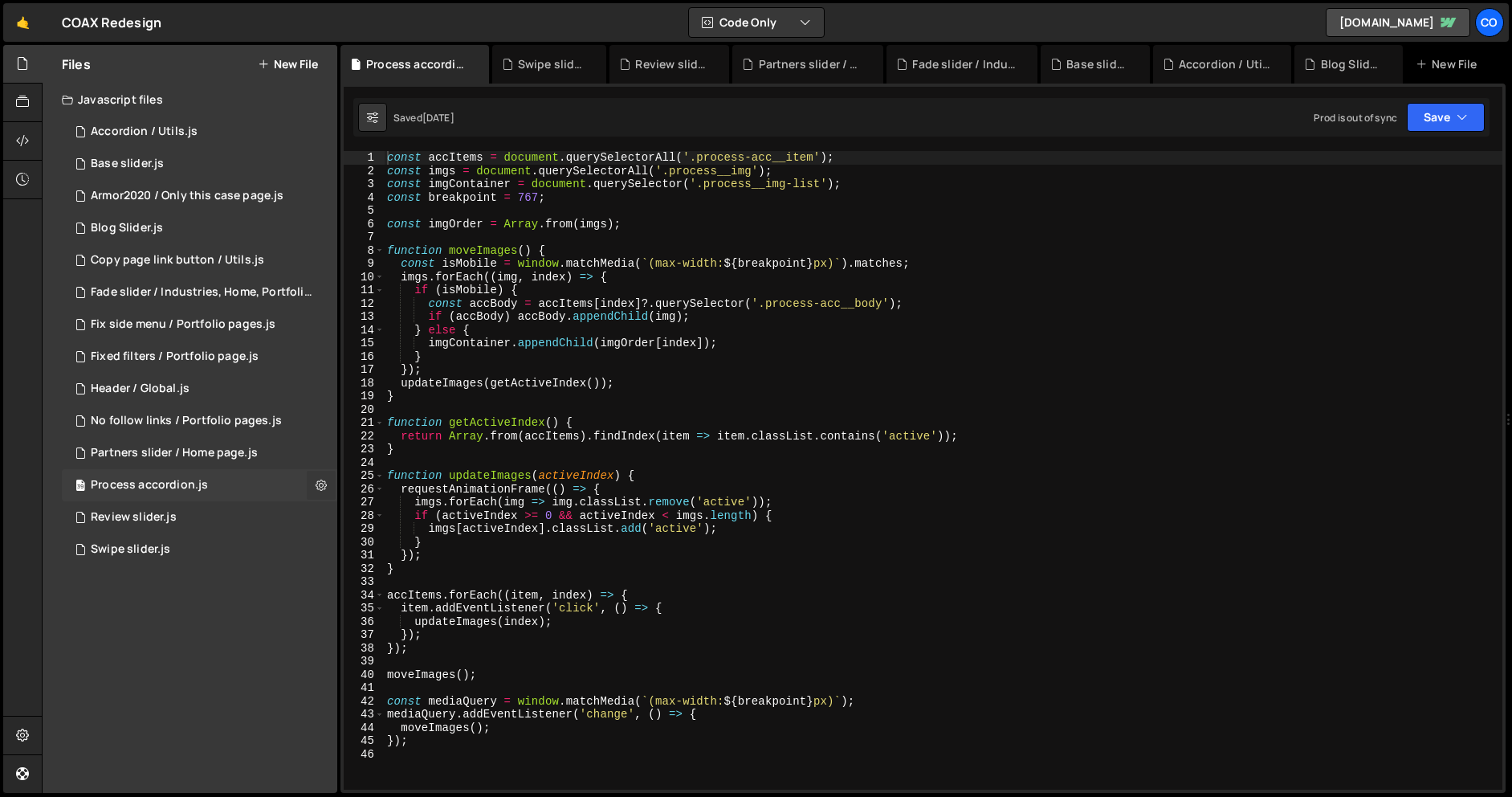
click at [320, 485] on icon at bounding box center [321, 485] width 11 height 15
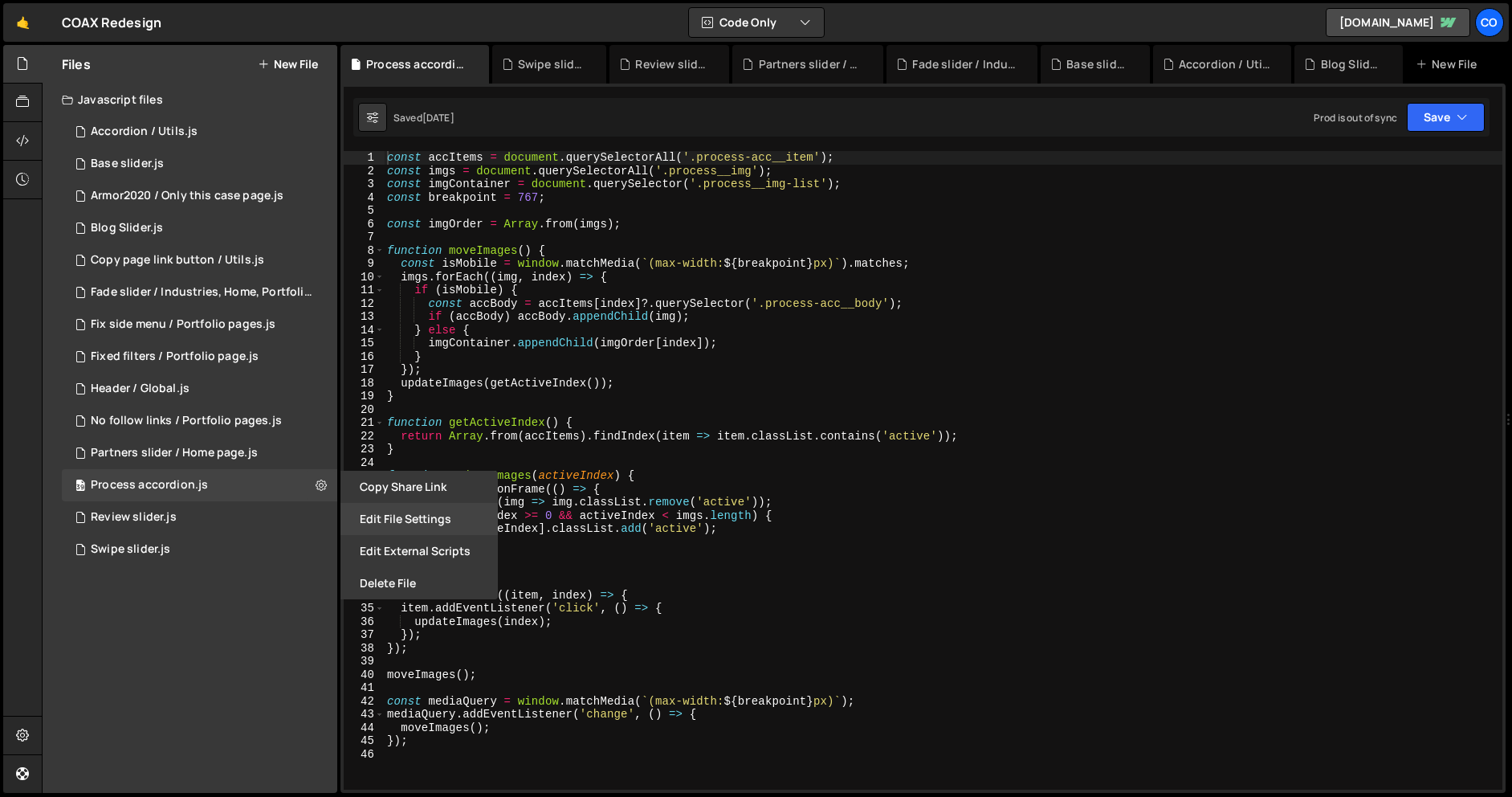
click at [407, 515] on button "Edit File Settings" at bounding box center [419, 519] width 157 height 32
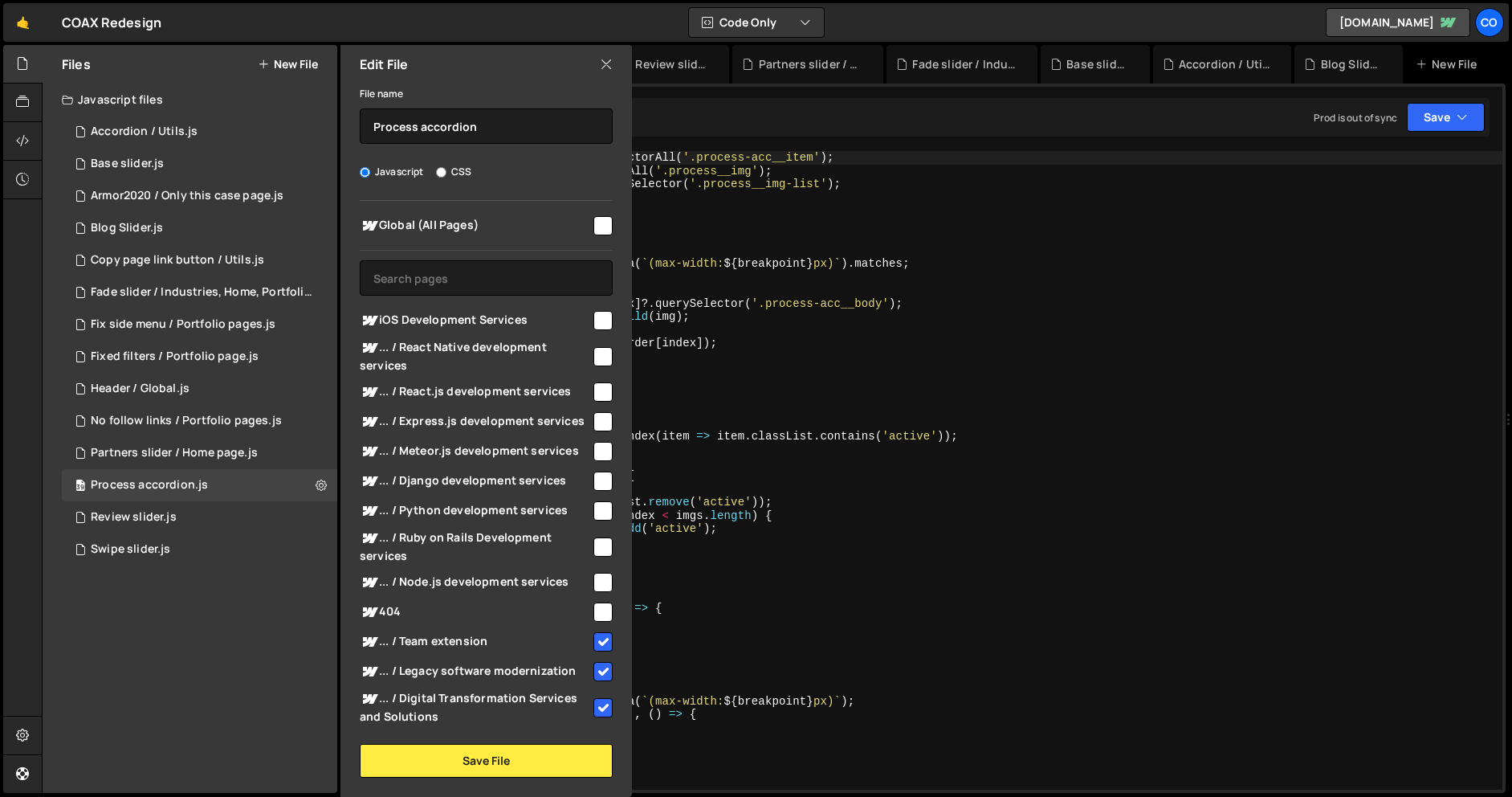
click at [607, 330] on div "Global (All Pages) iOS Development Services" at bounding box center [485, 461] width 291 height 523
click at [599, 320] on input "checkbox" at bounding box center [603, 320] width 19 height 19
drag, startPoint x: 419, startPoint y: 755, endPoint x: 380, endPoint y: 719, distance: 53.1
click at [419, 755] on button "Save File" at bounding box center [486, 760] width 253 height 33
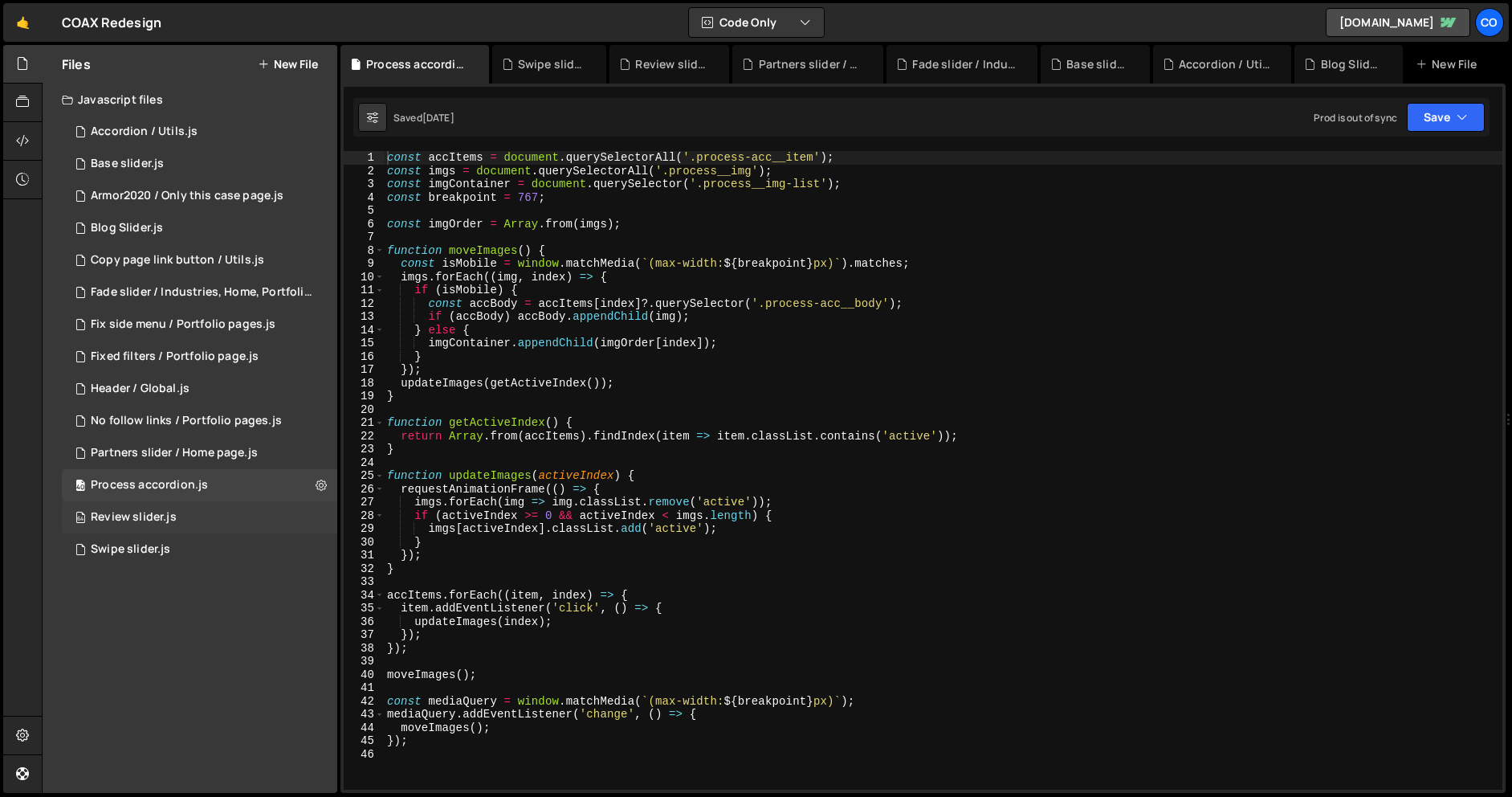
click at [318, 514] on div "64 Review slider.js 0" at bounding box center [199, 517] width 275 height 32
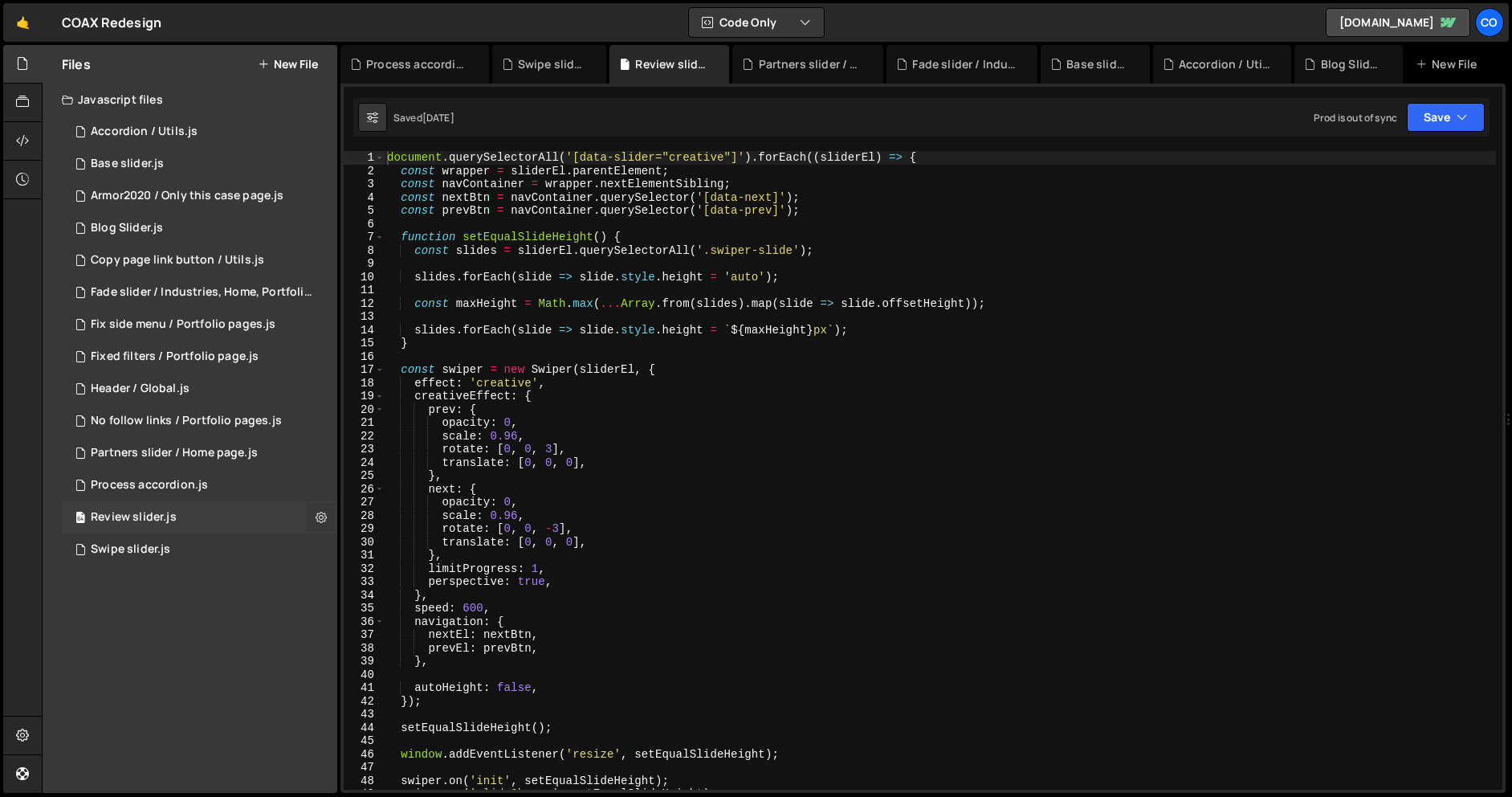
click at [323, 514] on icon at bounding box center [321, 516] width 11 height 15
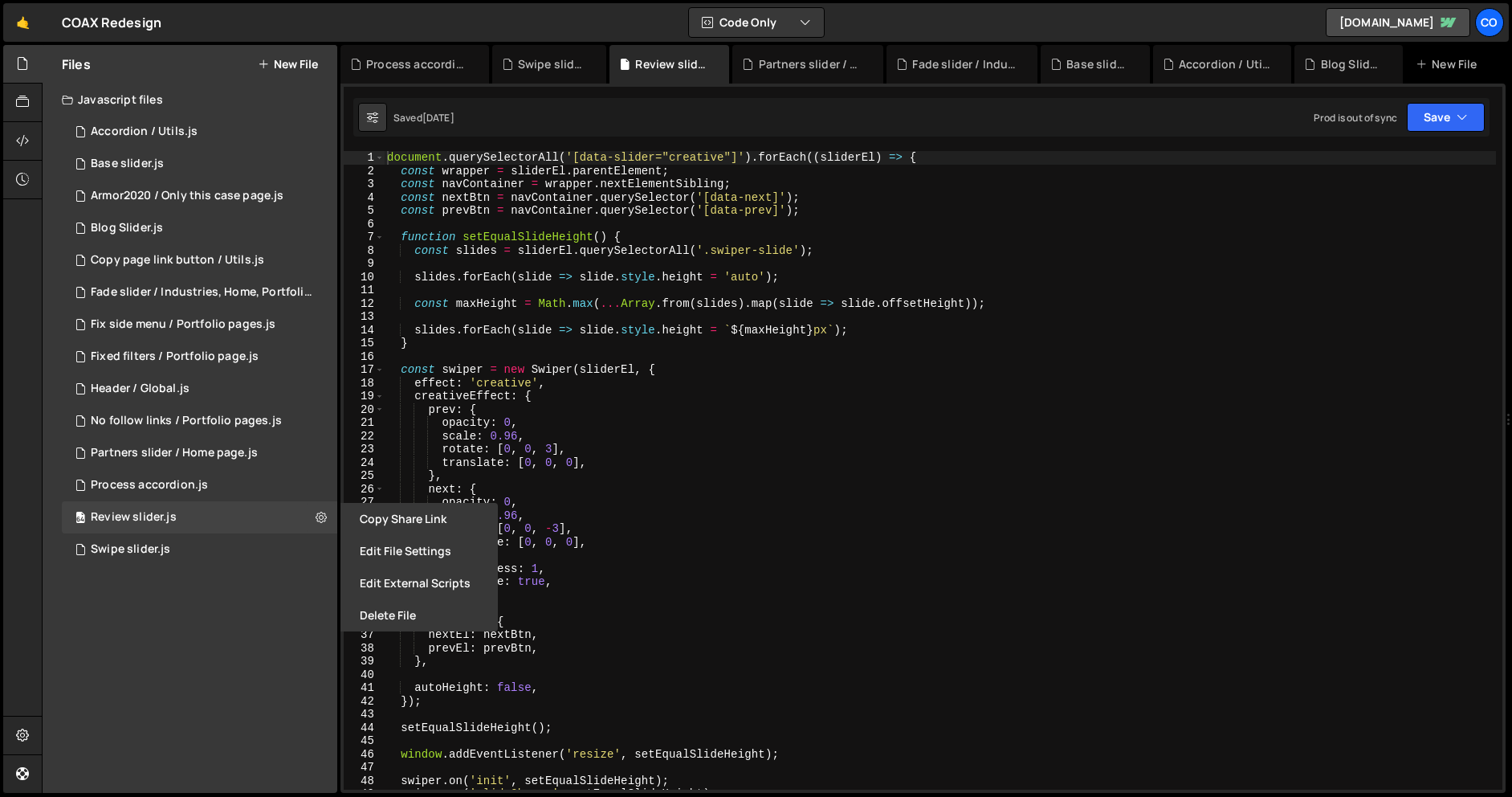
click at [364, 549] on button "Edit File Settings" at bounding box center [419, 551] width 157 height 32
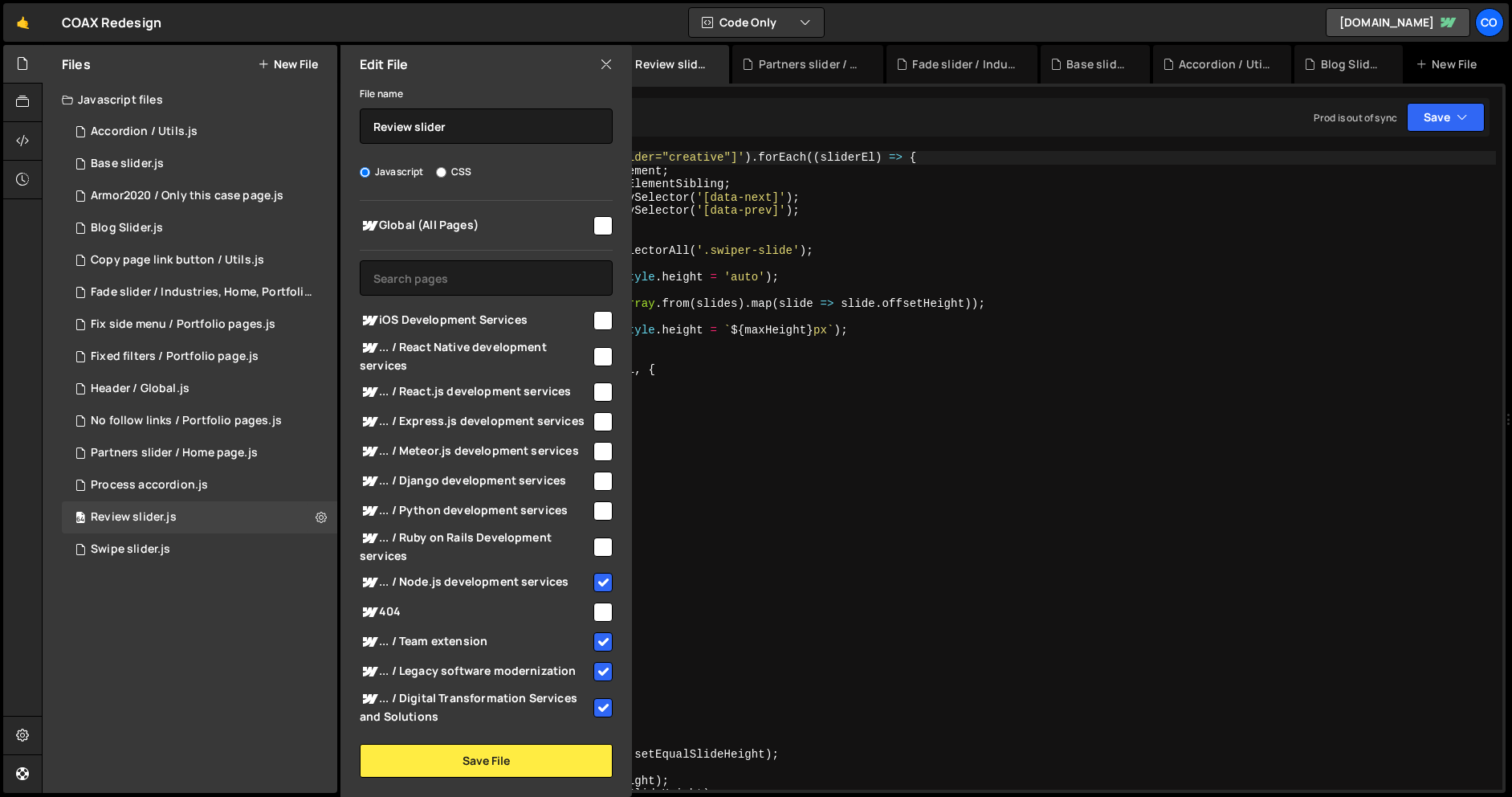
drag, startPoint x: 600, startPoint y: 543, endPoint x: 602, endPoint y: 503, distance: 40.0
click at [600, 543] on input "checkbox" at bounding box center [603, 546] width 19 height 19
click at [602, 497] on div "... / Python development services" at bounding box center [486, 510] width 253 height 30
click at [600, 477] on input "checkbox" at bounding box center [603, 480] width 19 height 19
drag, startPoint x: 594, startPoint y: 504, endPoint x: 595, endPoint y: 468, distance: 36.0
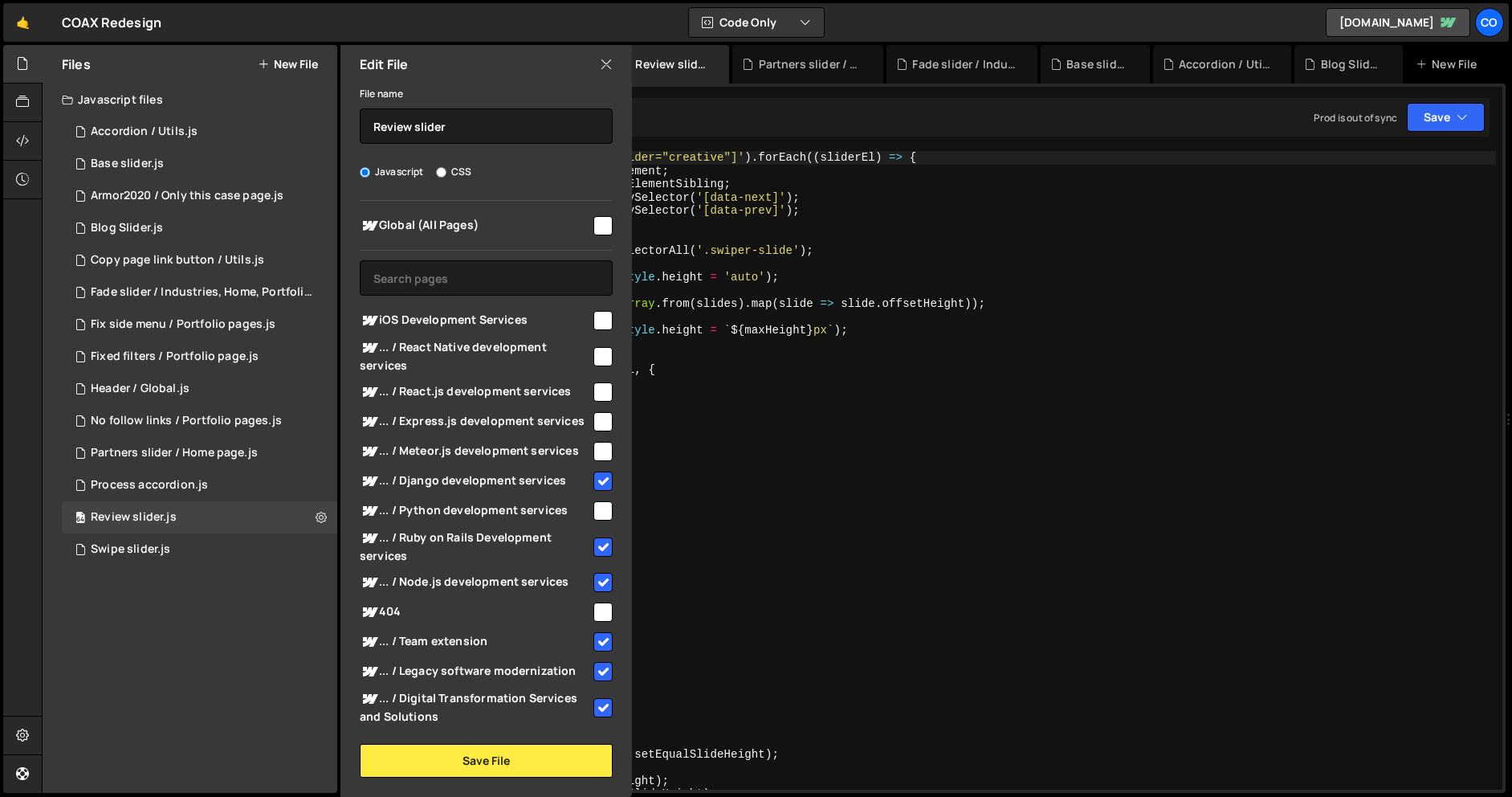
click at [594, 504] on input "checkbox" at bounding box center [603, 510] width 19 height 19
click at [595, 452] on input "checkbox" at bounding box center [603, 450] width 19 height 19
click at [595, 424] on input "checkbox" at bounding box center [603, 422] width 19 height 19
drag, startPoint x: 595, startPoint y: 394, endPoint x: 594, endPoint y: 369, distance: 25.0
click at [595, 394] on input "checkbox" at bounding box center [603, 392] width 19 height 19
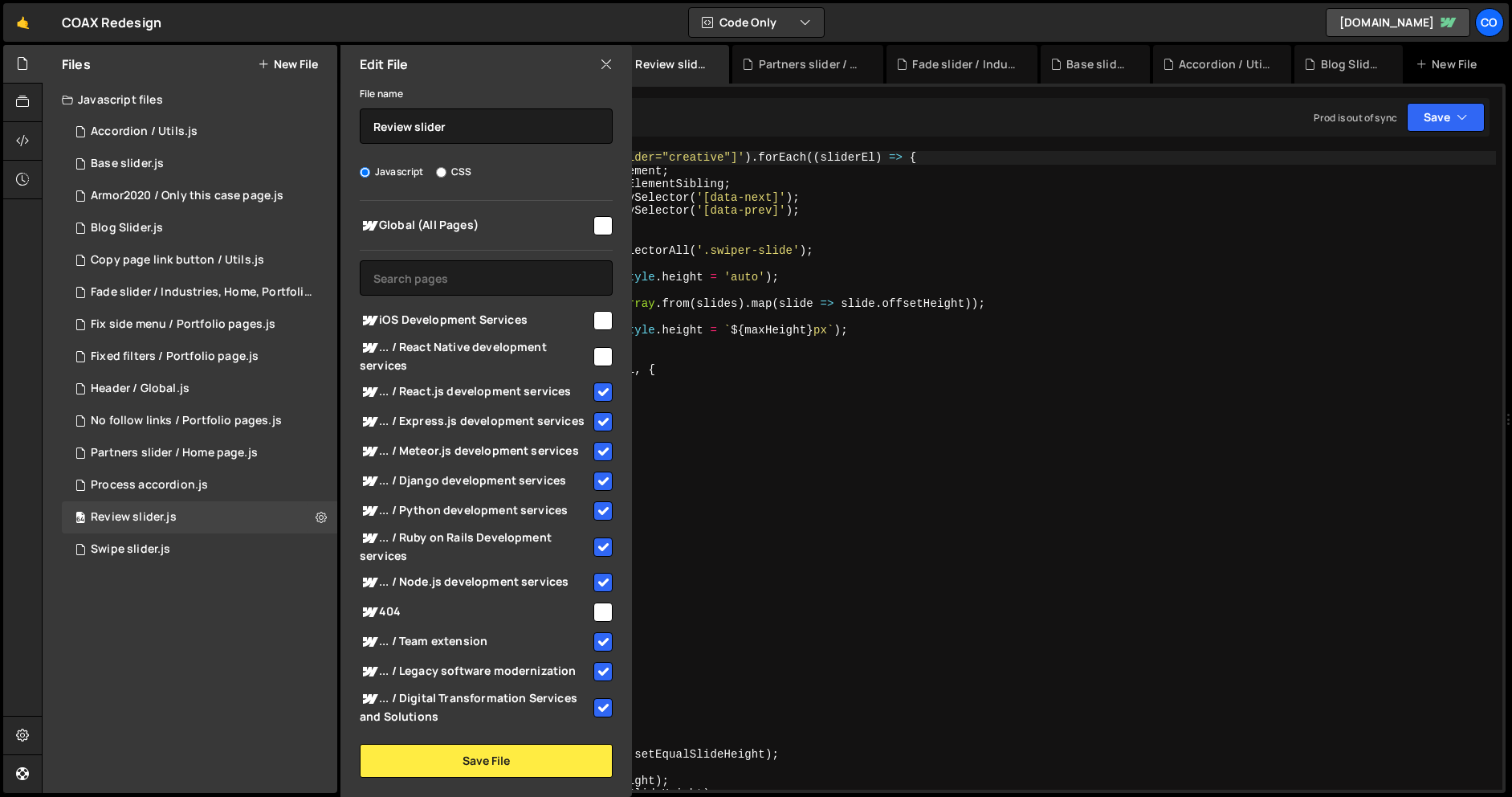
drag, startPoint x: 594, startPoint y: 361, endPoint x: 591, endPoint y: 336, distance: 25.2
click at [594, 359] on input "checkbox" at bounding box center [603, 356] width 19 height 19
click at [594, 323] on input "checkbox" at bounding box center [603, 320] width 19 height 19
click at [414, 755] on button "Save File" at bounding box center [486, 760] width 253 height 33
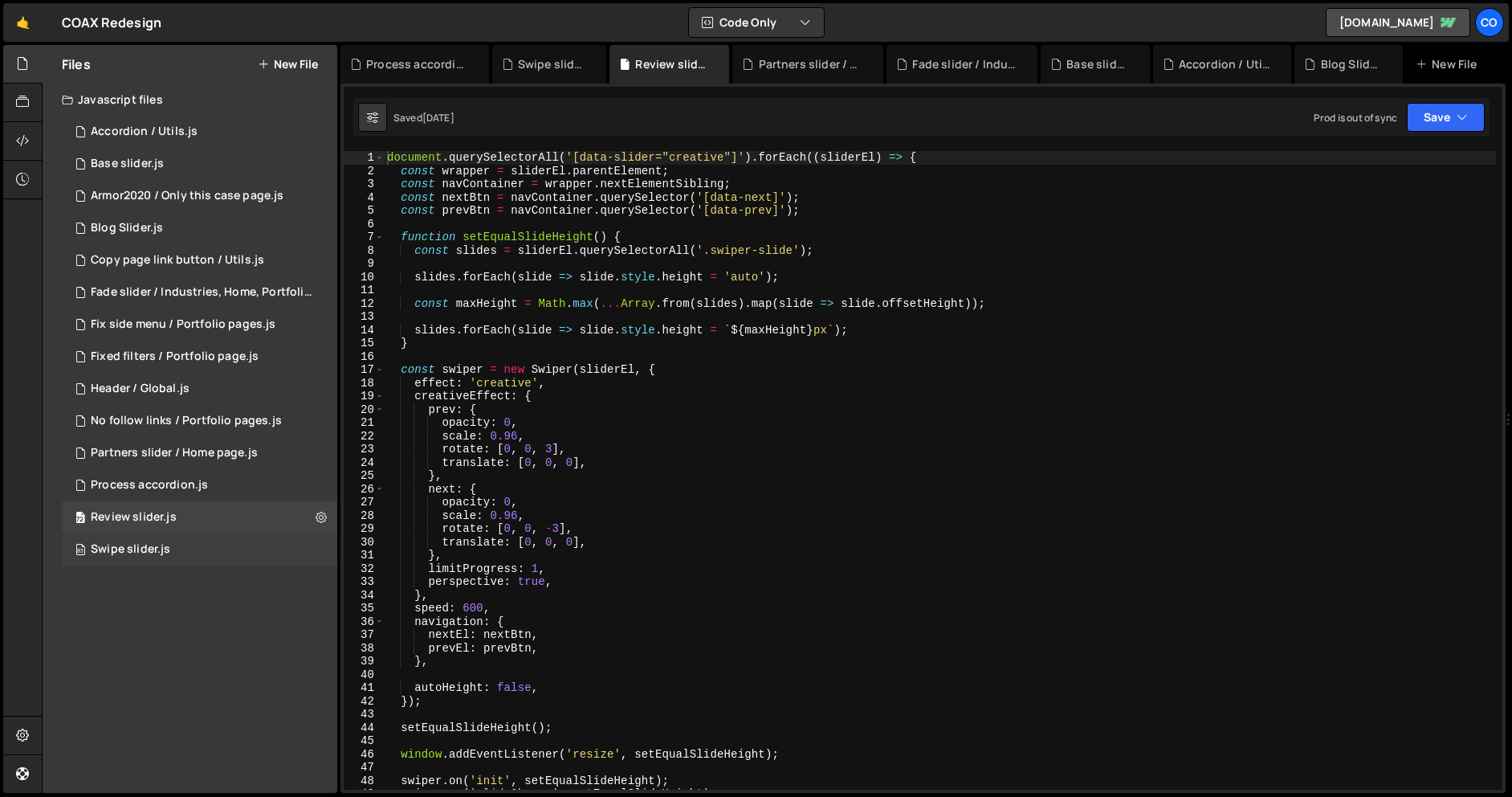
click at [318, 554] on div "83 Swipe slider.js 0" at bounding box center [199, 550] width 275 height 32
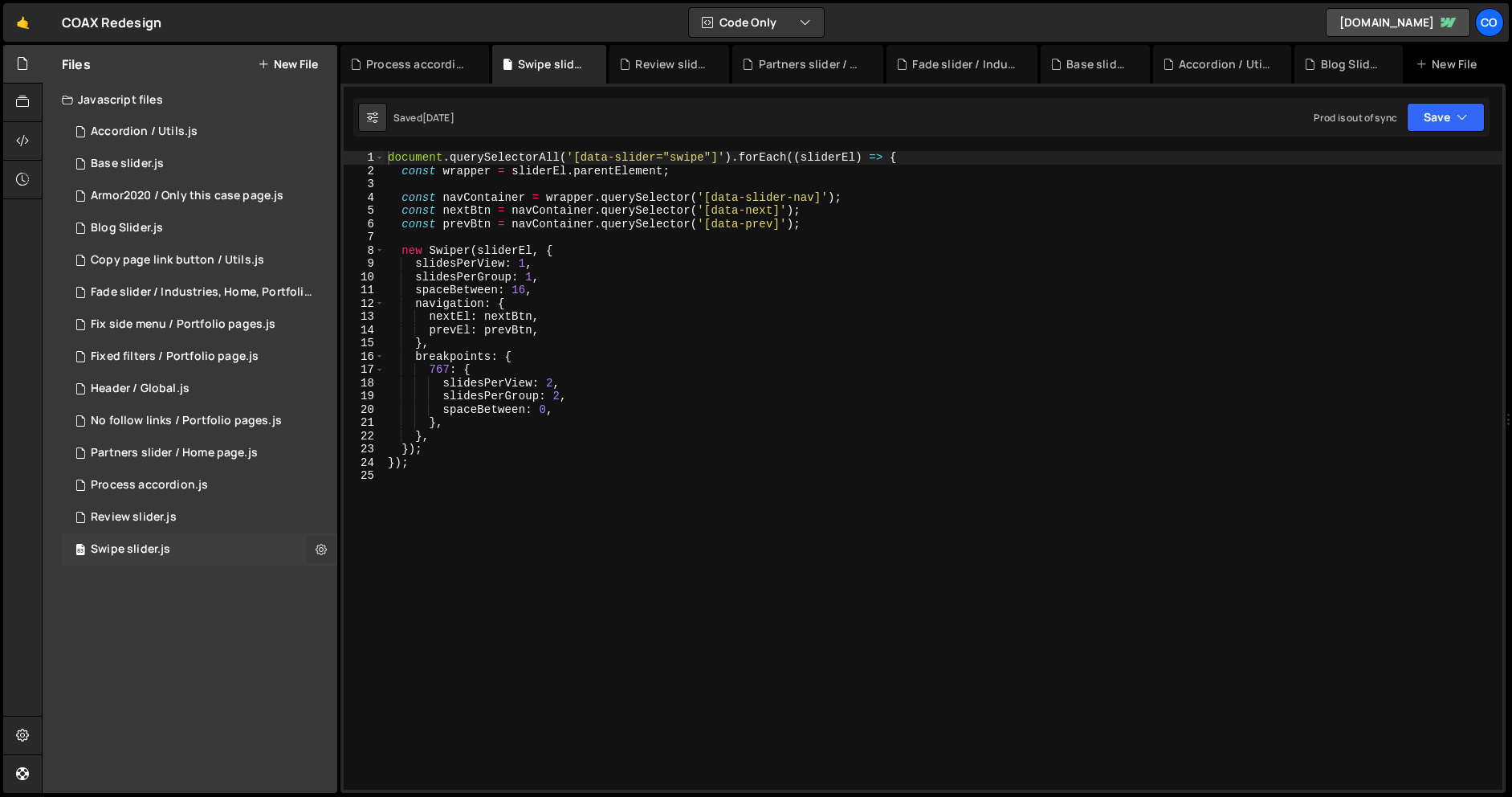
click at [318, 551] on icon at bounding box center [321, 549] width 11 height 15
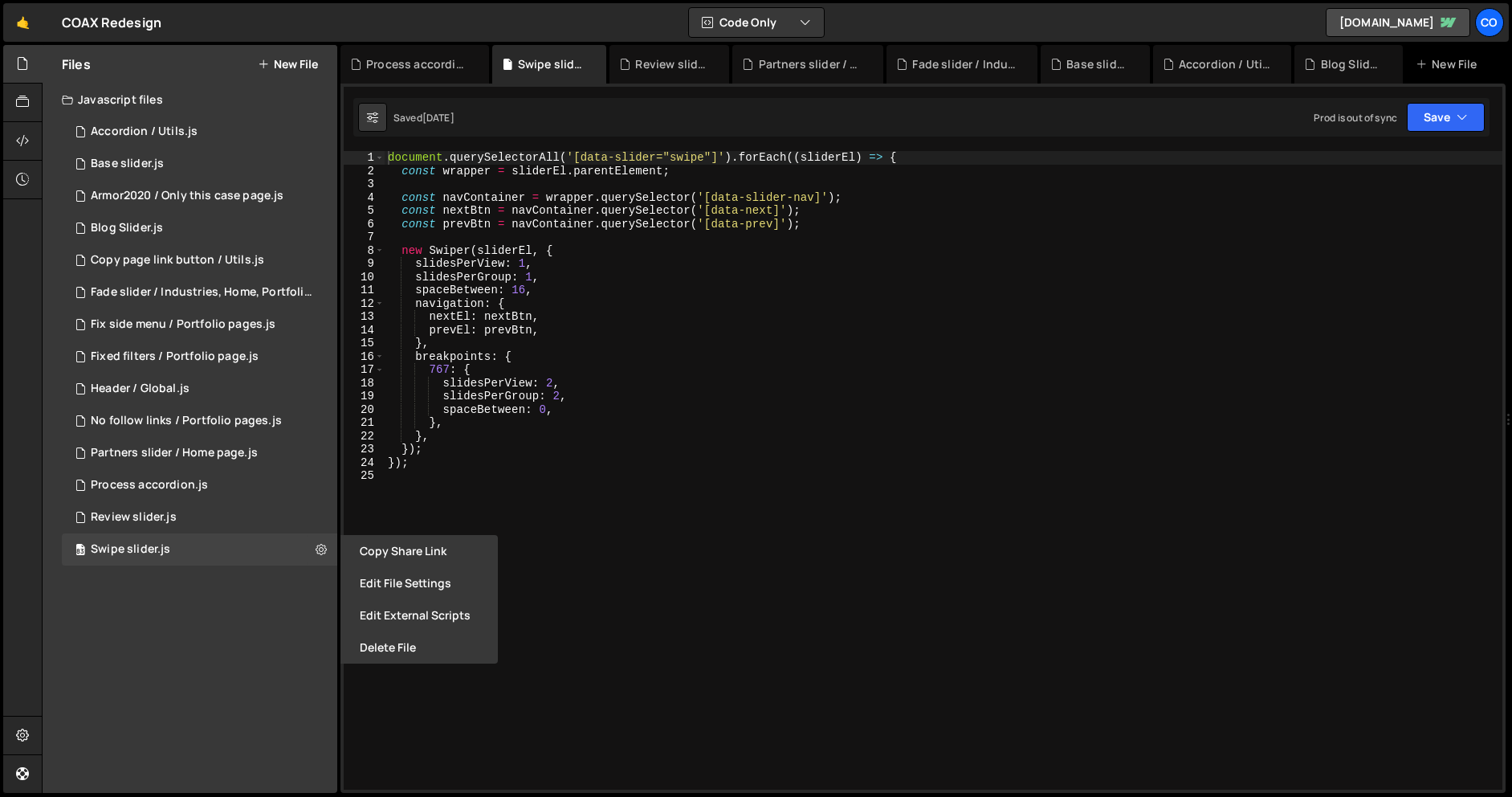
click at [390, 570] on button "Edit File Settings" at bounding box center [419, 583] width 157 height 32
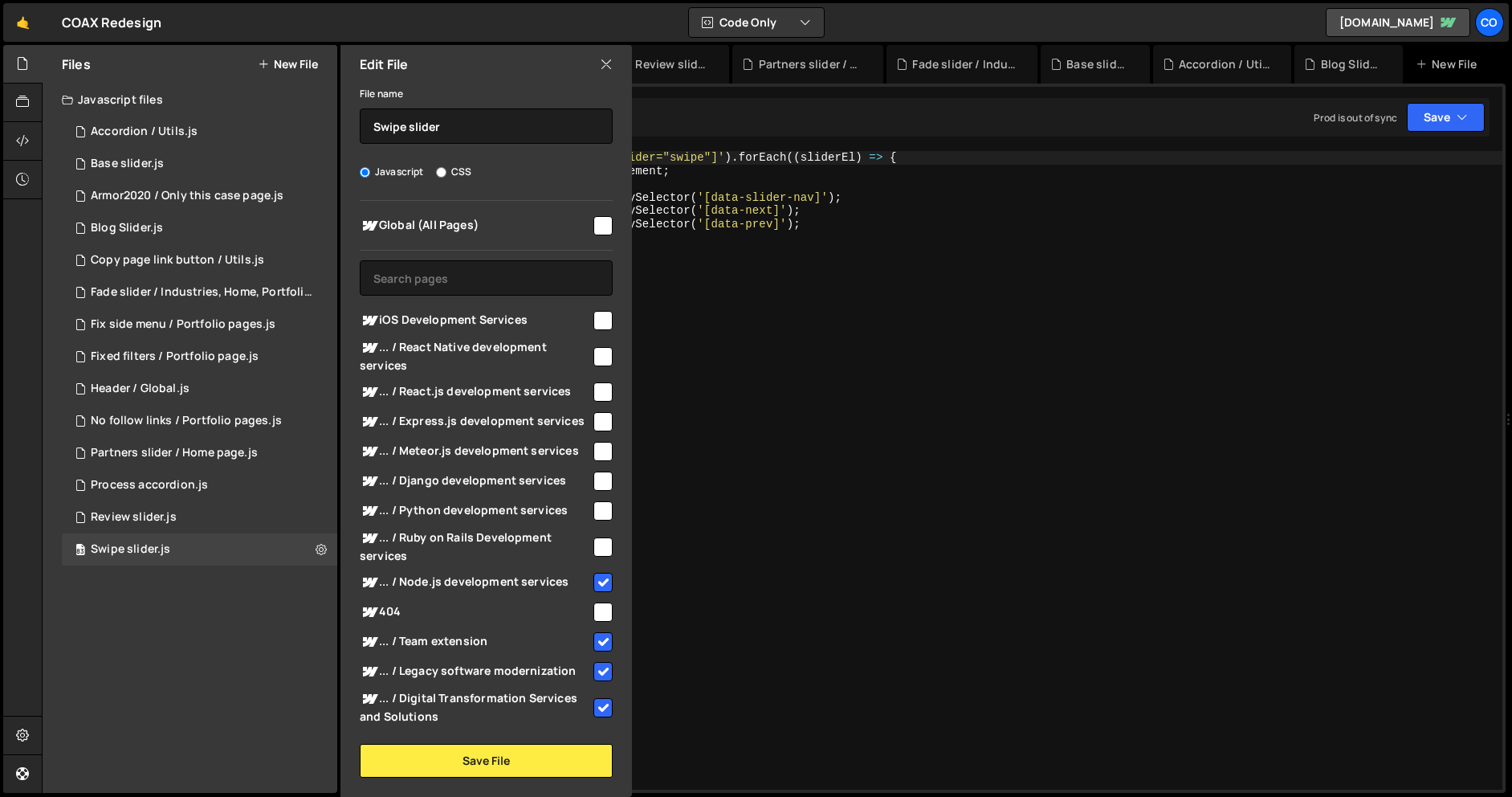
click at [594, 542] on input "checkbox" at bounding box center [603, 546] width 19 height 19
click at [601, 512] on input "checkbox" at bounding box center [603, 510] width 19 height 19
click at [599, 484] on input "checkbox" at bounding box center [603, 480] width 19 height 19
drag, startPoint x: 597, startPoint y: 462, endPoint x: 596, endPoint y: 449, distance: 13.0
click at [597, 462] on div "... / Meteor.js development services" at bounding box center [486, 450] width 253 height 30
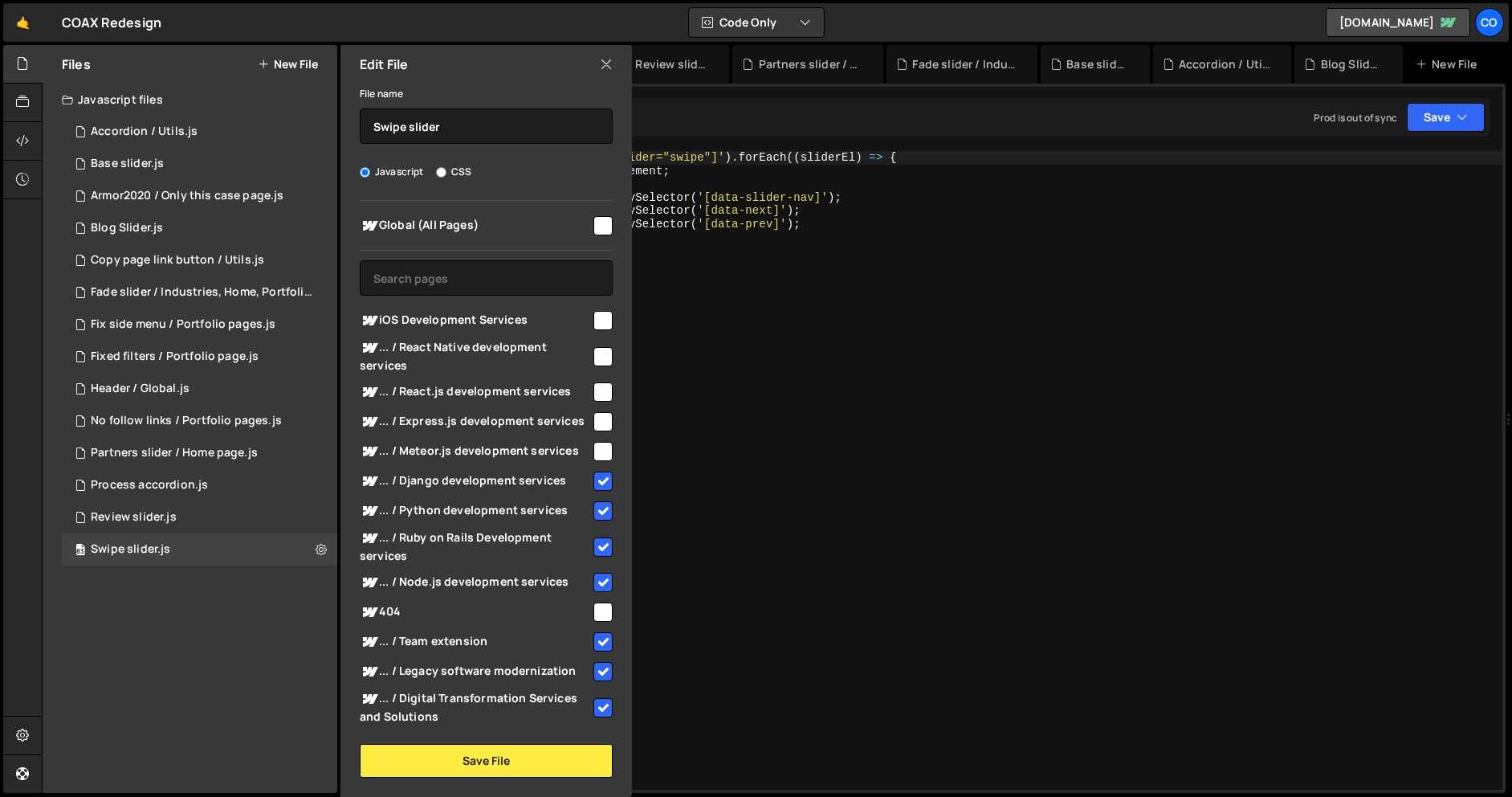
click at [596, 441] on input "checkbox" at bounding box center [603, 450] width 19 height 19
click at [599, 419] on input "checkbox" at bounding box center [603, 422] width 19 height 19
click at [601, 397] on input "checkbox" at bounding box center [603, 392] width 19 height 19
drag, startPoint x: 601, startPoint y: 355, endPoint x: 600, endPoint y: 339, distance: 16.0
click at [601, 354] on input "checkbox" at bounding box center [603, 356] width 19 height 19
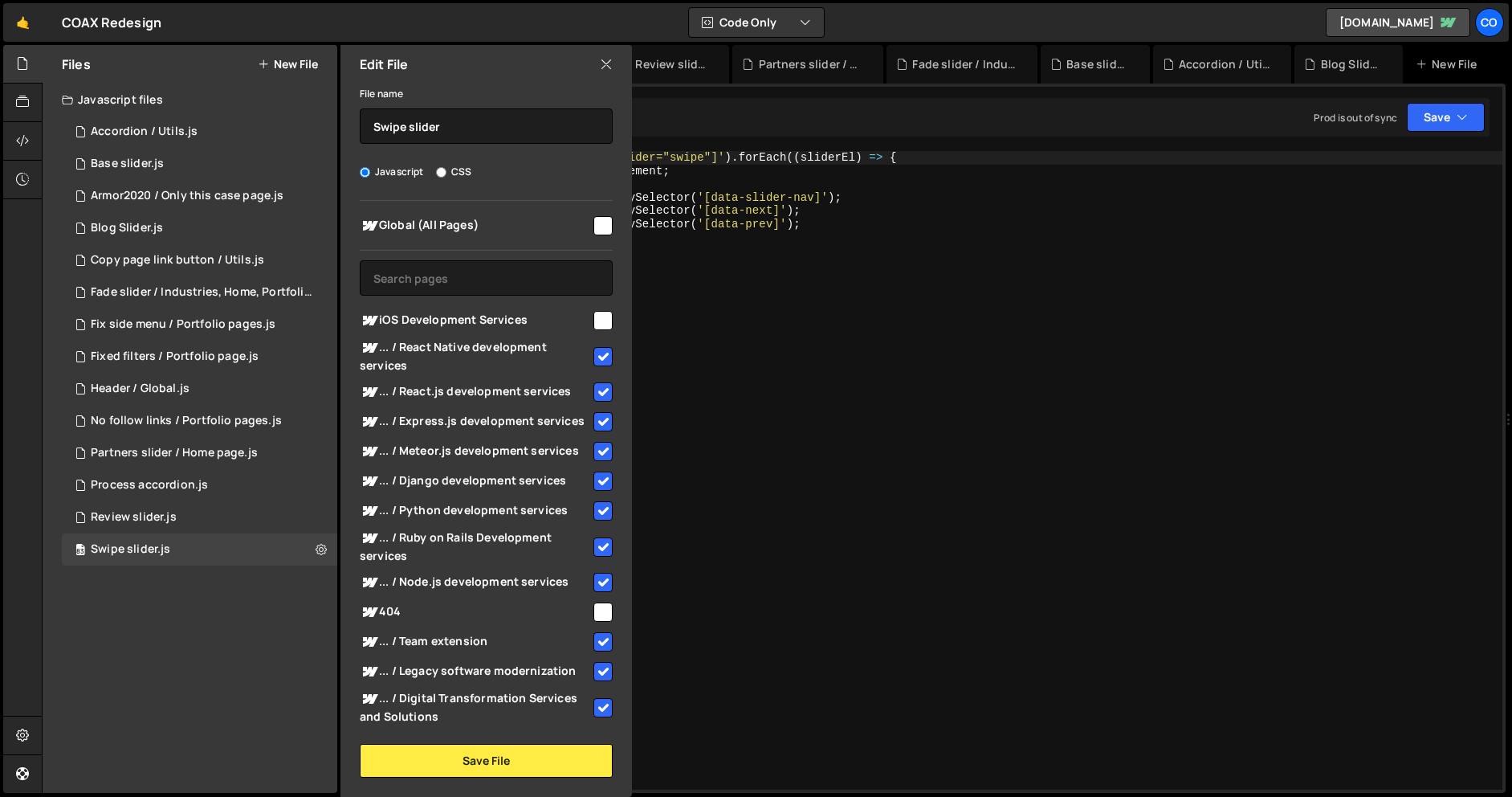
drag, startPoint x: 600, startPoint y: 316, endPoint x: 598, endPoint y: 325, distance: 9.2
click at [600, 316] on input "checkbox" at bounding box center [603, 320] width 19 height 19
click at [447, 742] on div "File name Swipe slider Javascript CSS Global (All Pages)" at bounding box center [485, 431] width 291 height 694
click at [445, 750] on button "Save File" at bounding box center [486, 760] width 253 height 33
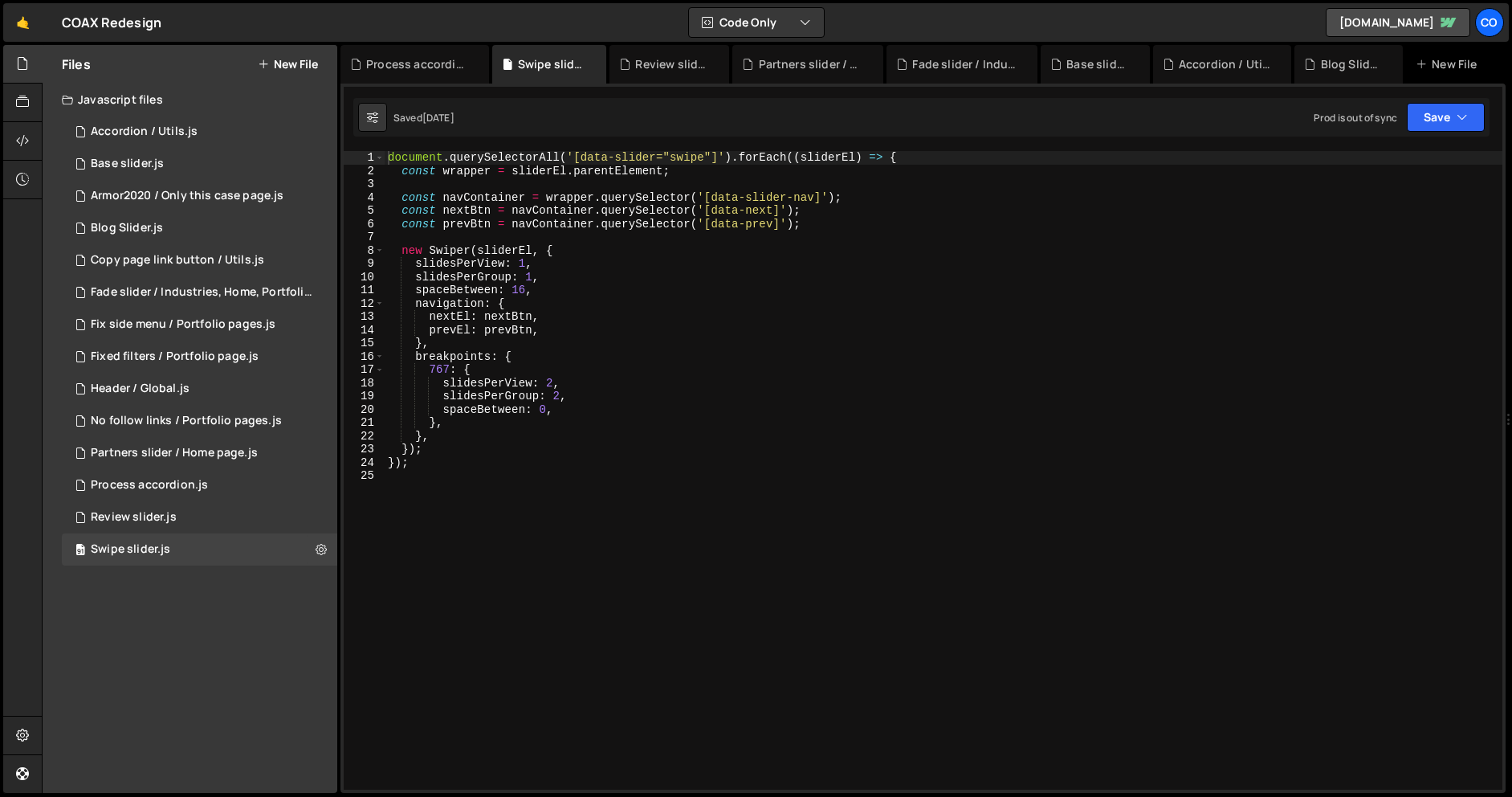
click at [484, 585] on div "document . querySelectorAll ( '[data-slider="swipe"]' ) . forEach (( sliderEl )…" at bounding box center [943, 483] width 1118 height 665
